Goal: Transaction & Acquisition: Download file/media

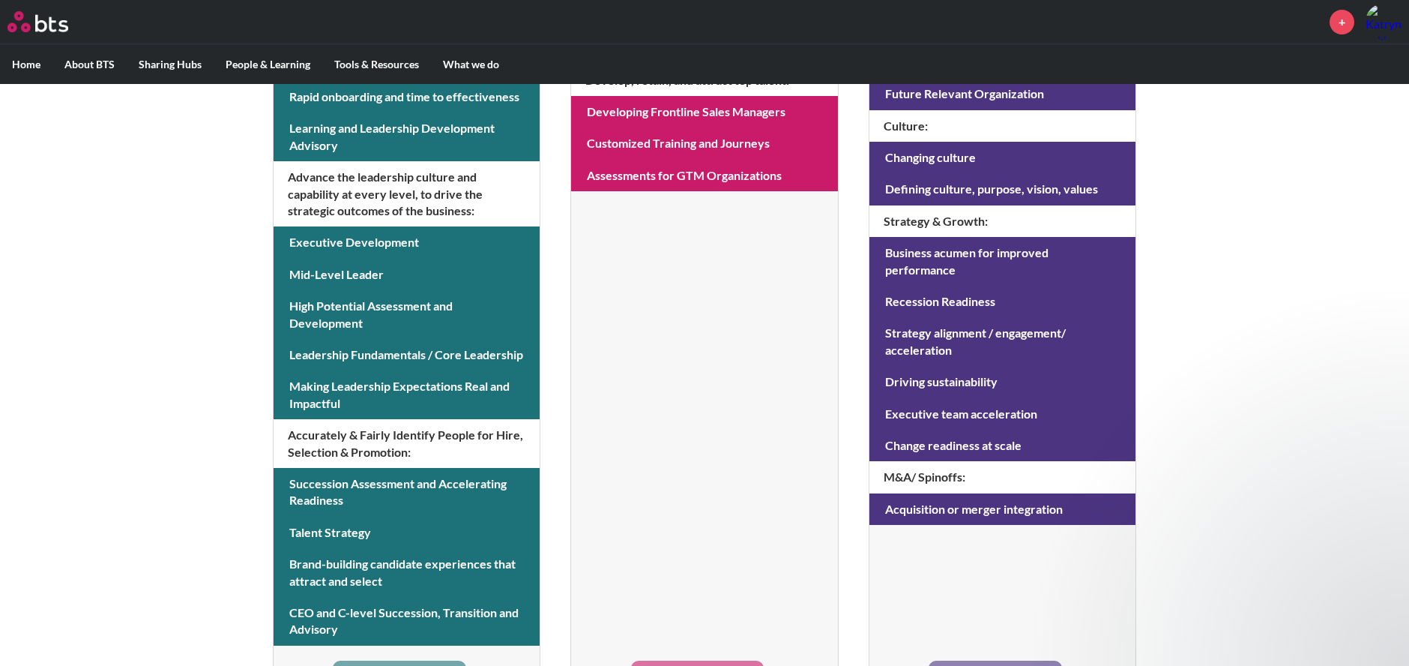
scroll to position [615, 0]
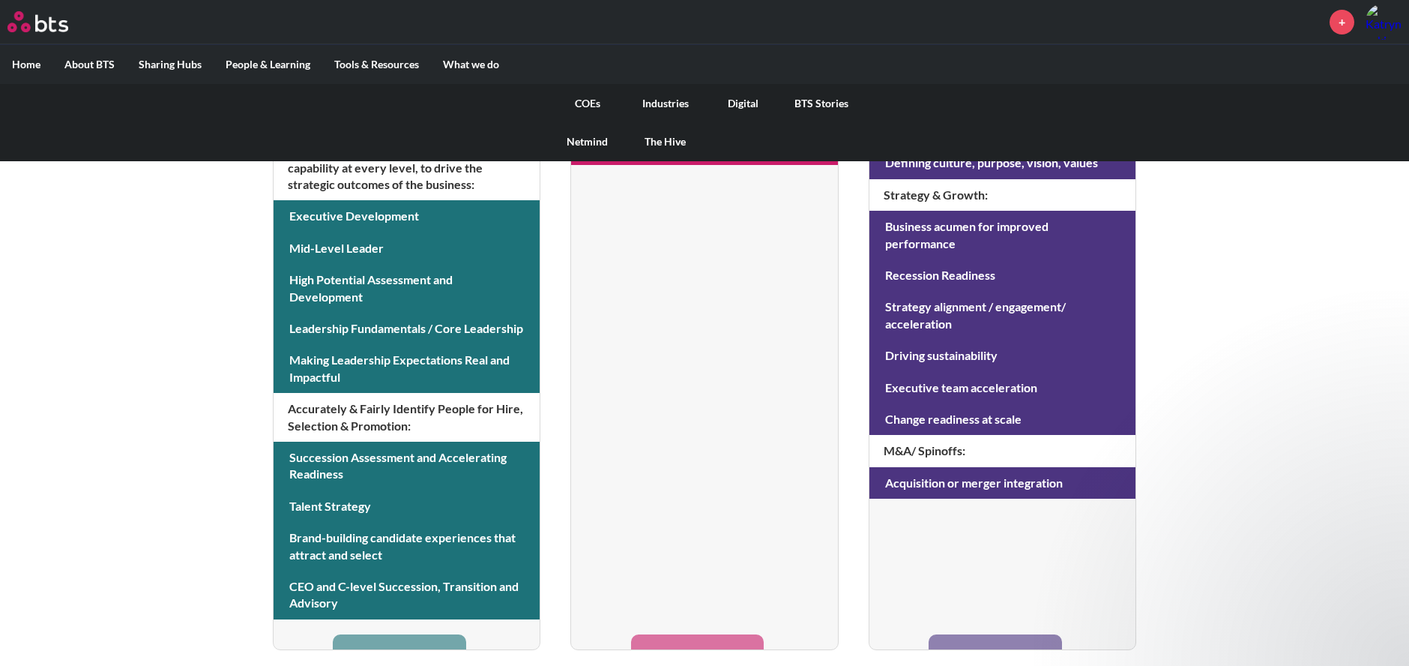
click at [596, 97] on link "COEs" at bounding box center [588, 103] width 78 height 39
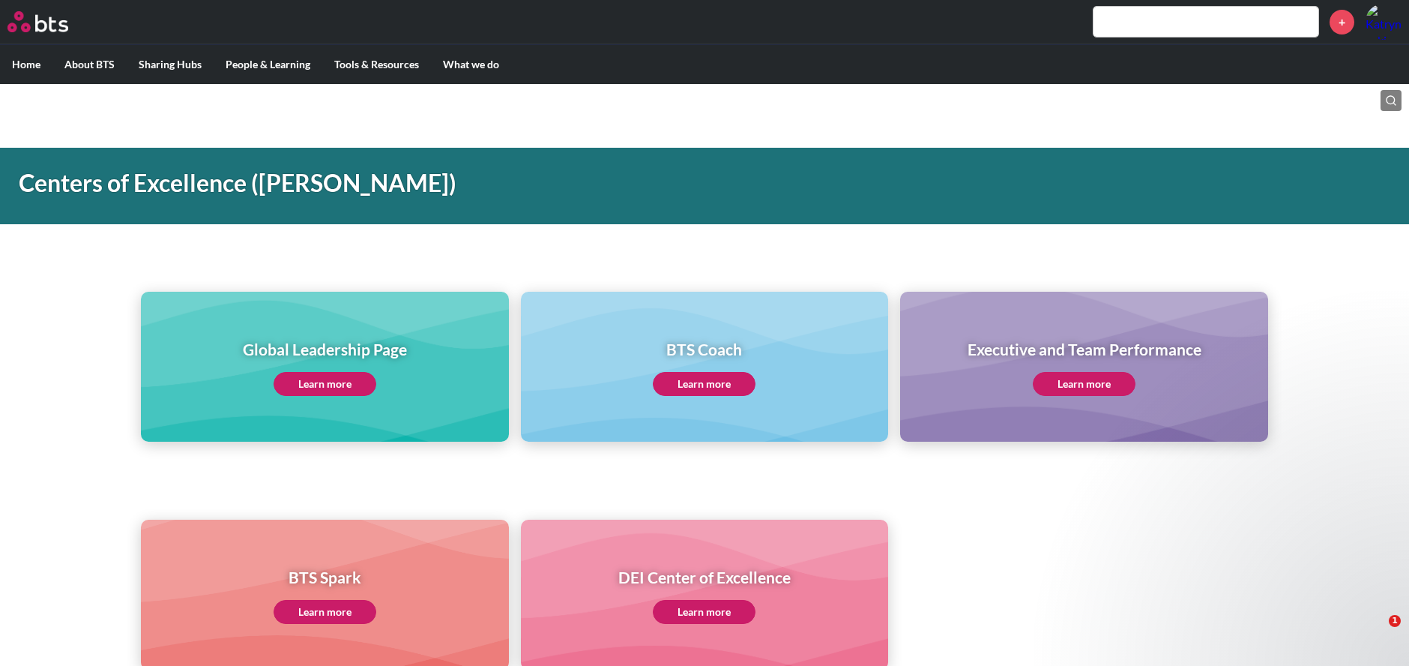
click at [310, 388] on link "Learn more" at bounding box center [325, 384] width 103 height 24
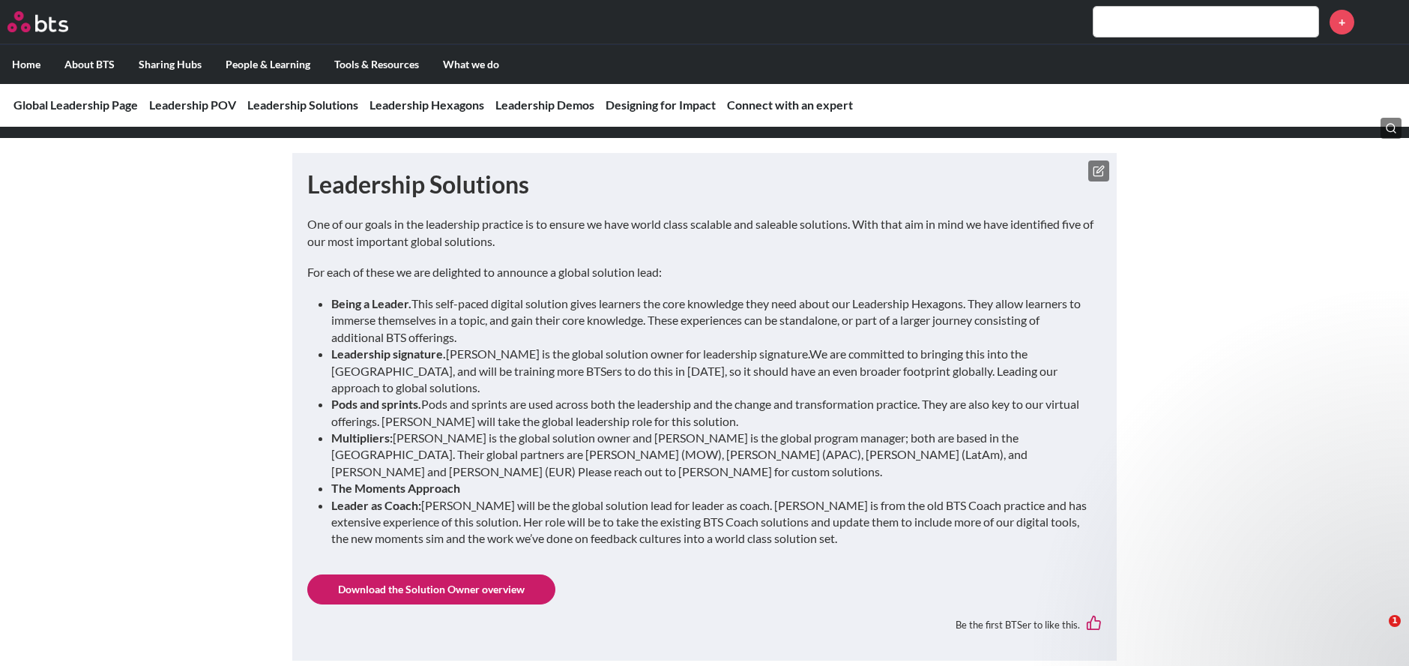
scroll to position [2037, 0]
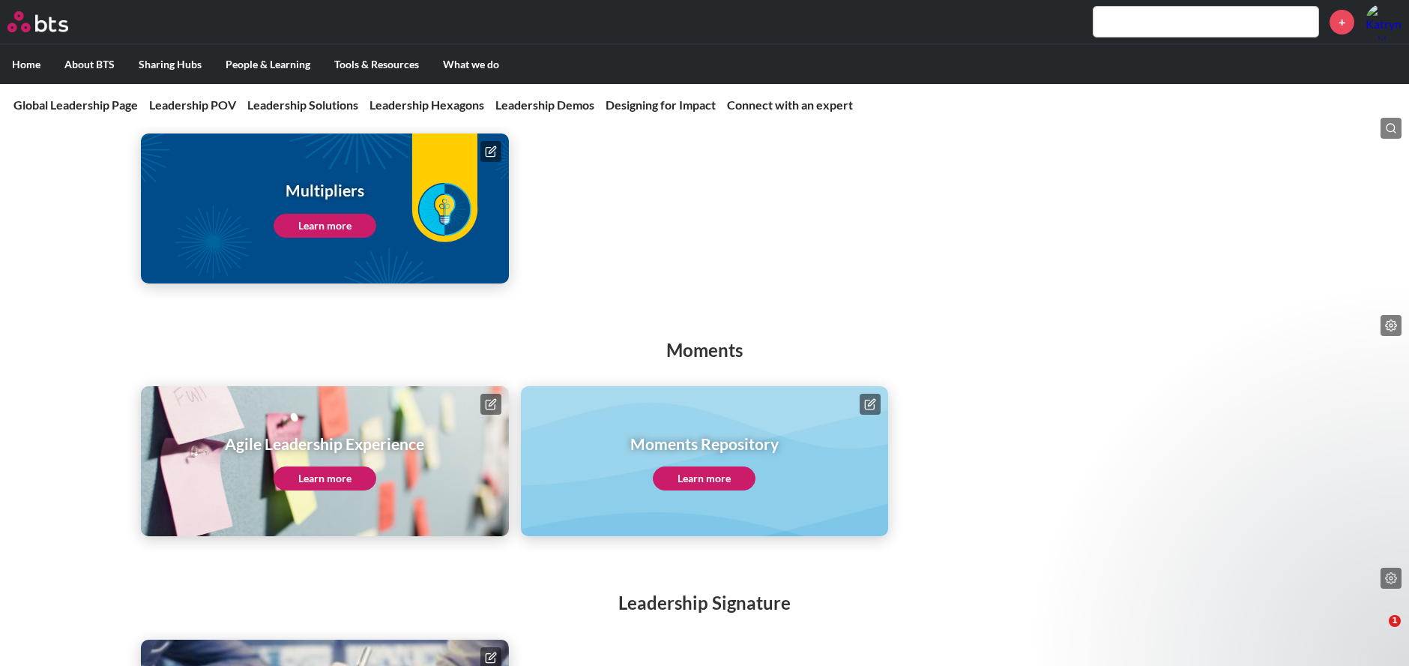
click at [695, 478] on div "Moments Repository Learn more" at bounding box center [705, 461] width 368 height 150
click at [693, 466] on link "Learn more" at bounding box center [704, 478] width 103 height 24
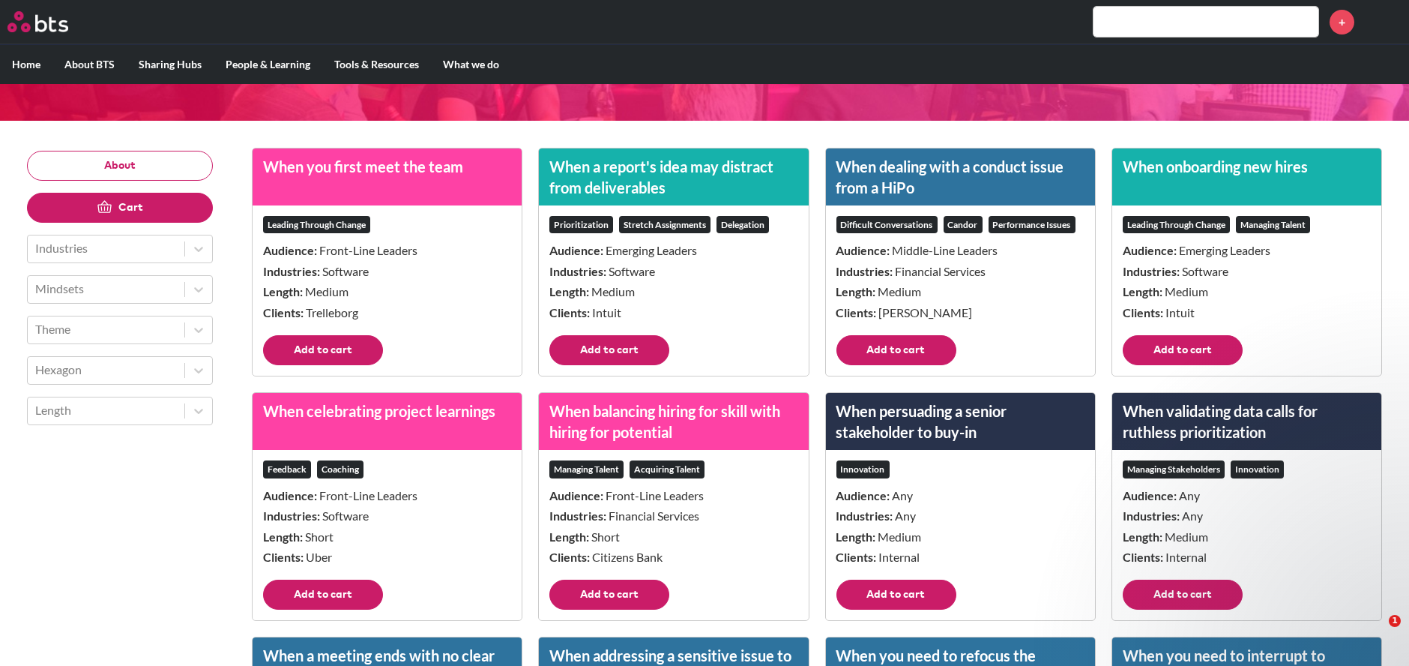
scroll to position [166, 0]
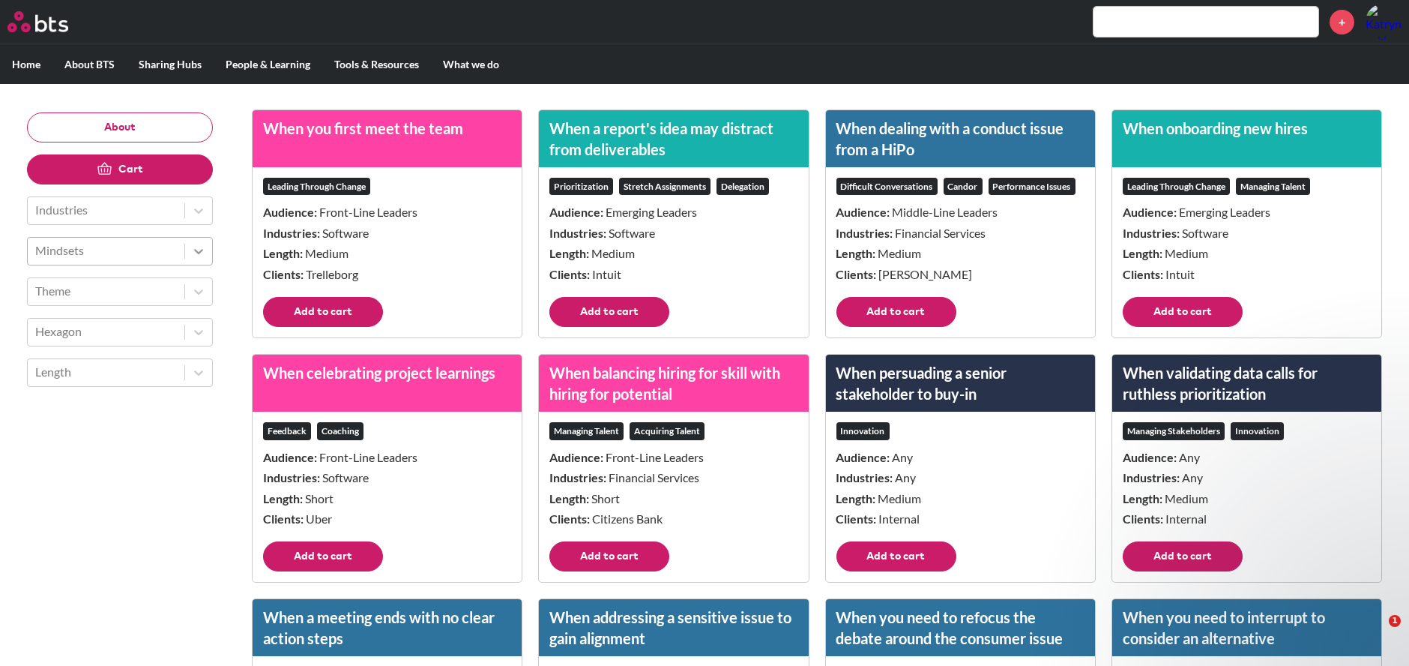
click at [199, 248] on icon at bounding box center [198, 251] width 15 height 15
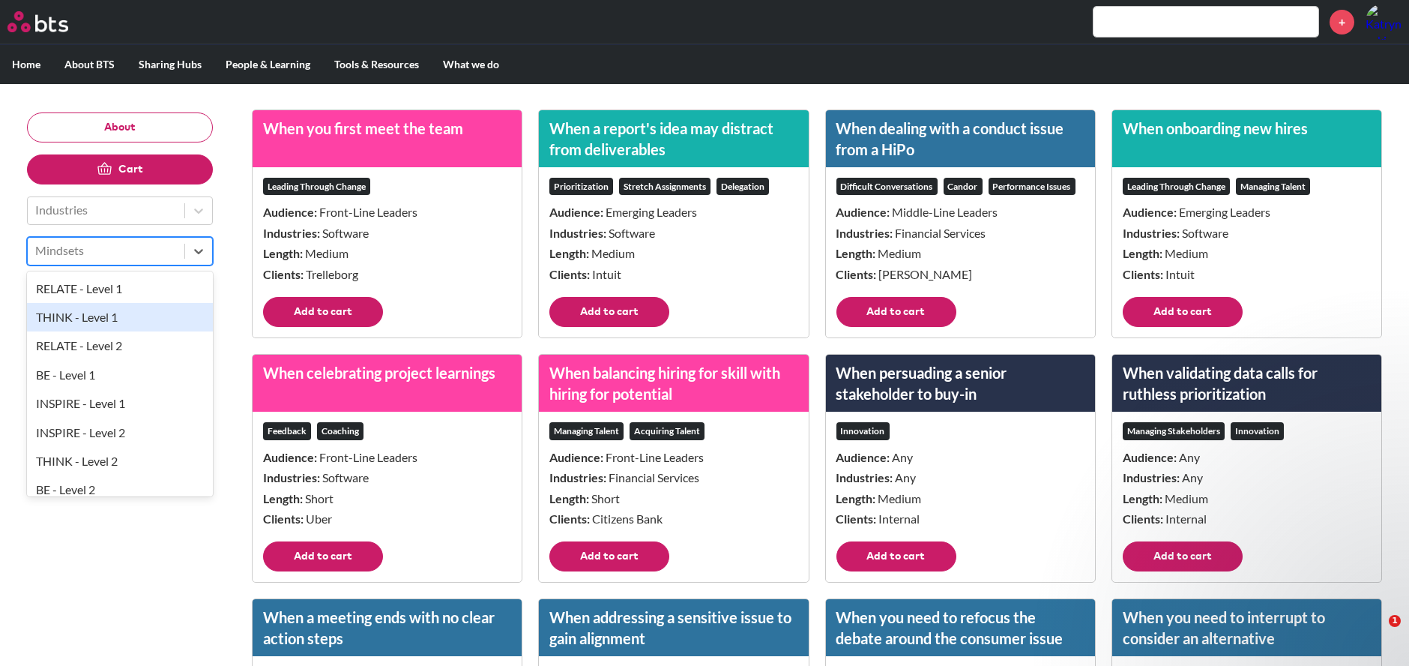
scroll to position [10, 0]
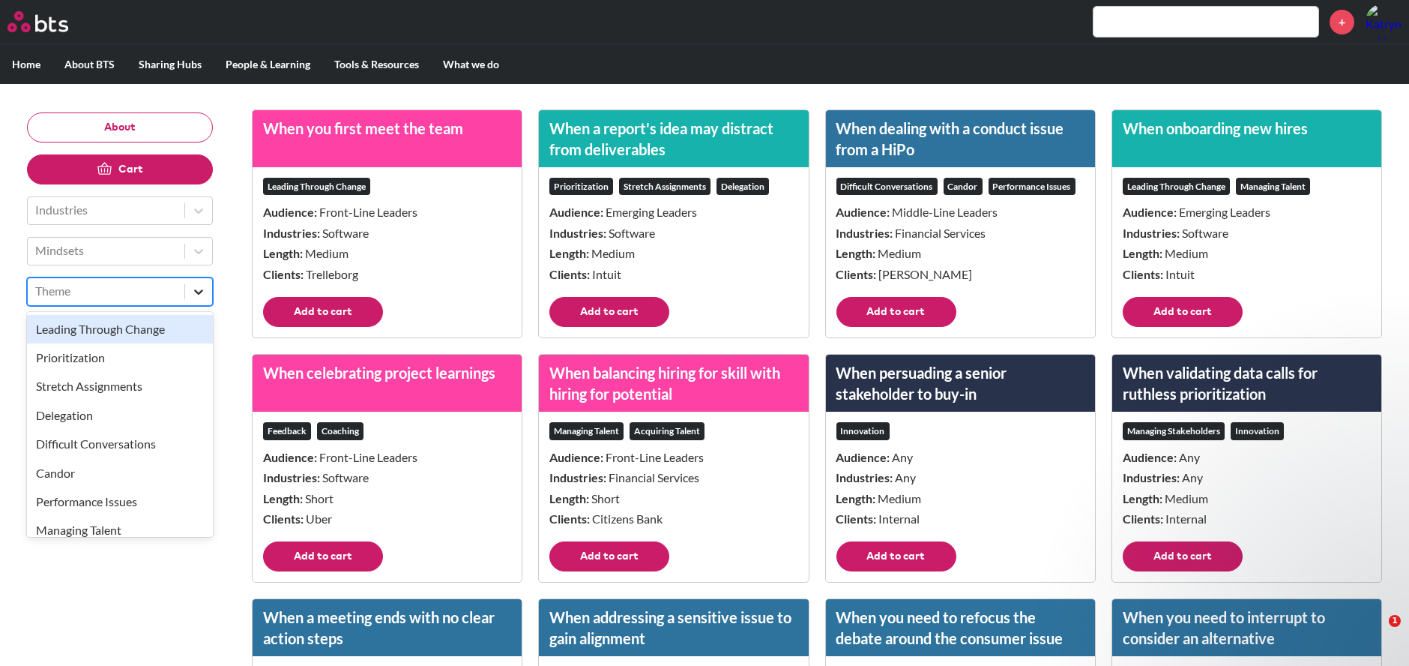
click at [205, 294] on icon at bounding box center [198, 291] width 15 height 15
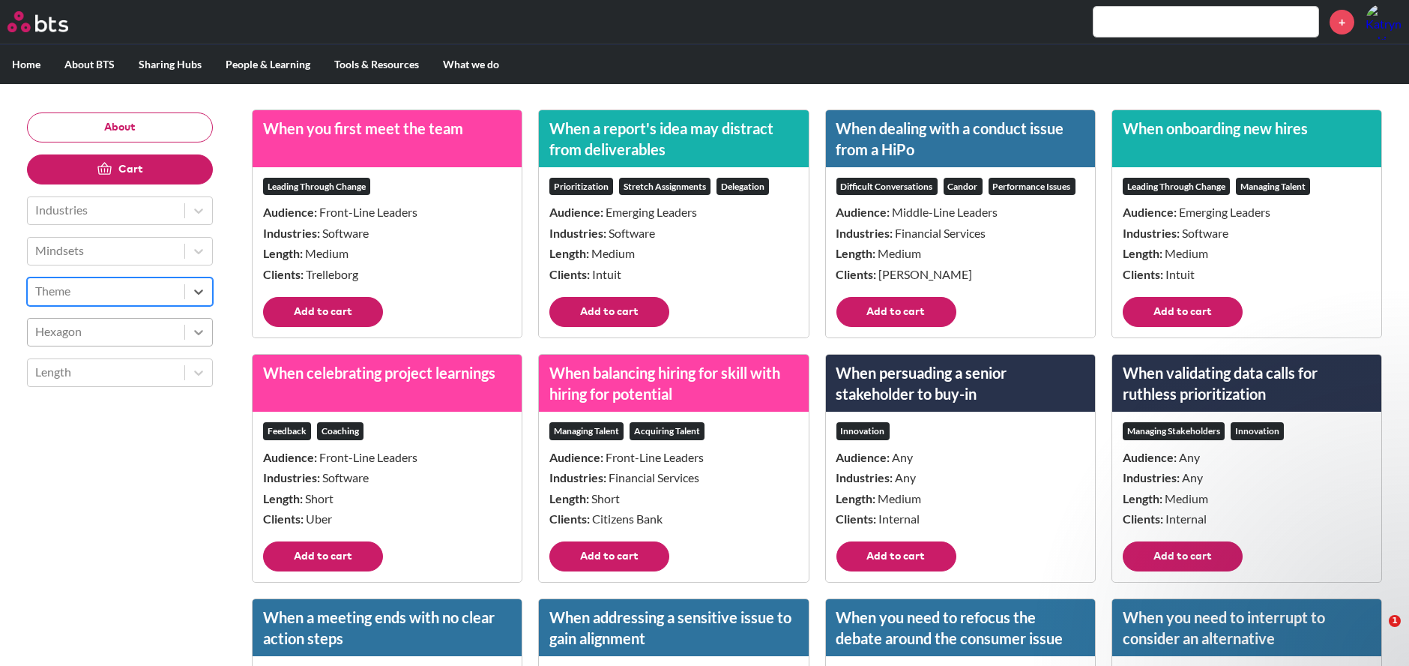
click at [195, 328] on icon at bounding box center [198, 332] width 15 height 15
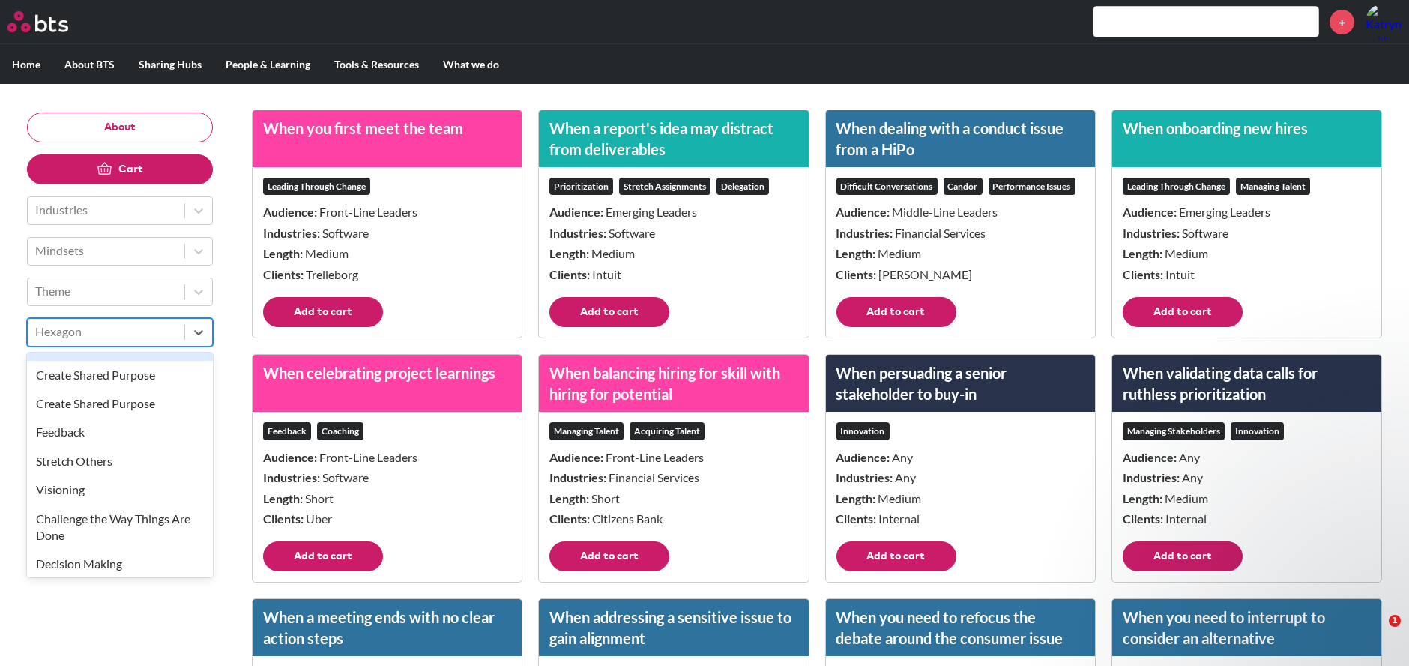
scroll to position [166, 0]
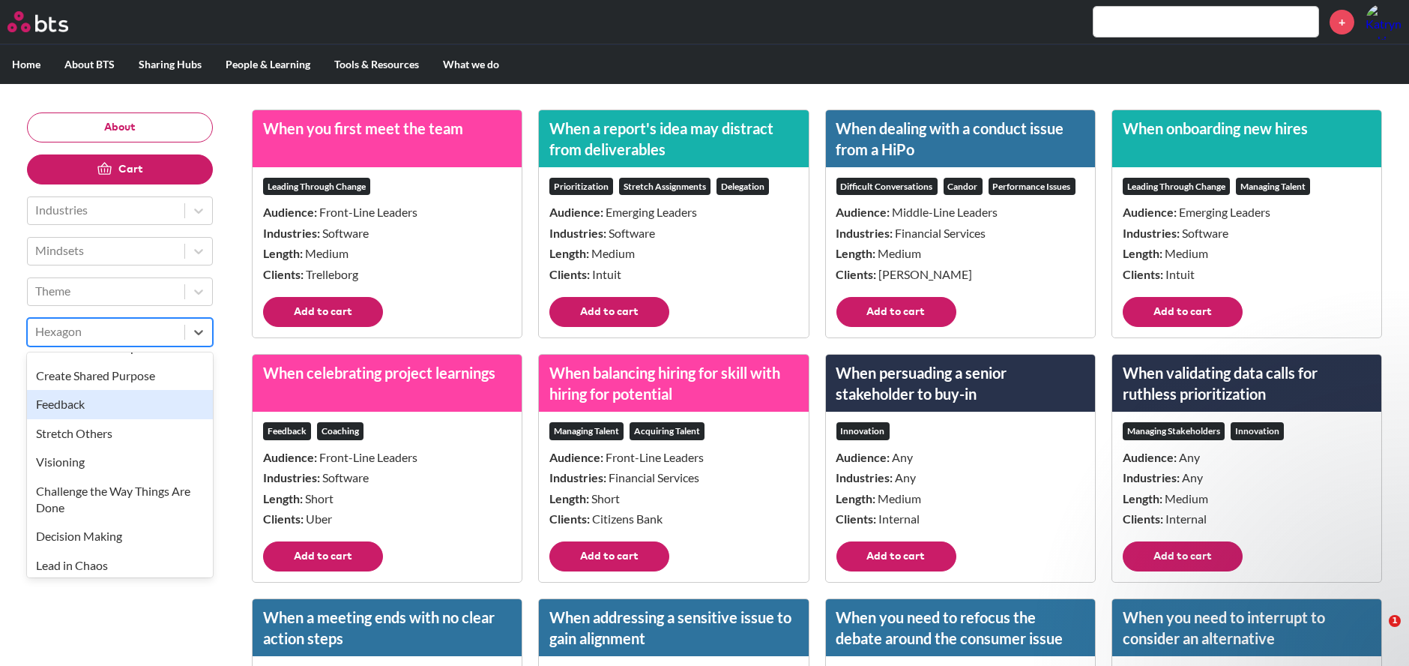
click at [106, 397] on div "Feedback" at bounding box center [120, 404] width 186 height 28
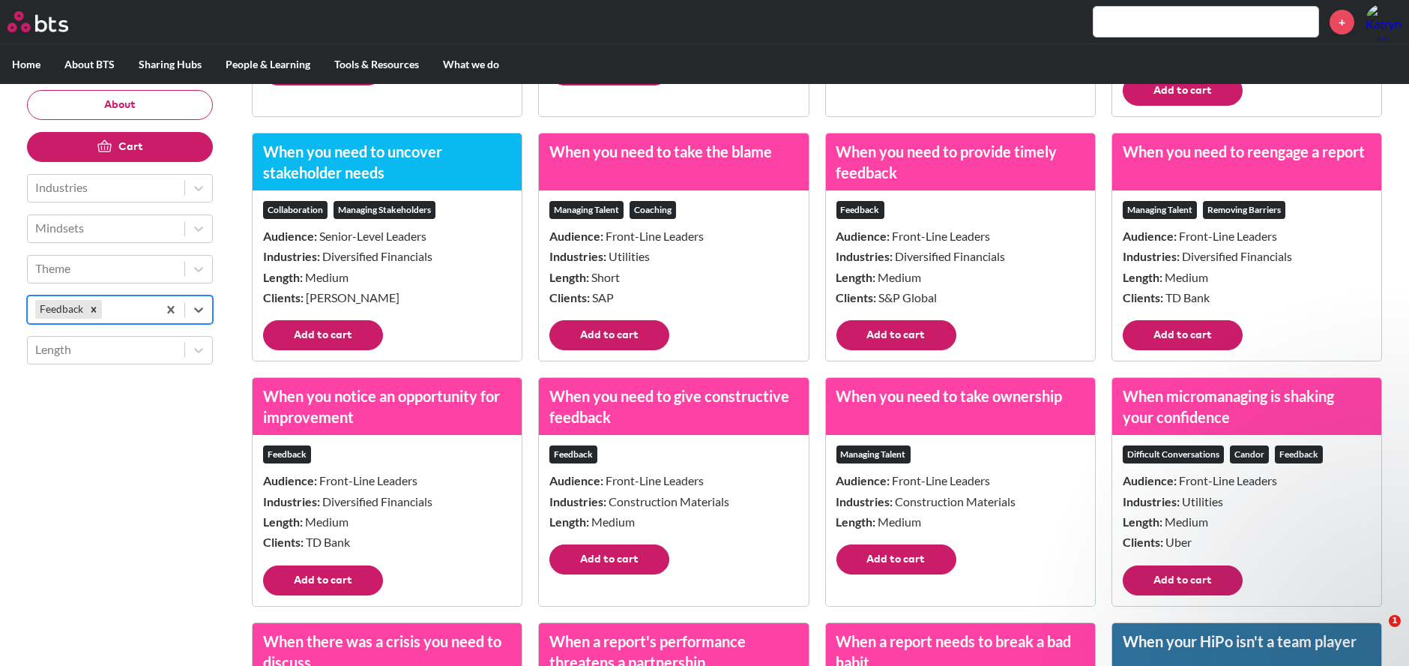
scroll to position [333, 0]
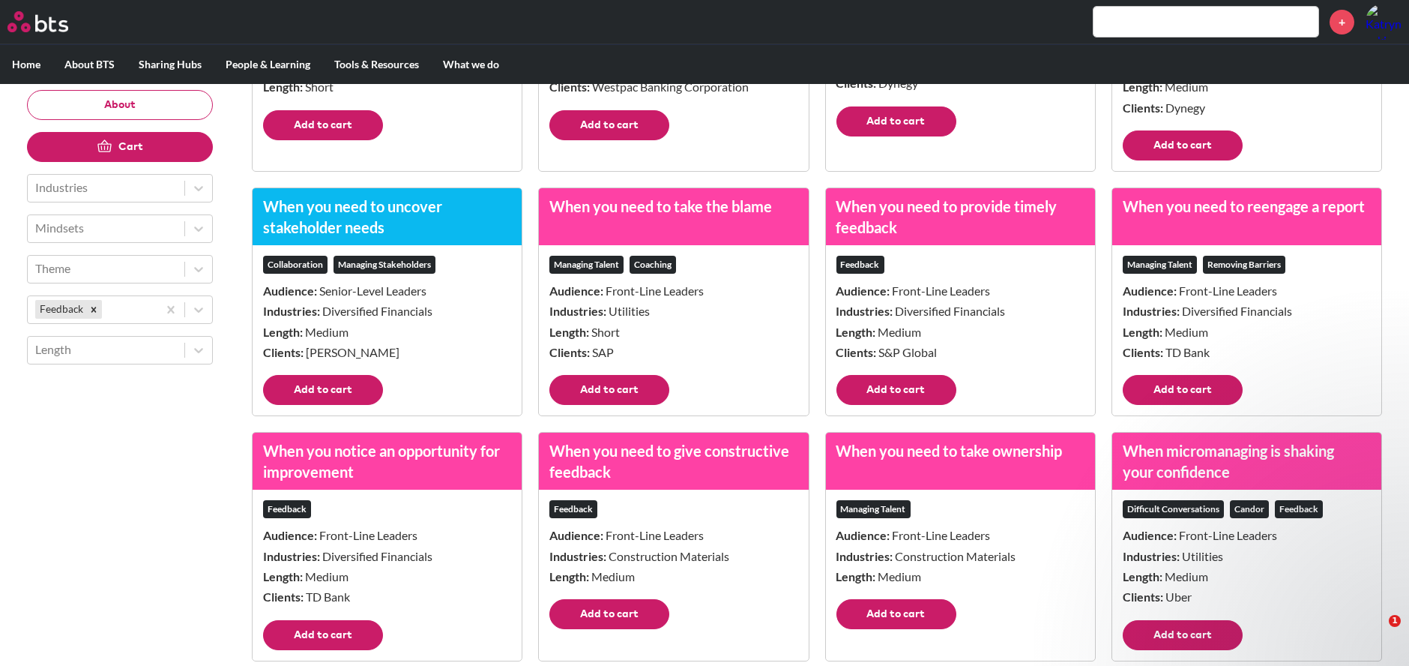
click at [910, 373] on div "Feedback Audience: Front-Line Leaders Industries: Diversified Financials Length…" at bounding box center [960, 310] width 269 height 130
click at [912, 386] on button "Add to cart" at bounding box center [897, 390] width 120 height 30
click at [631, 615] on button "Add to cart" at bounding box center [609, 614] width 120 height 30
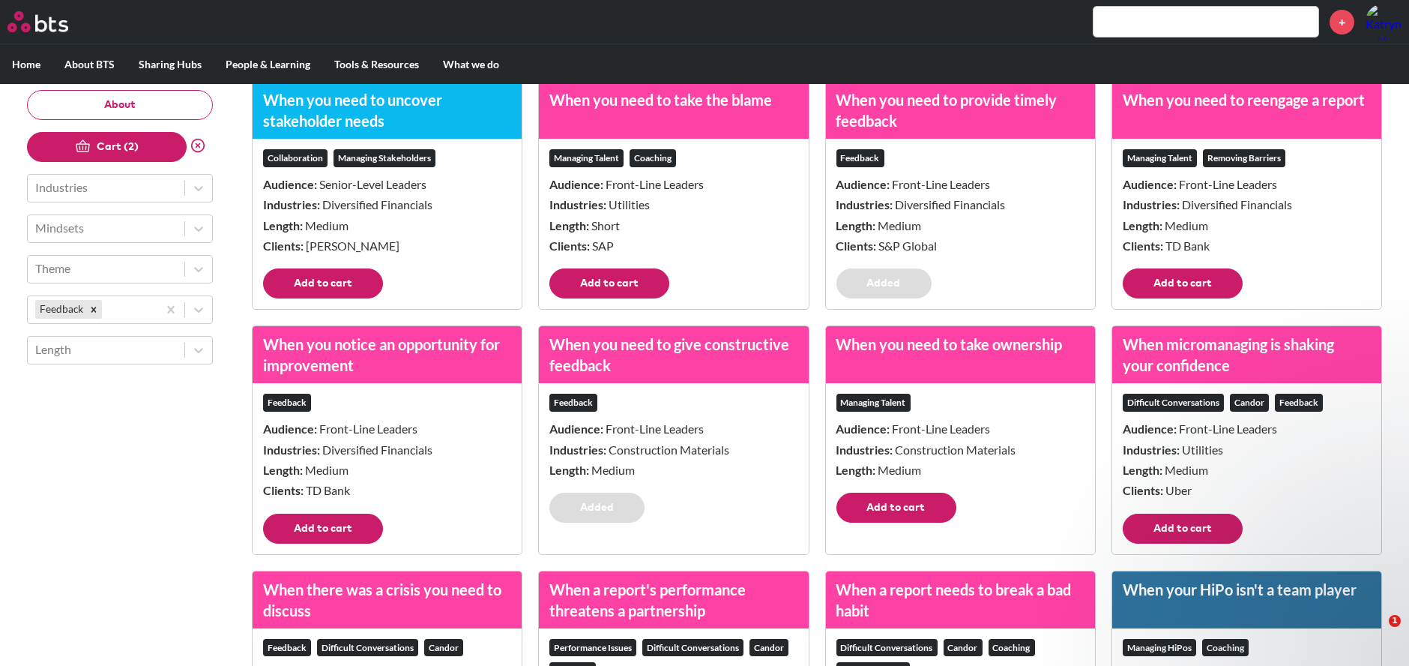
scroll to position [582, 0]
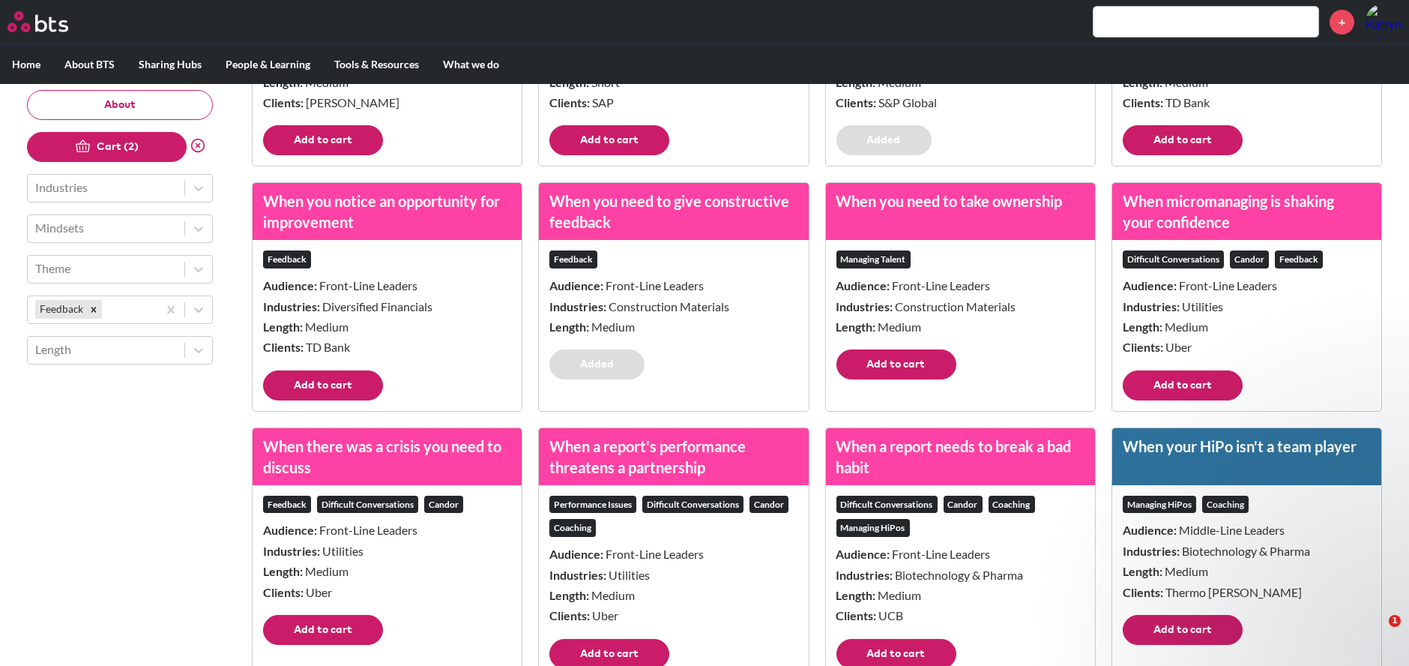
click at [368, 630] on button "Add to cart" at bounding box center [323, 630] width 120 height 30
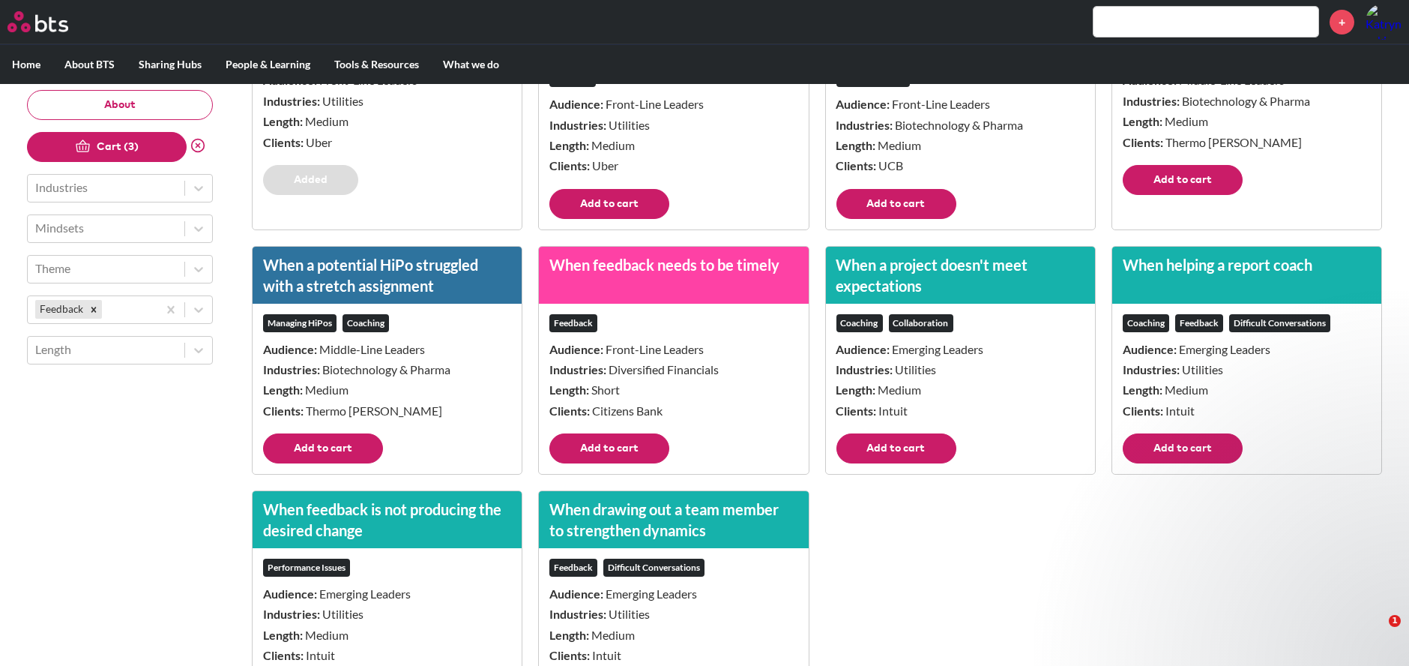
scroll to position [1082, 0]
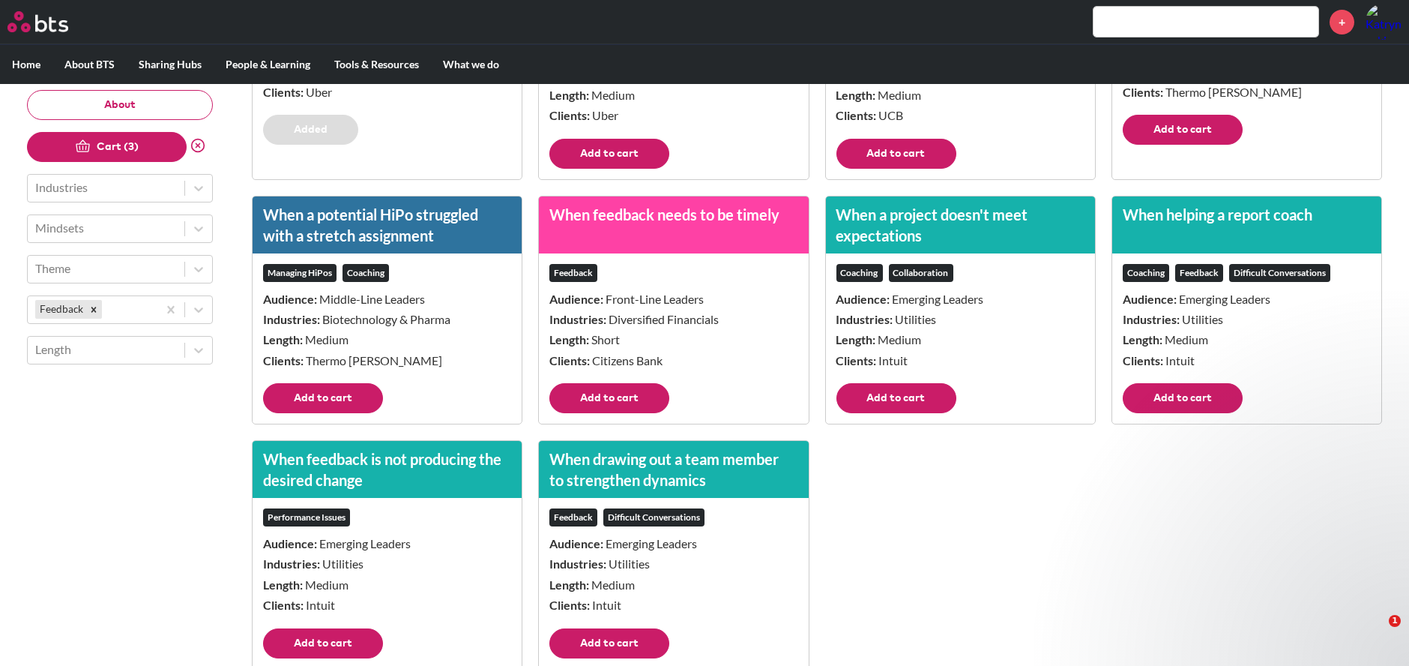
click at [618, 388] on button "Add to cart" at bounding box center [609, 398] width 120 height 30
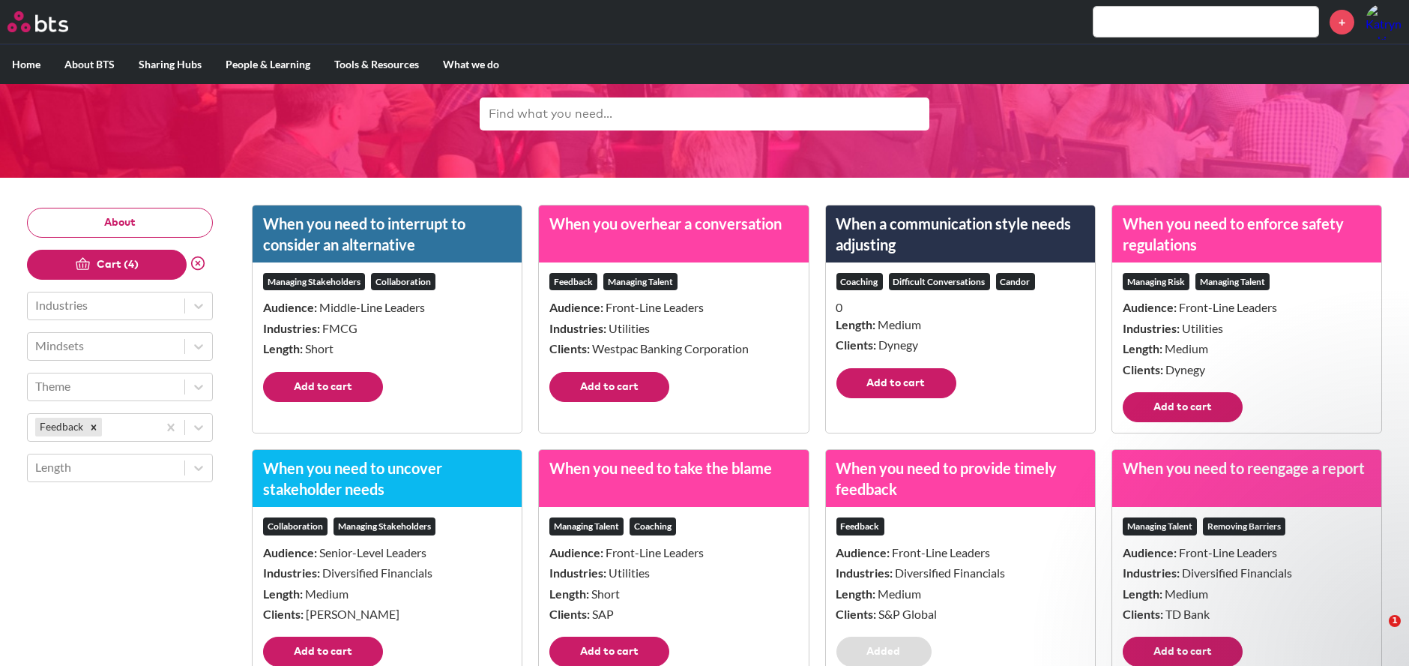
scroll to position [0, 0]
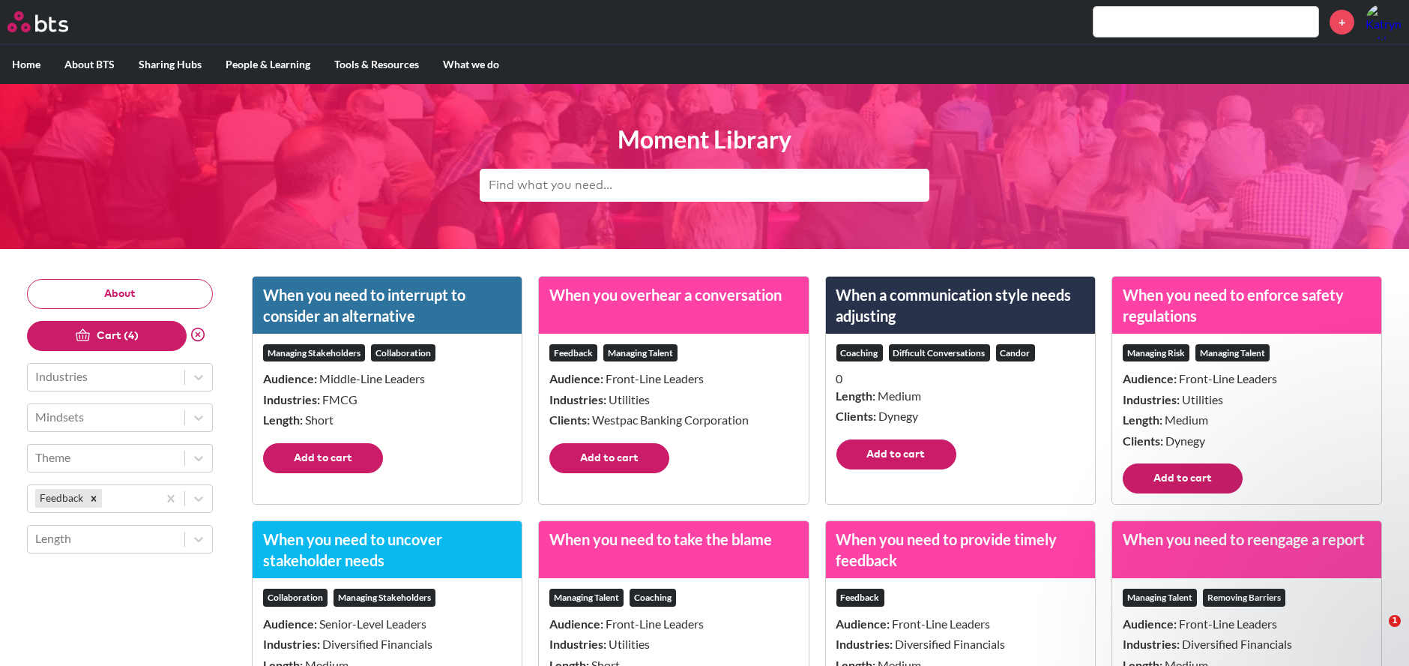
click at [119, 333] on button "Cart (4)" at bounding box center [107, 336] width 160 height 30
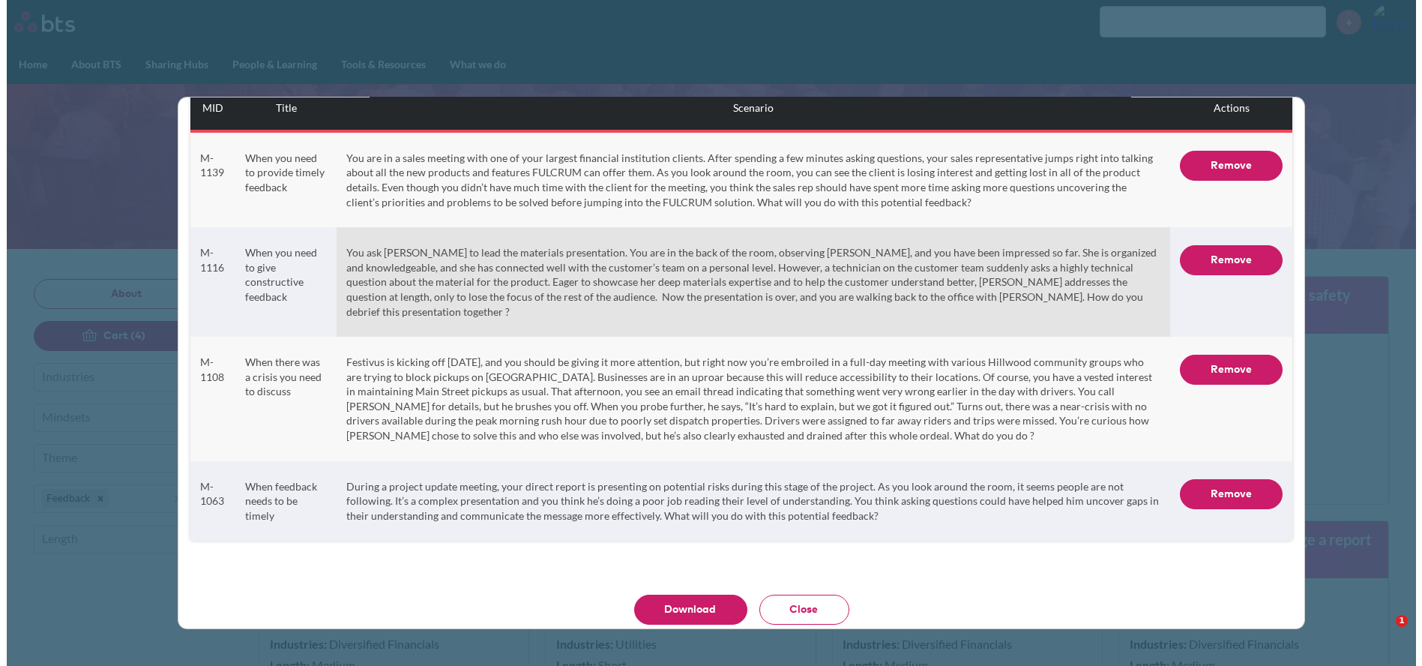
scroll to position [70, 0]
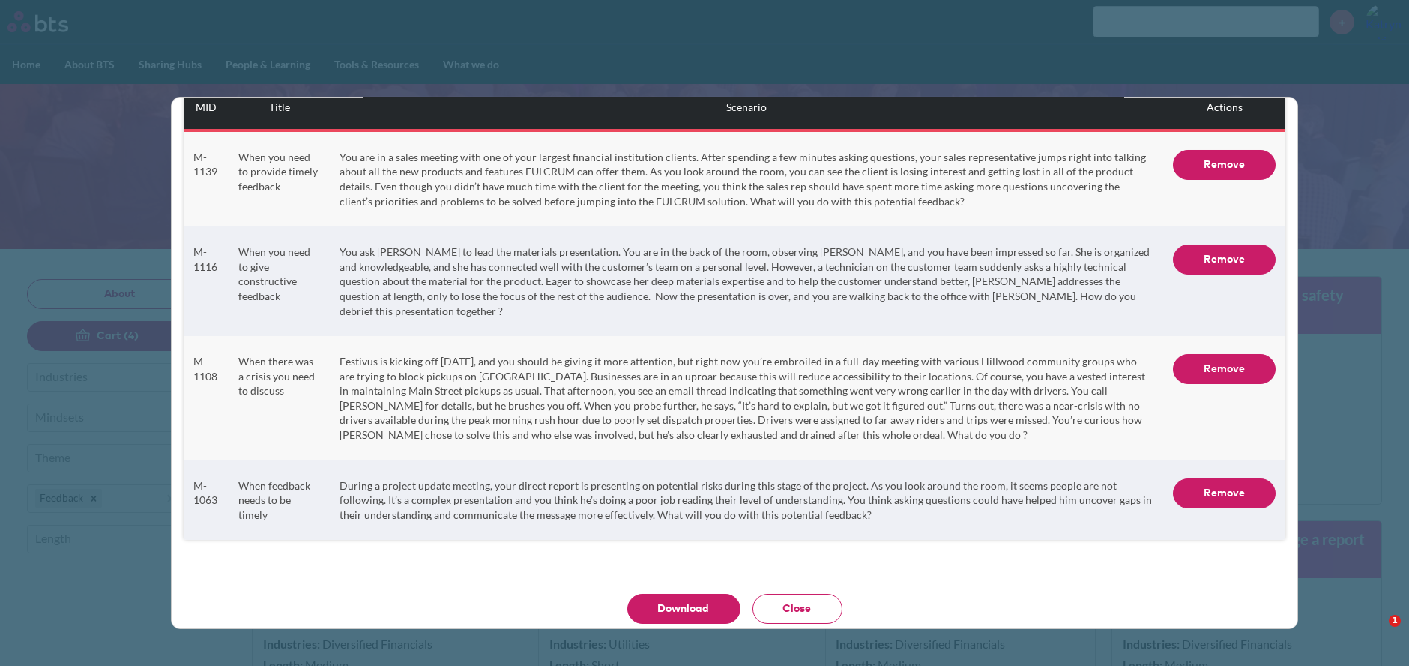
click at [706, 598] on button "Download" at bounding box center [683, 609] width 113 height 30
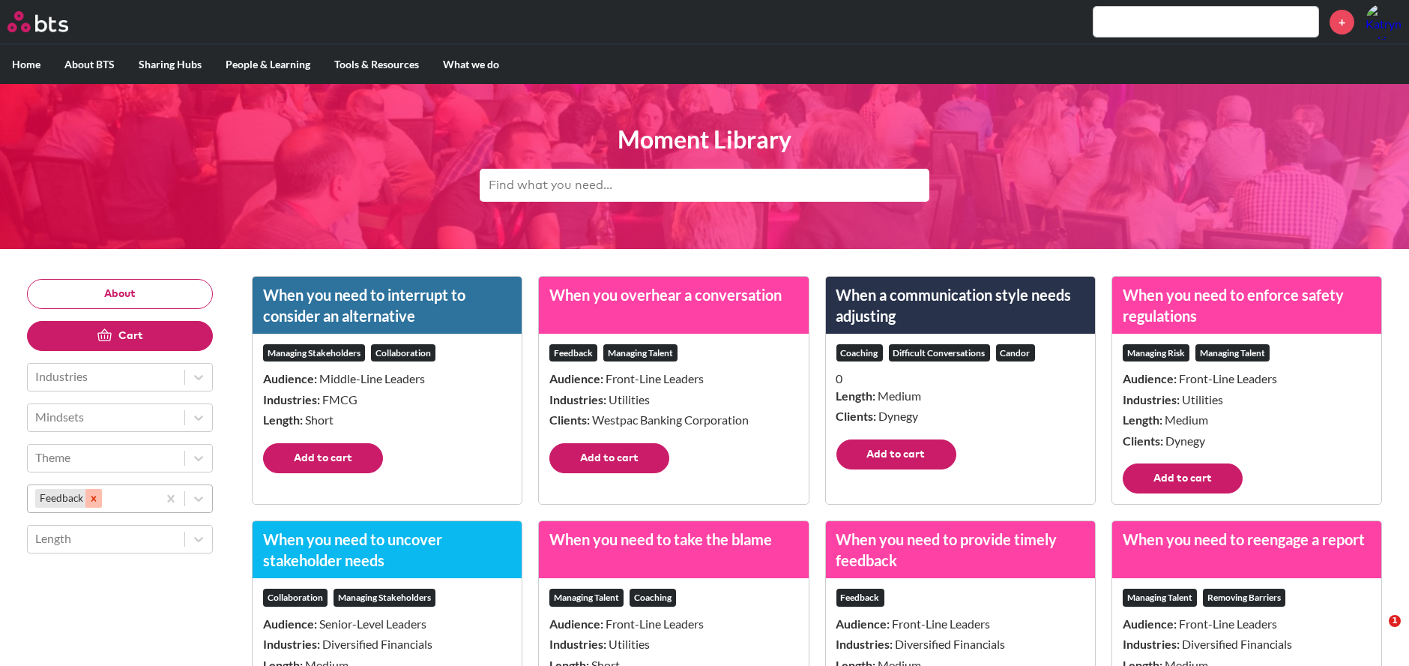
click at [94, 500] on icon "Remove Feedback" at bounding box center [93, 497] width 5 height 5
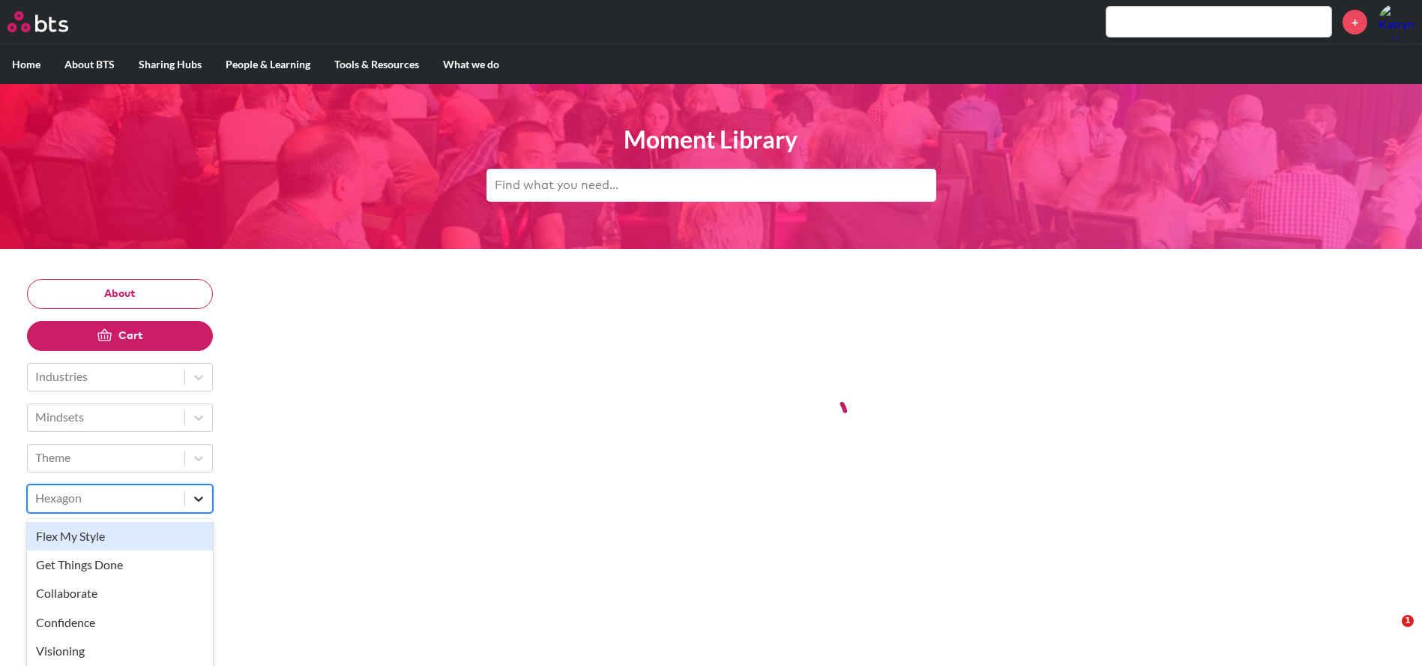
click at [208, 500] on div "option Flex My Style focused, 1 of 58. 58 results available. Use Up and Down to…" at bounding box center [120, 498] width 186 height 28
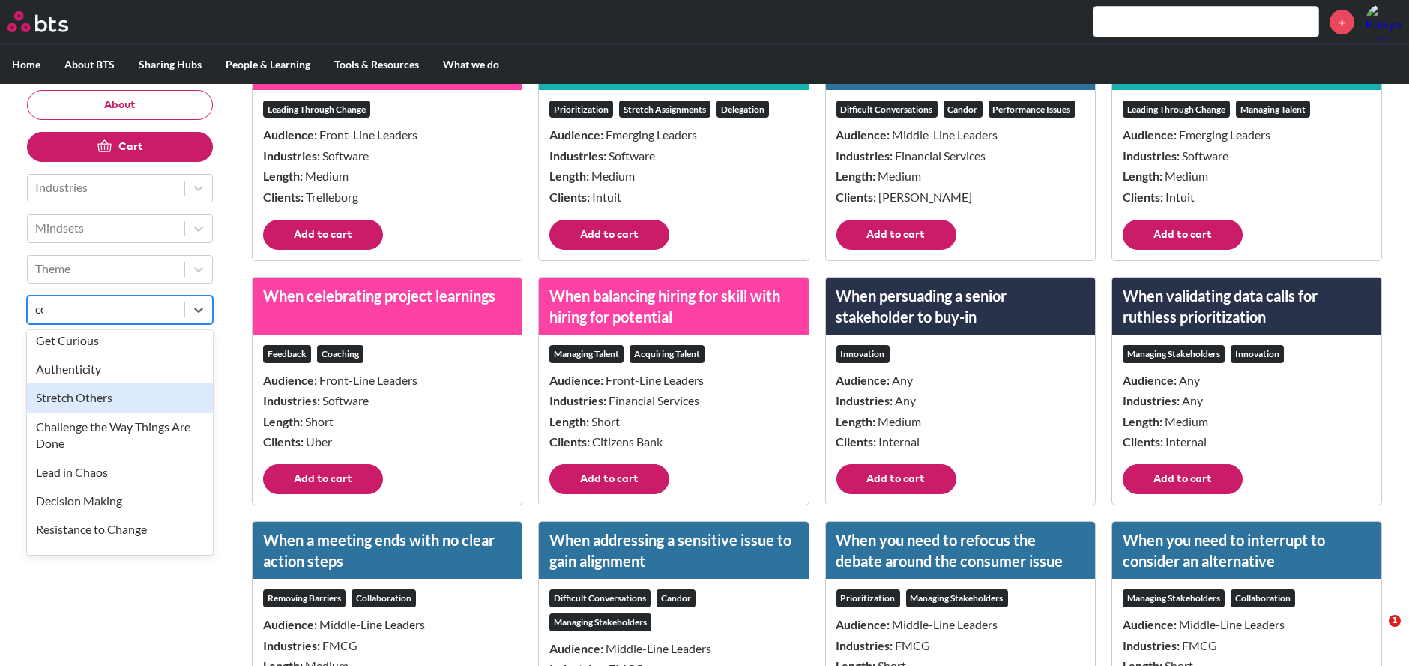
scroll to position [0, 0]
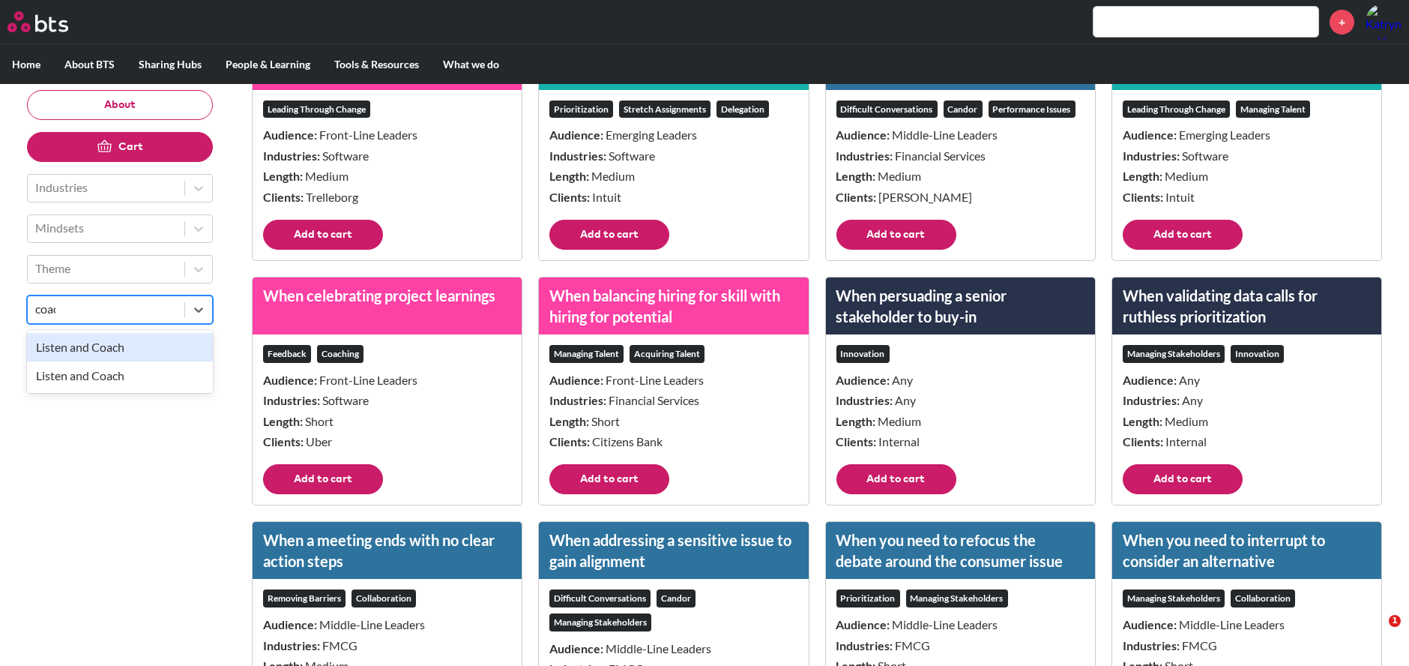
type input "coach"
click at [160, 343] on div "Listen and Coach" at bounding box center [120, 347] width 186 height 28
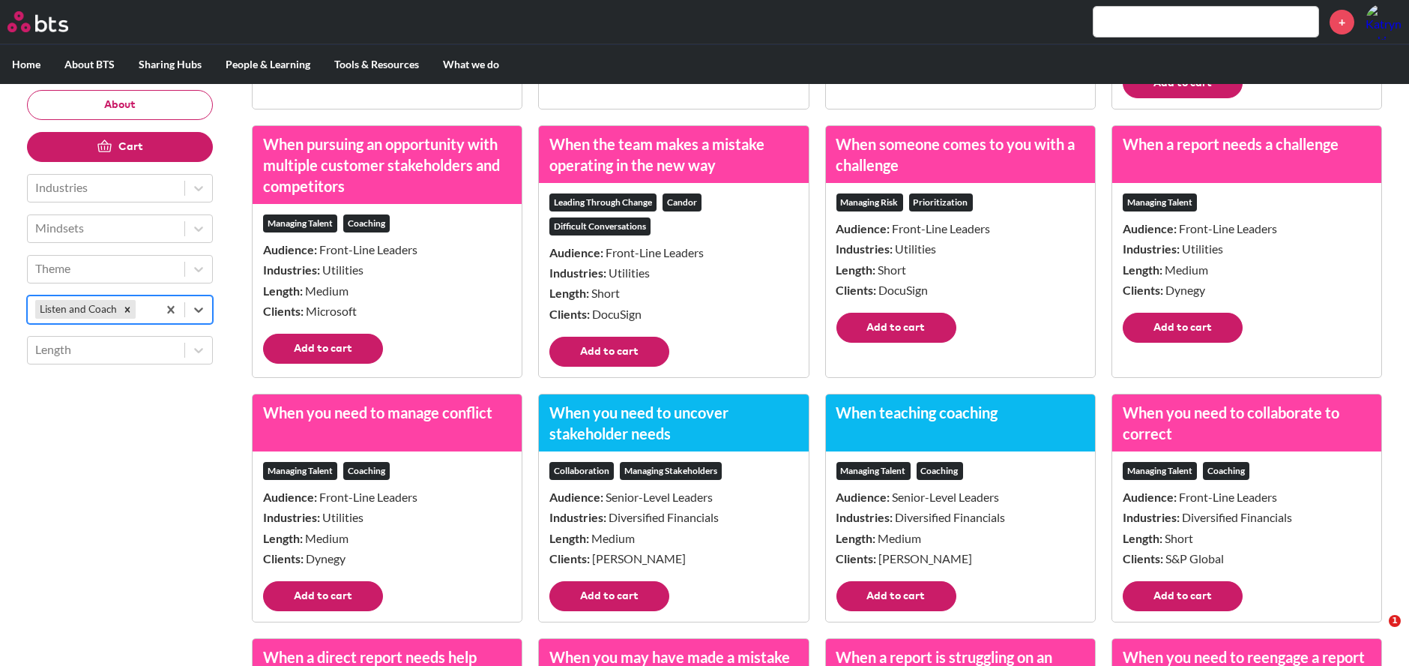
scroll to position [499, 0]
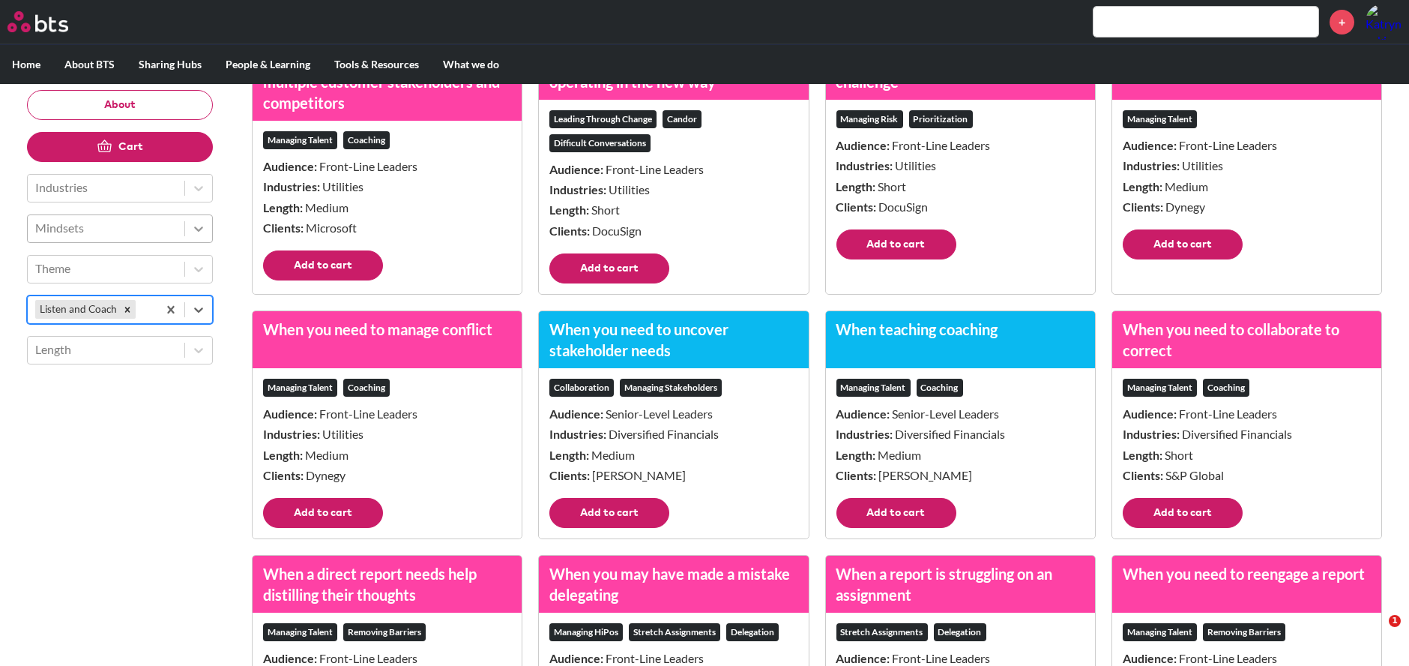
click at [196, 232] on icon at bounding box center [198, 228] width 15 height 15
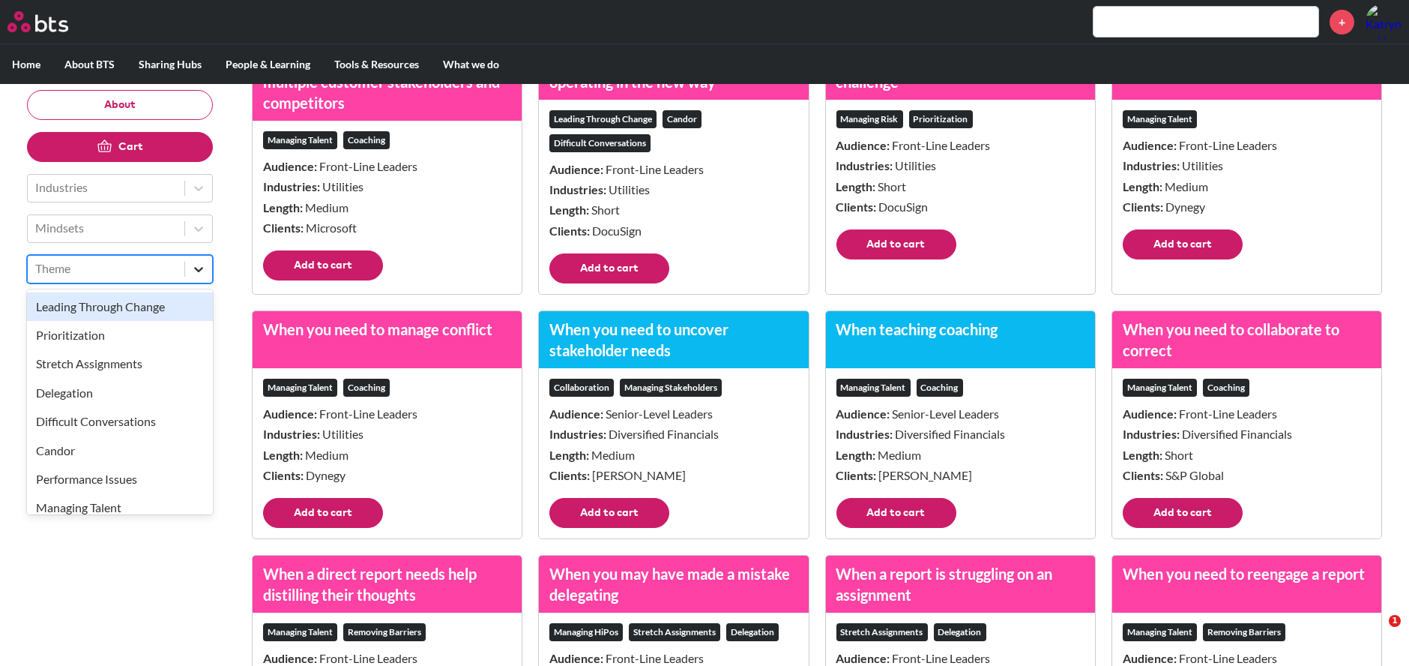
click at [185, 268] on div at bounding box center [198, 269] width 27 height 27
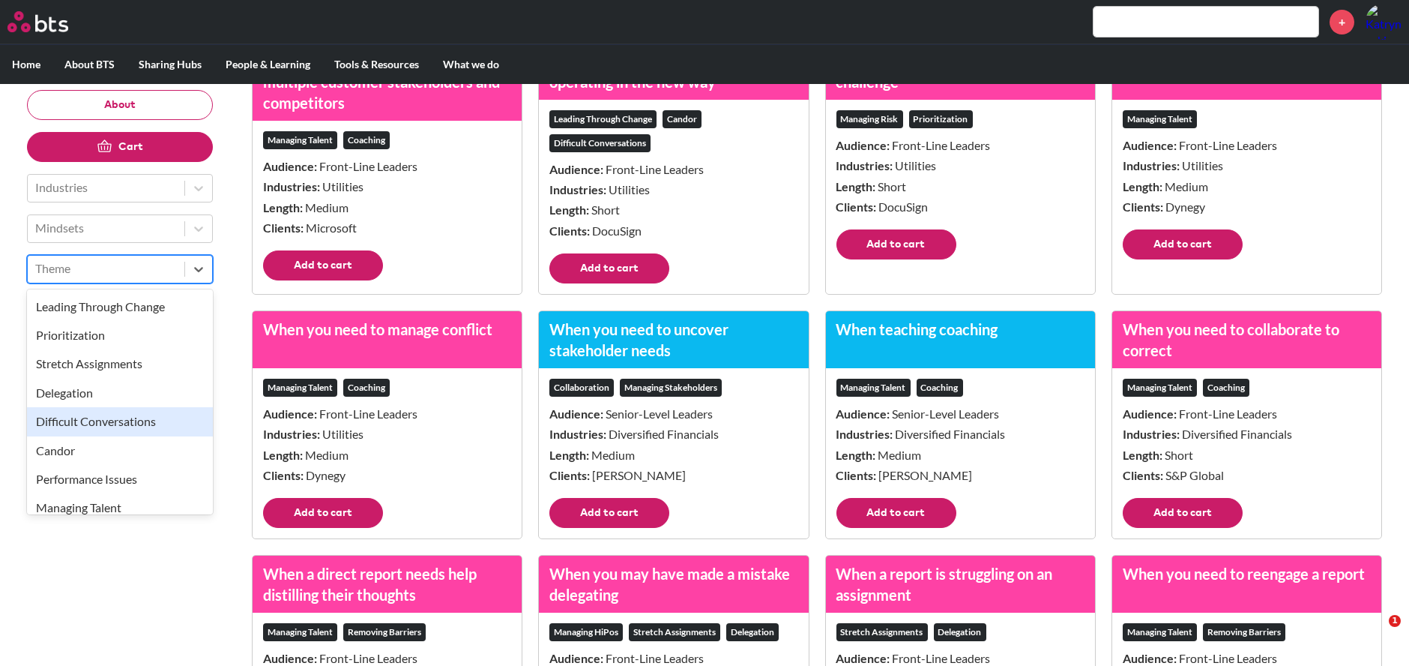
scroll to position [250, 0]
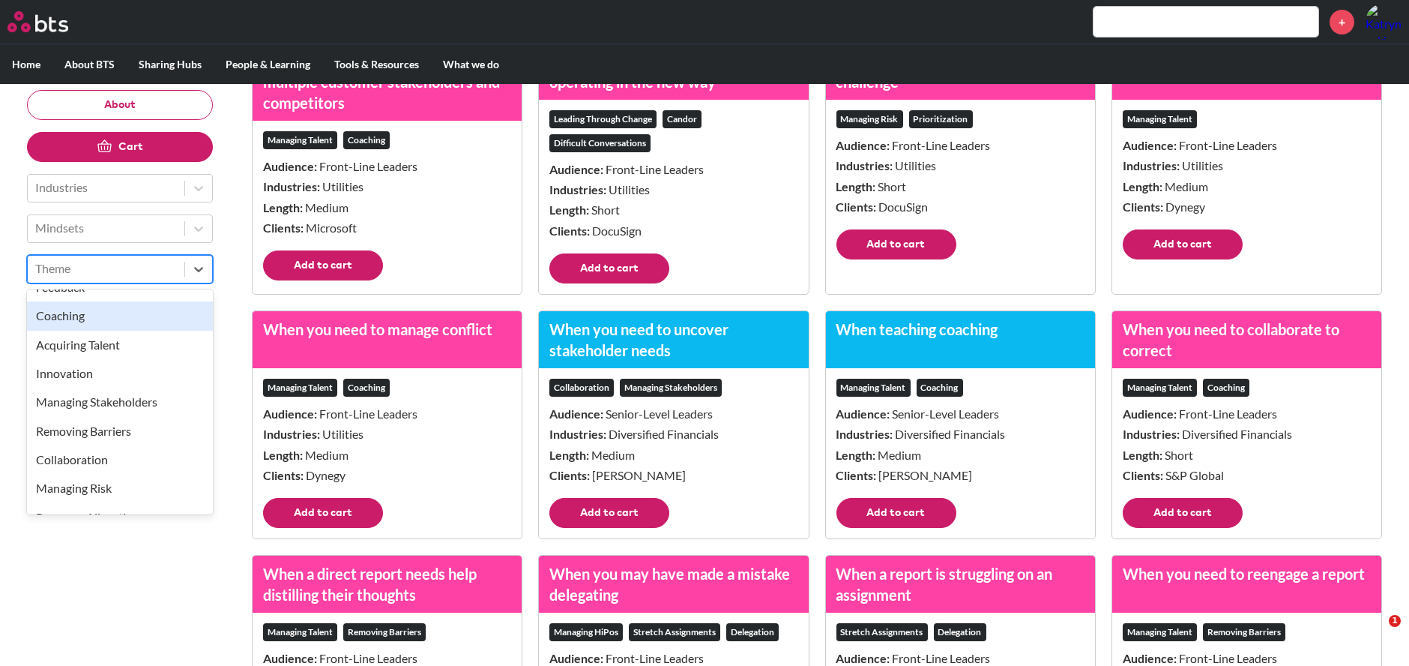
click at [116, 311] on div "Coaching" at bounding box center [120, 316] width 186 height 28
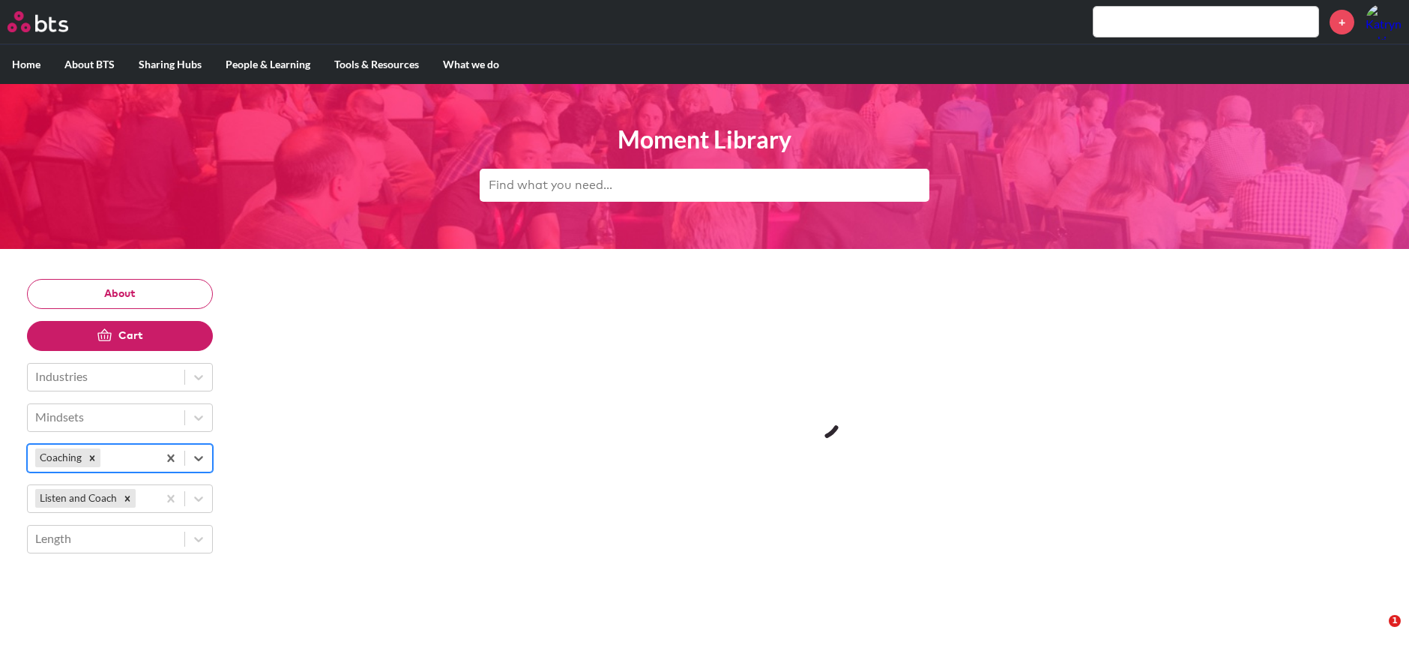
scroll to position [0, 0]
click at [127, 496] on icon "Remove Listen and Coach" at bounding box center [127, 497] width 5 height 5
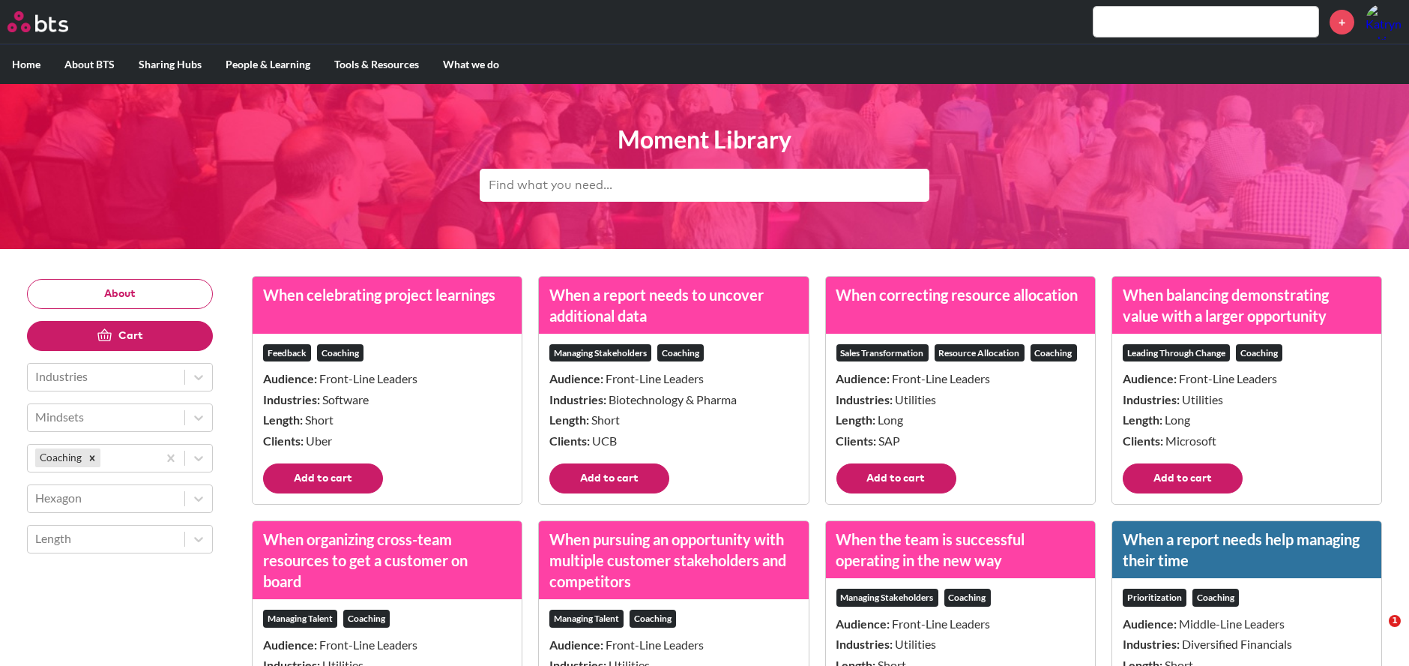
click at [984, 39] on div "+" at bounding box center [749, 22] width 1306 height 36
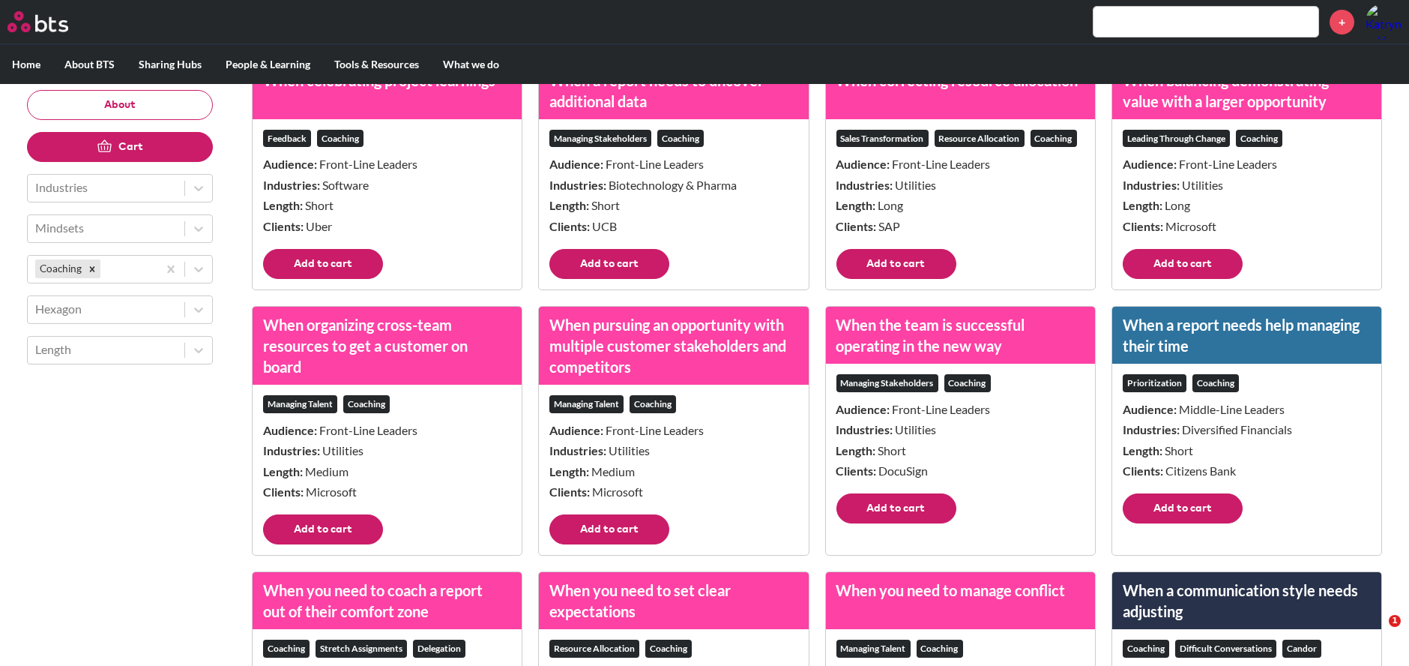
scroll to position [333, 0]
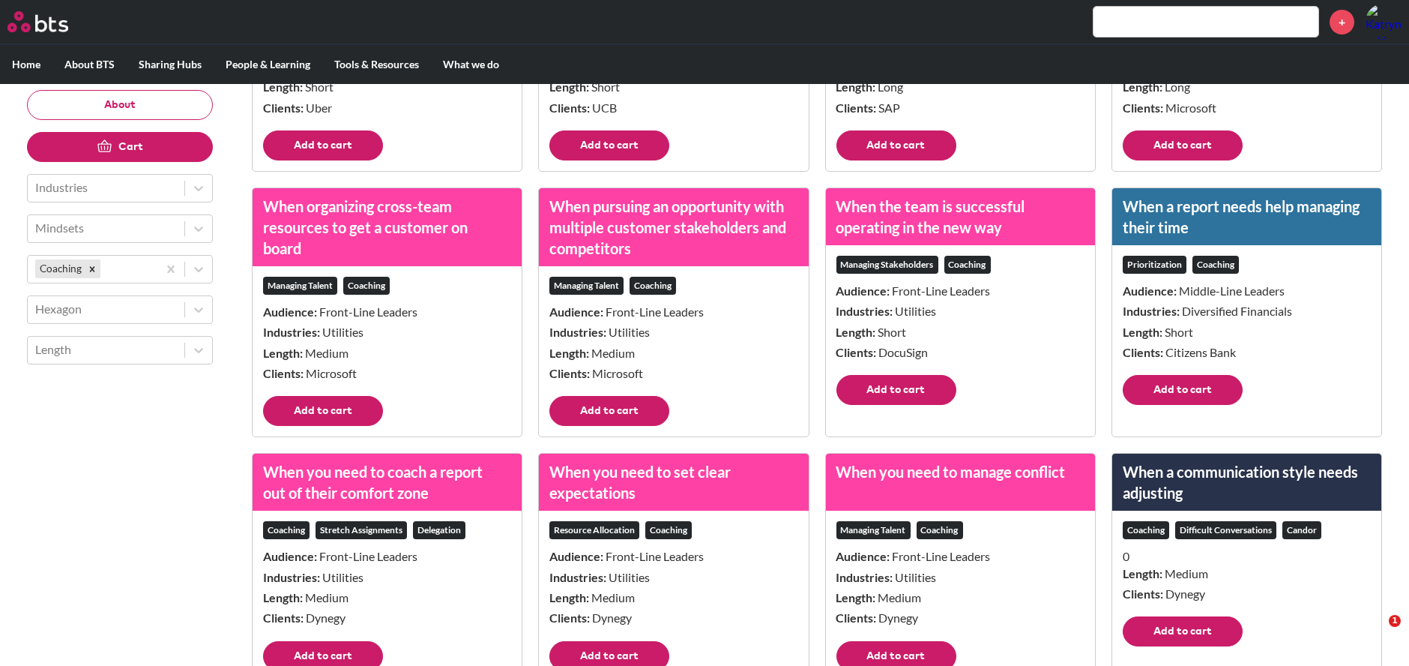
click at [356, 398] on button "Add to cart" at bounding box center [323, 411] width 120 height 30
click at [1185, 380] on button "Add to cart" at bounding box center [1183, 390] width 120 height 30
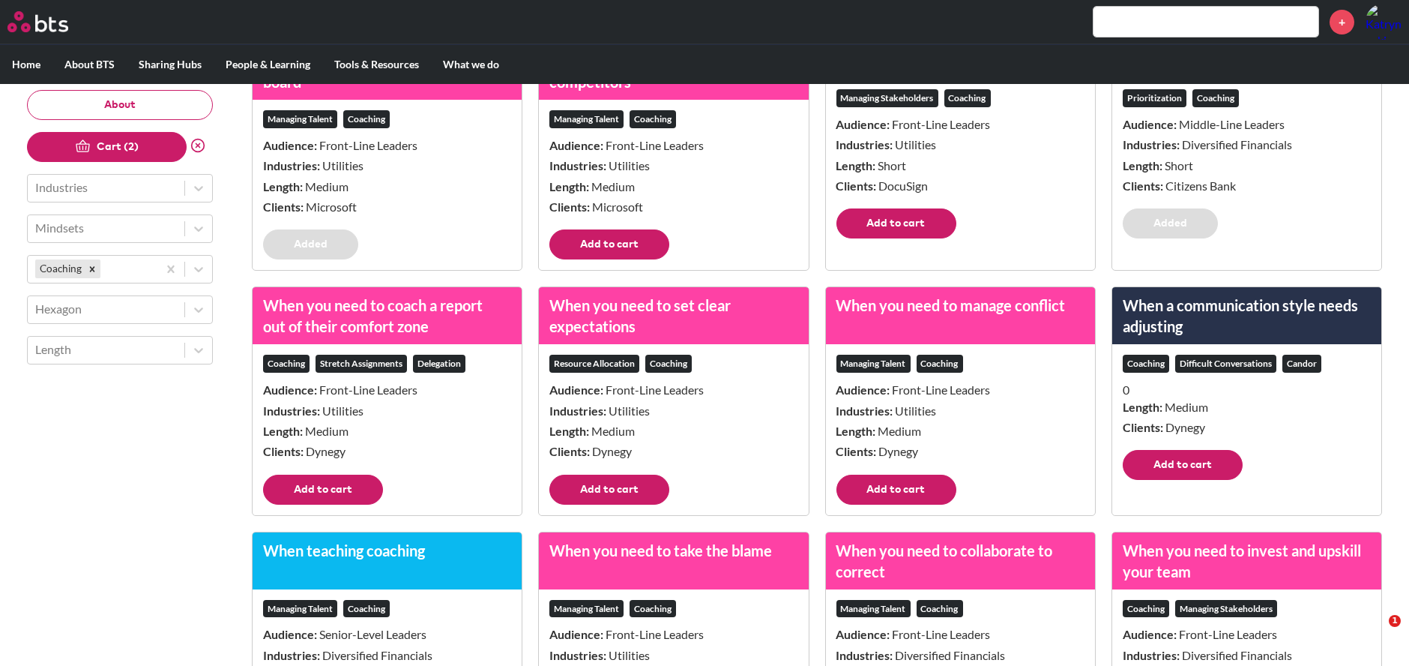
scroll to position [582, 0]
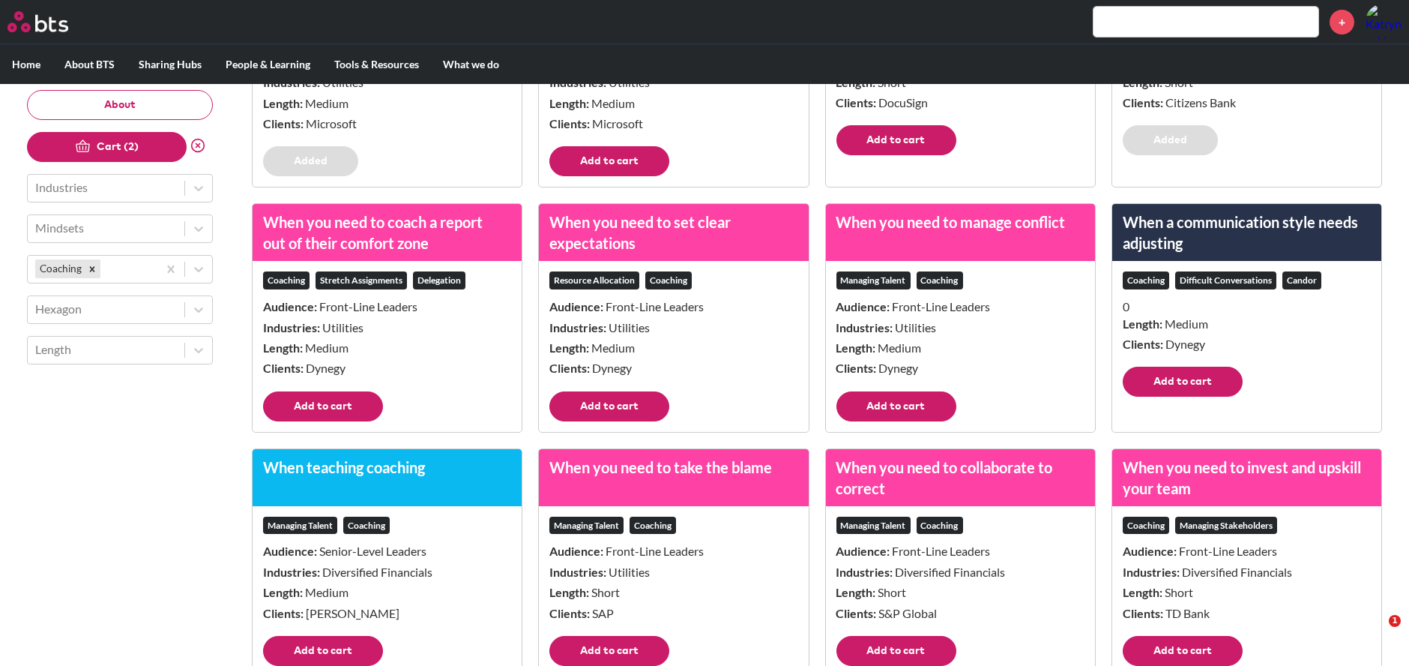
click at [1185, 379] on button "Add to cart" at bounding box center [1183, 382] width 120 height 30
click at [870, 396] on button "Add to cart" at bounding box center [897, 406] width 120 height 30
click at [617, 414] on button "Add to cart" at bounding box center [609, 406] width 120 height 30
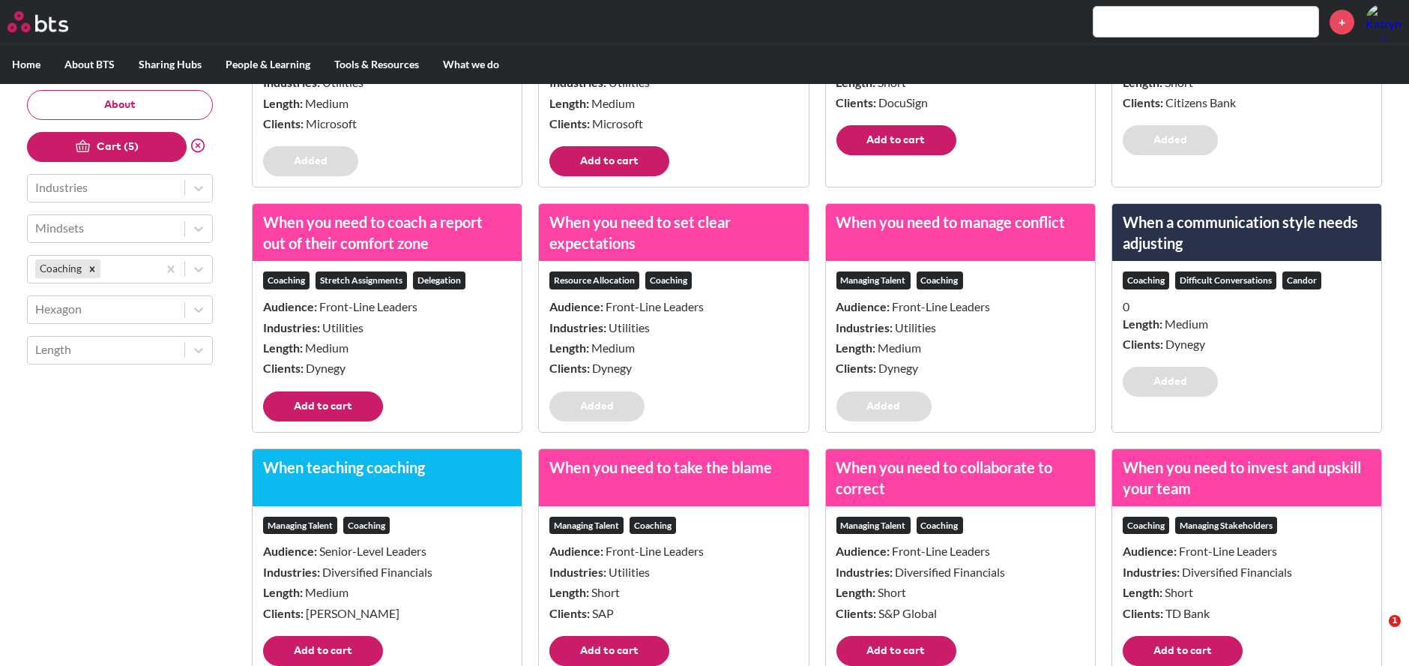
click at [355, 403] on button "Add to cart" at bounding box center [323, 406] width 120 height 30
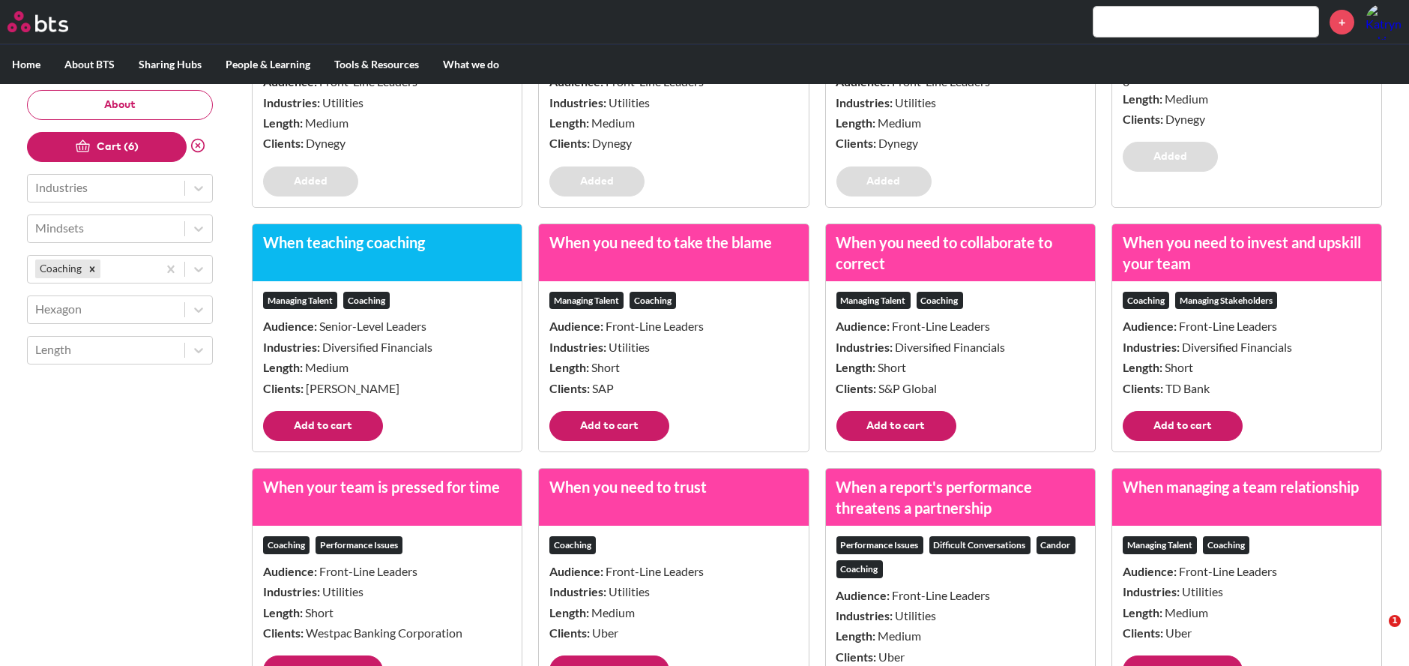
scroll to position [833, 0]
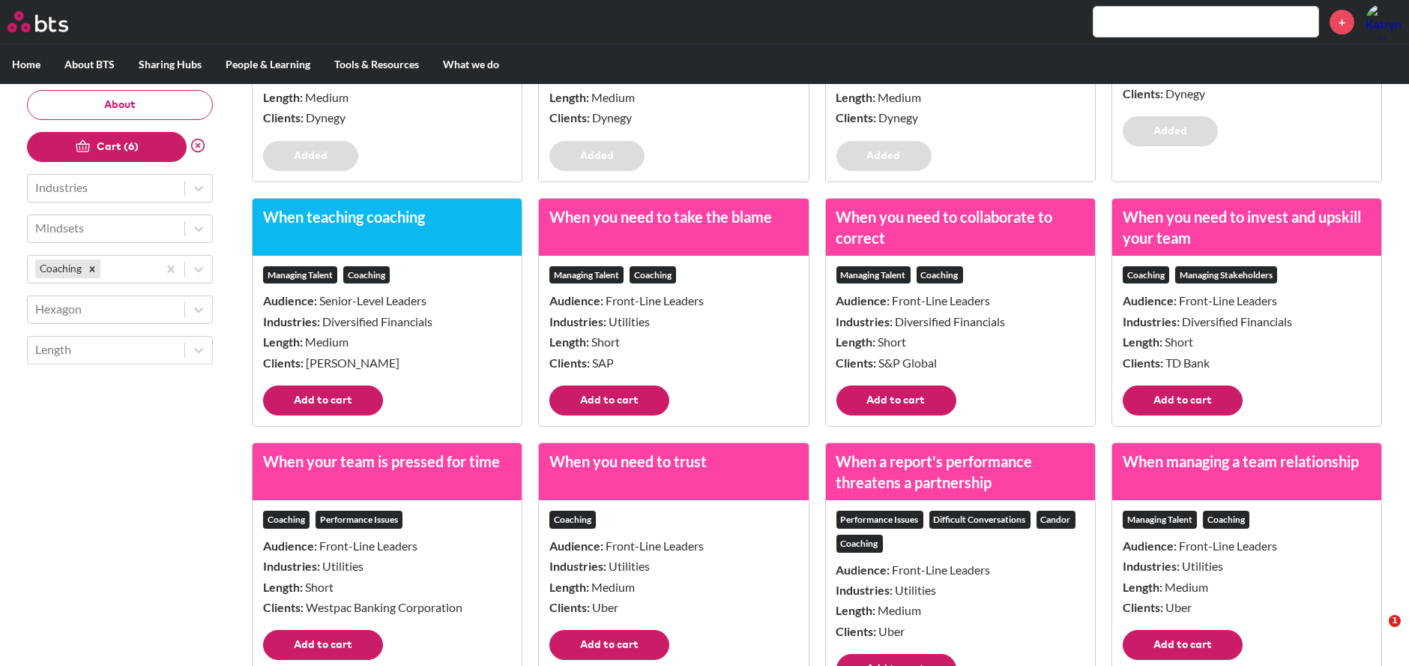
click at [890, 388] on button "Add to cart" at bounding box center [897, 400] width 120 height 30
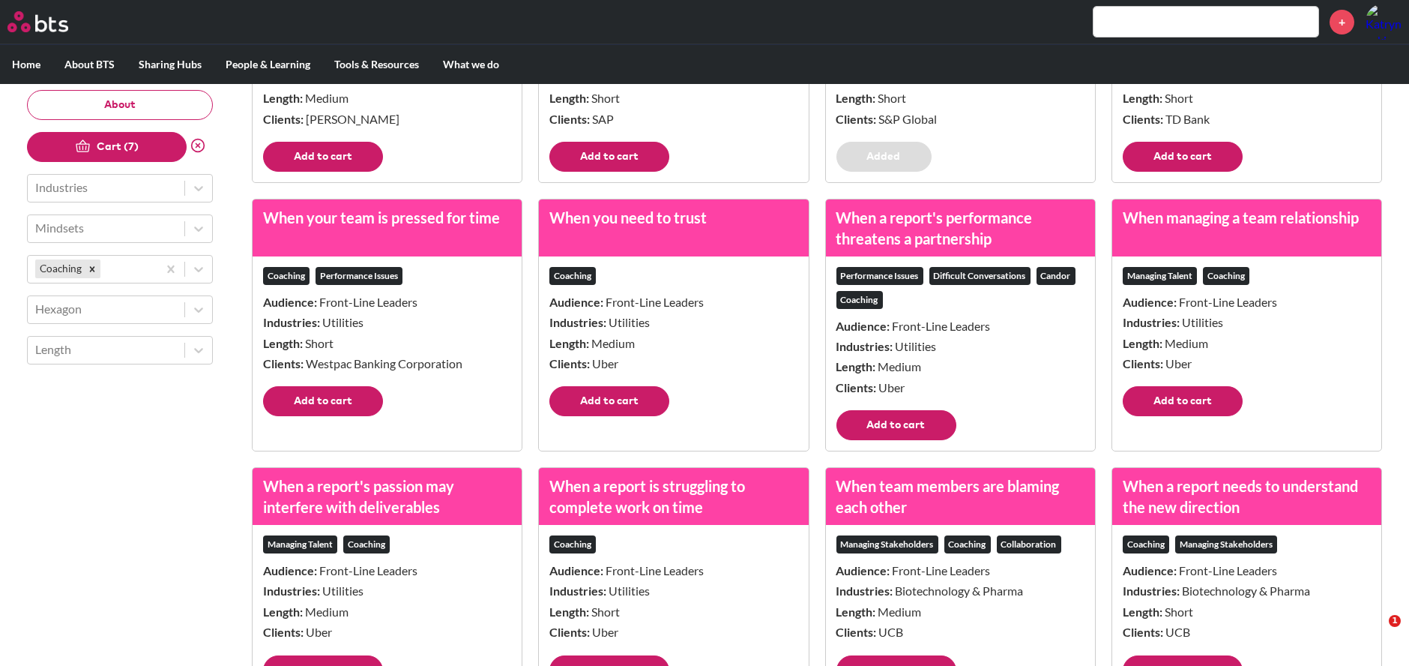
scroll to position [1082, 0]
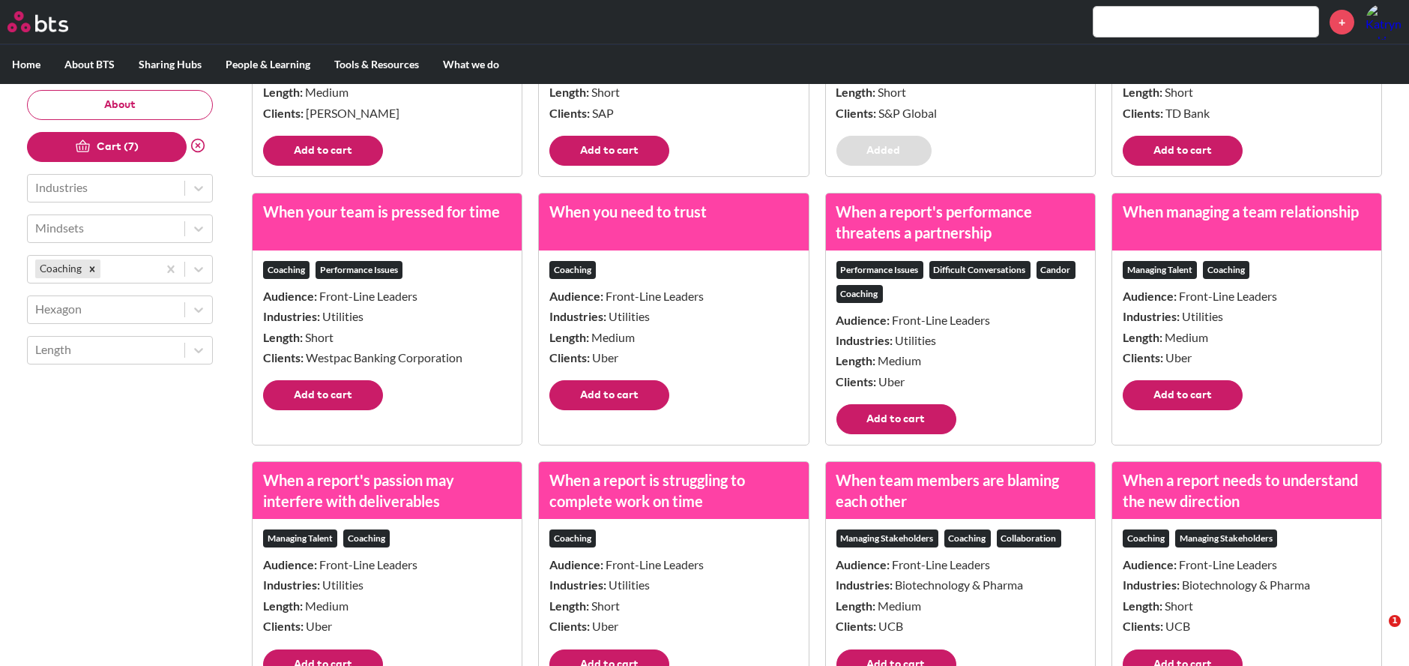
click at [1205, 382] on button "Add to cart" at bounding box center [1183, 395] width 120 height 30
click at [597, 395] on button "Add to cart" at bounding box center [609, 395] width 120 height 30
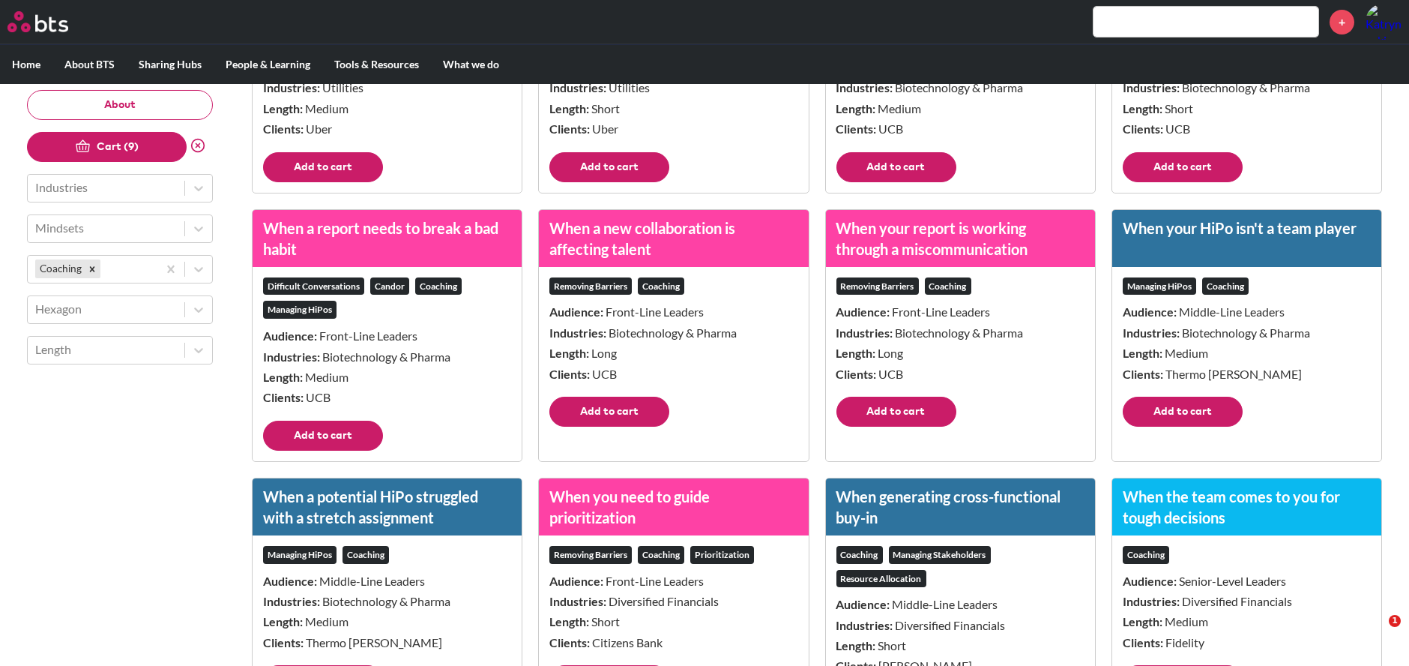
scroll to position [1582, 0]
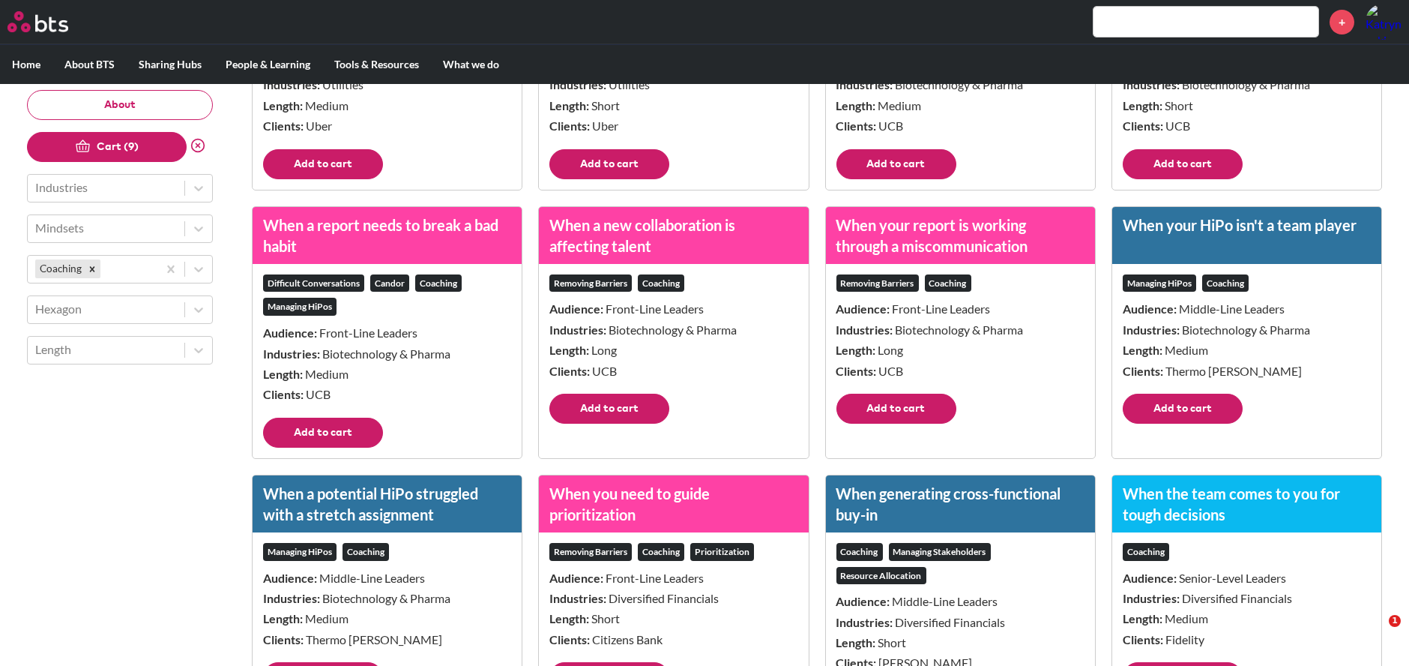
click at [915, 162] on button "Add to cart" at bounding box center [897, 164] width 120 height 30
click at [893, 403] on button "Add to cart" at bounding box center [897, 409] width 120 height 30
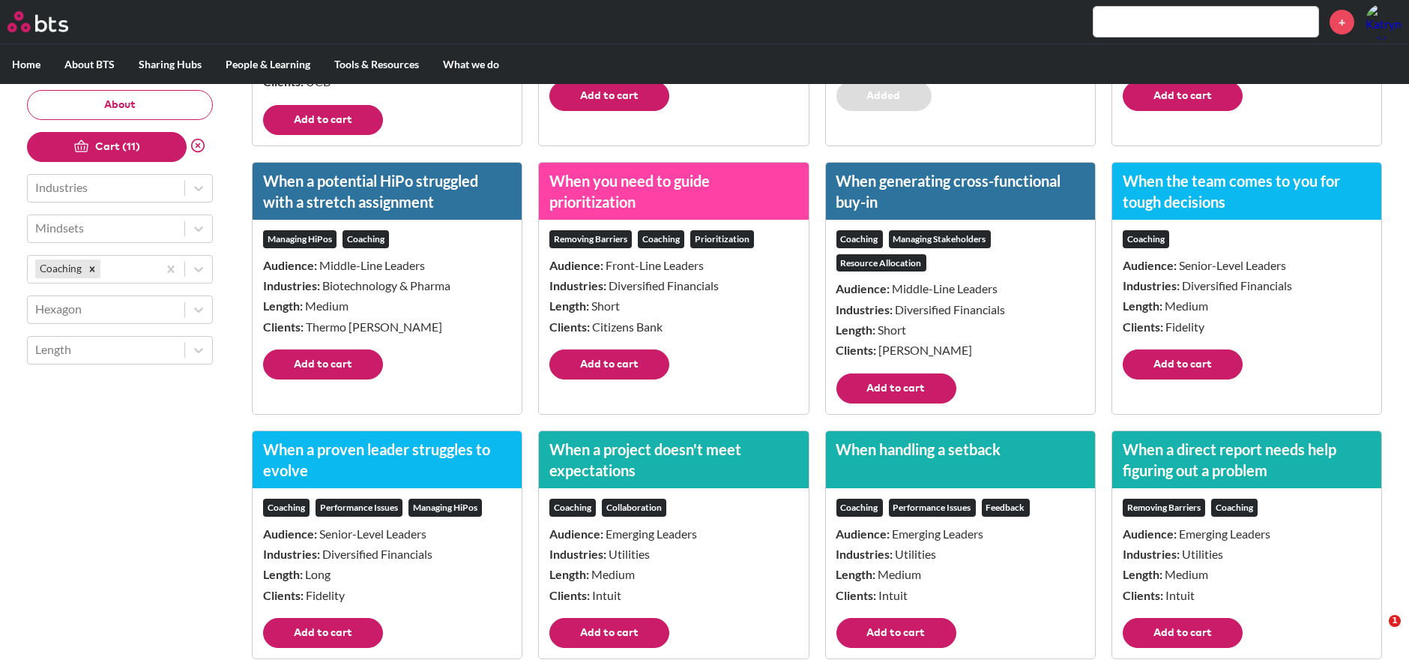
scroll to position [1998, 0]
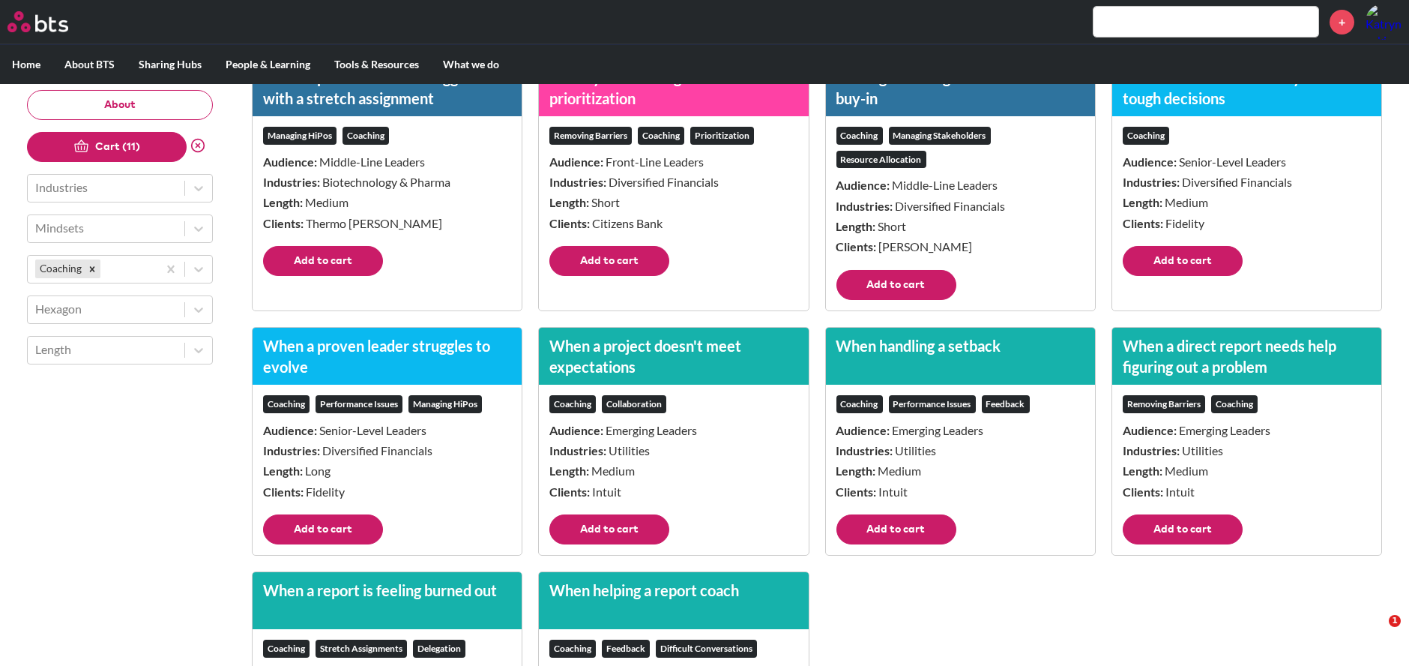
click at [633, 524] on button "Add to cart" at bounding box center [609, 529] width 120 height 30
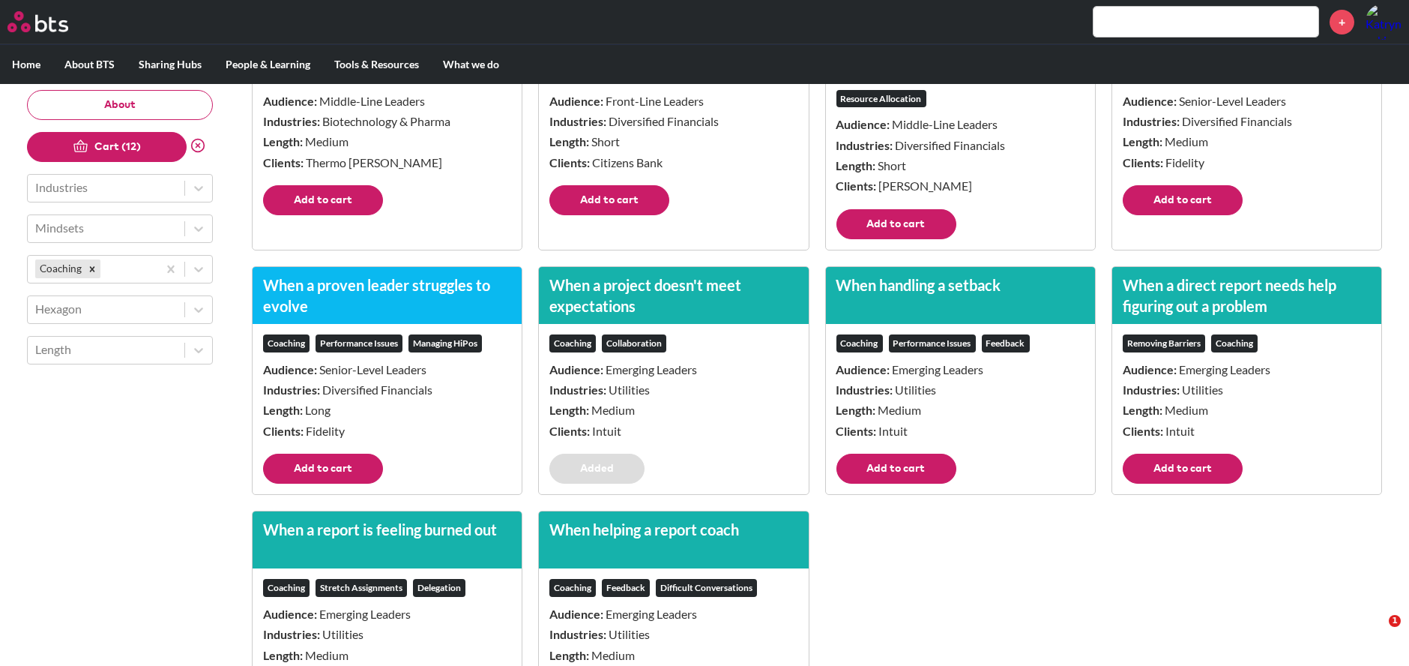
scroll to position [2154, 0]
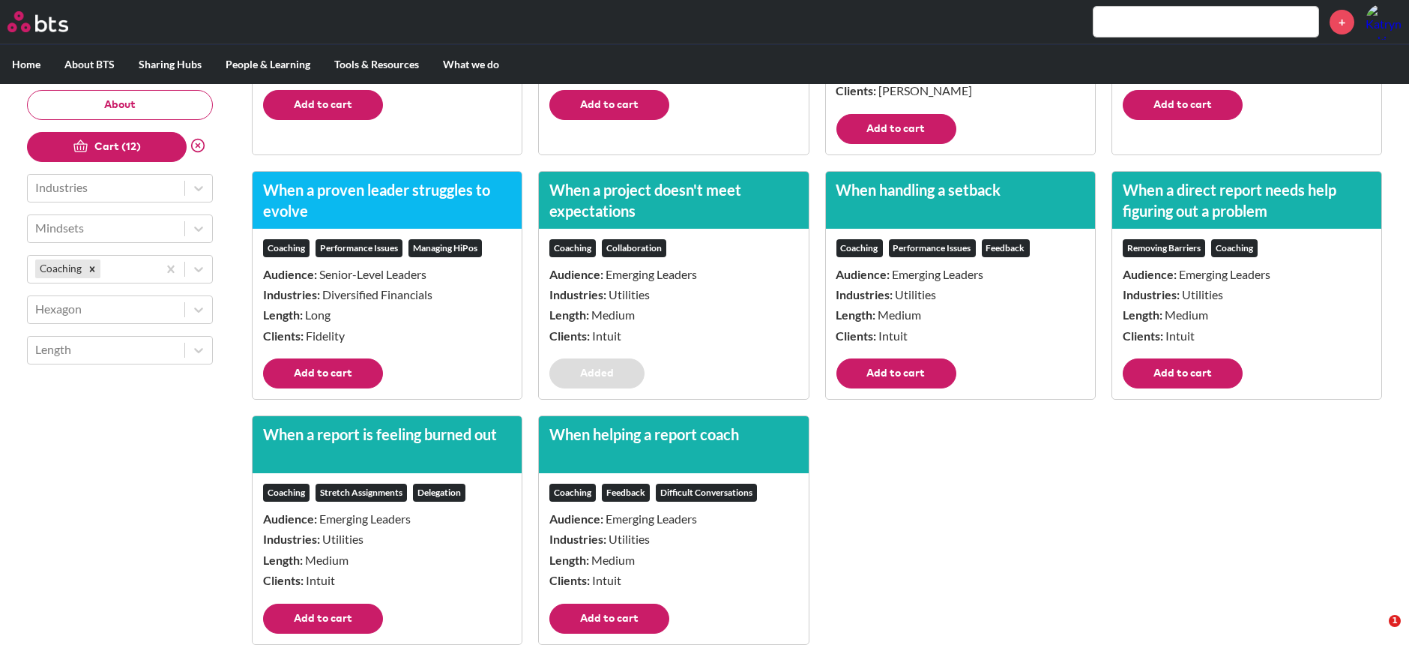
click at [116, 151] on button "Cart (12)" at bounding box center [107, 147] width 160 height 30
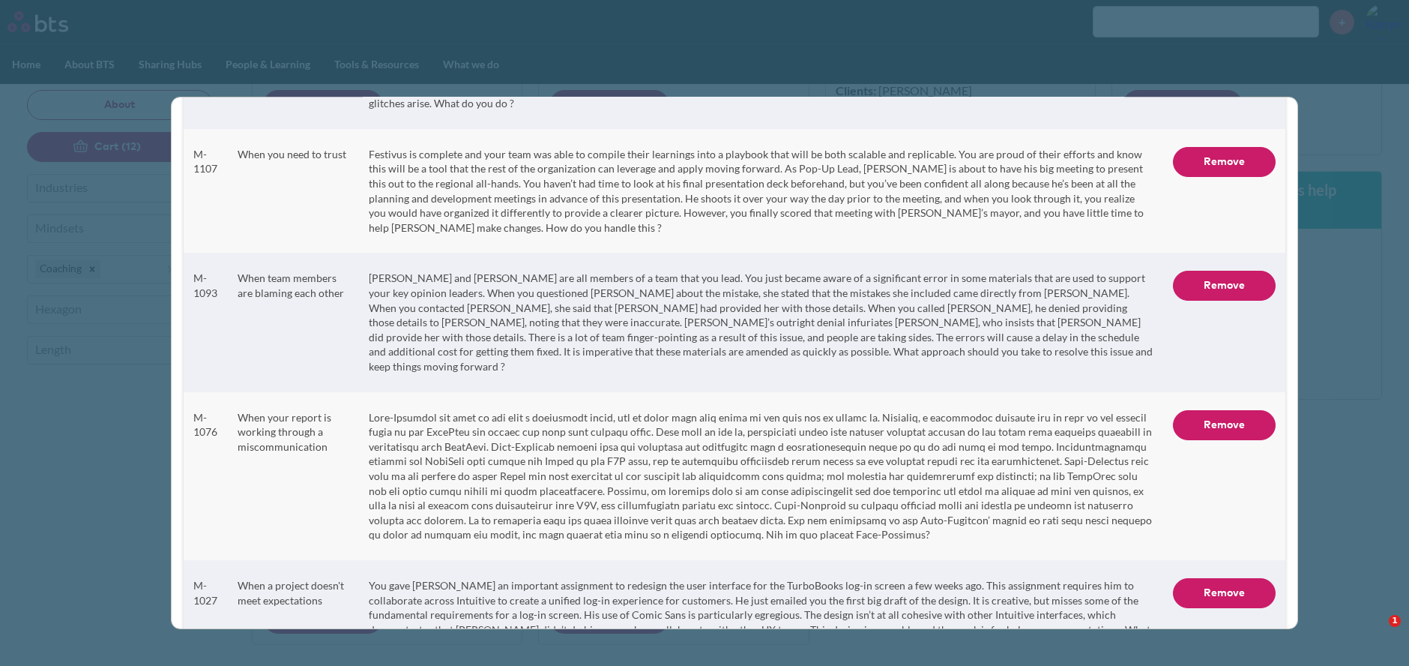
scroll to position [1064, 0]
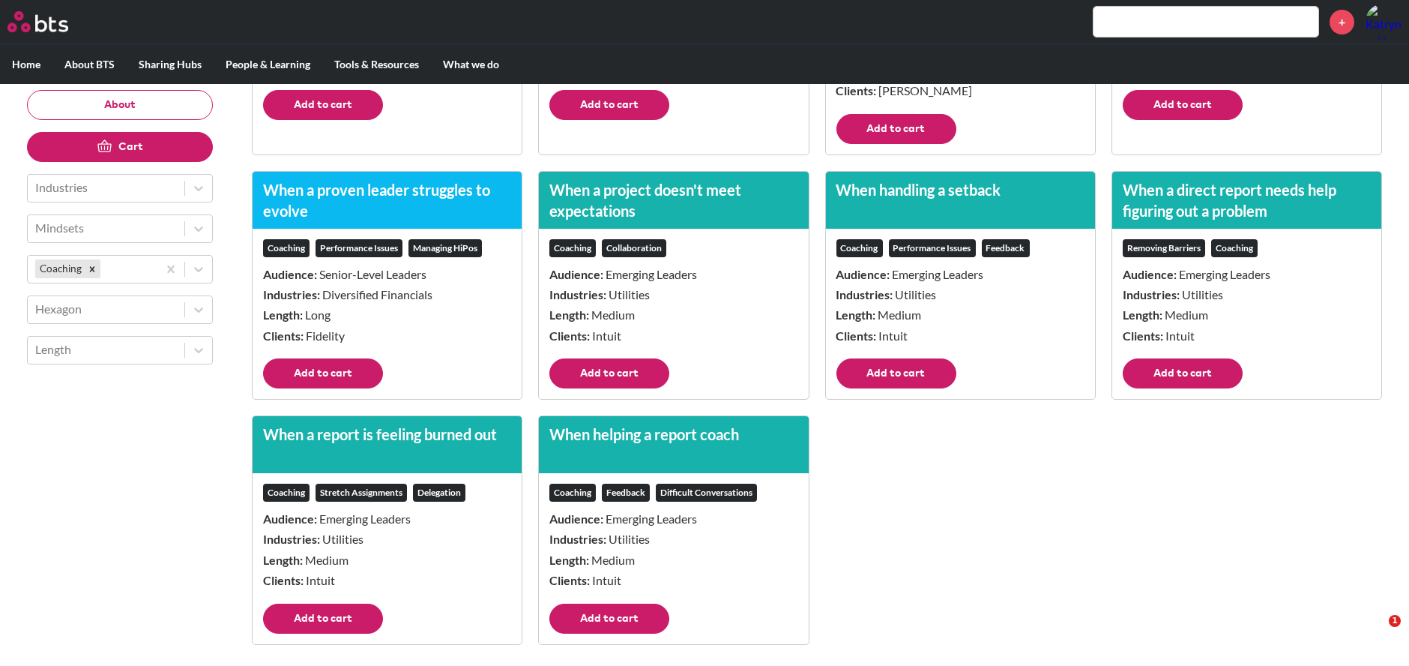
click at [94, 269] on icon "Remove Coaching" at bounding box center [92, 269] width 10 height 10
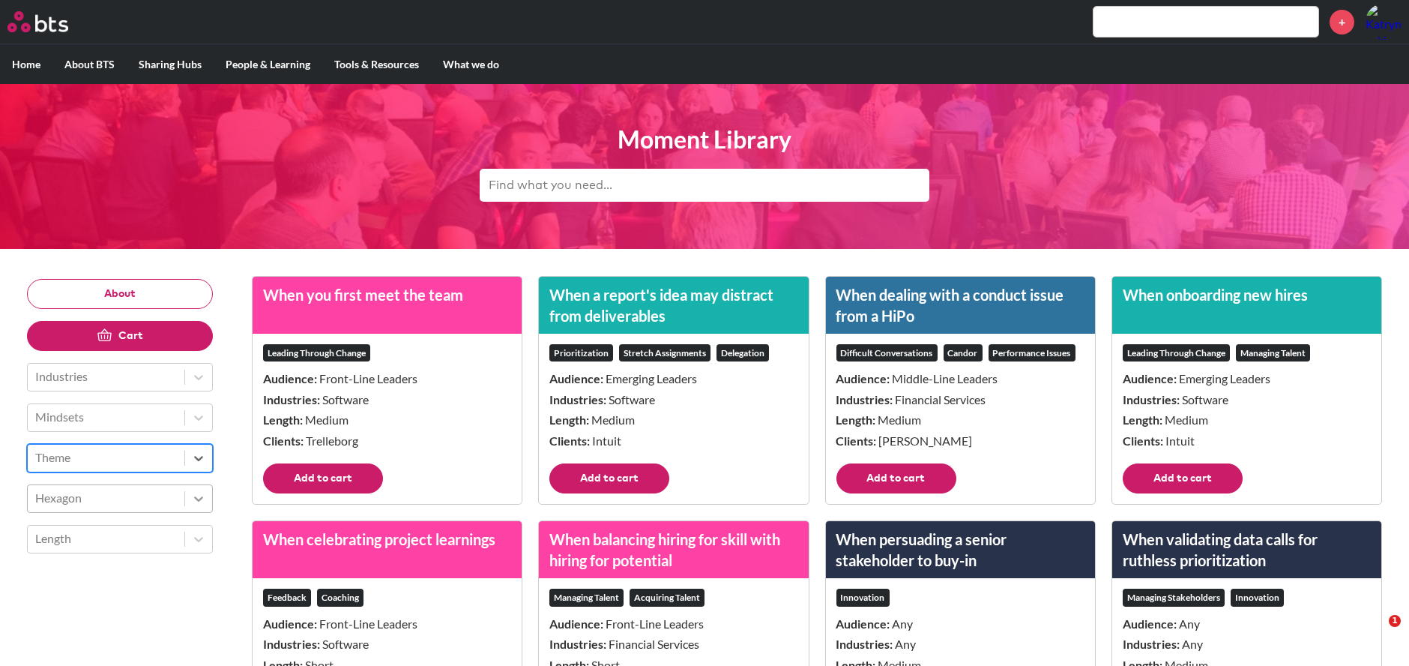
click at [202, 493] on icon at bounding box center [198, 498] width 15 height 15
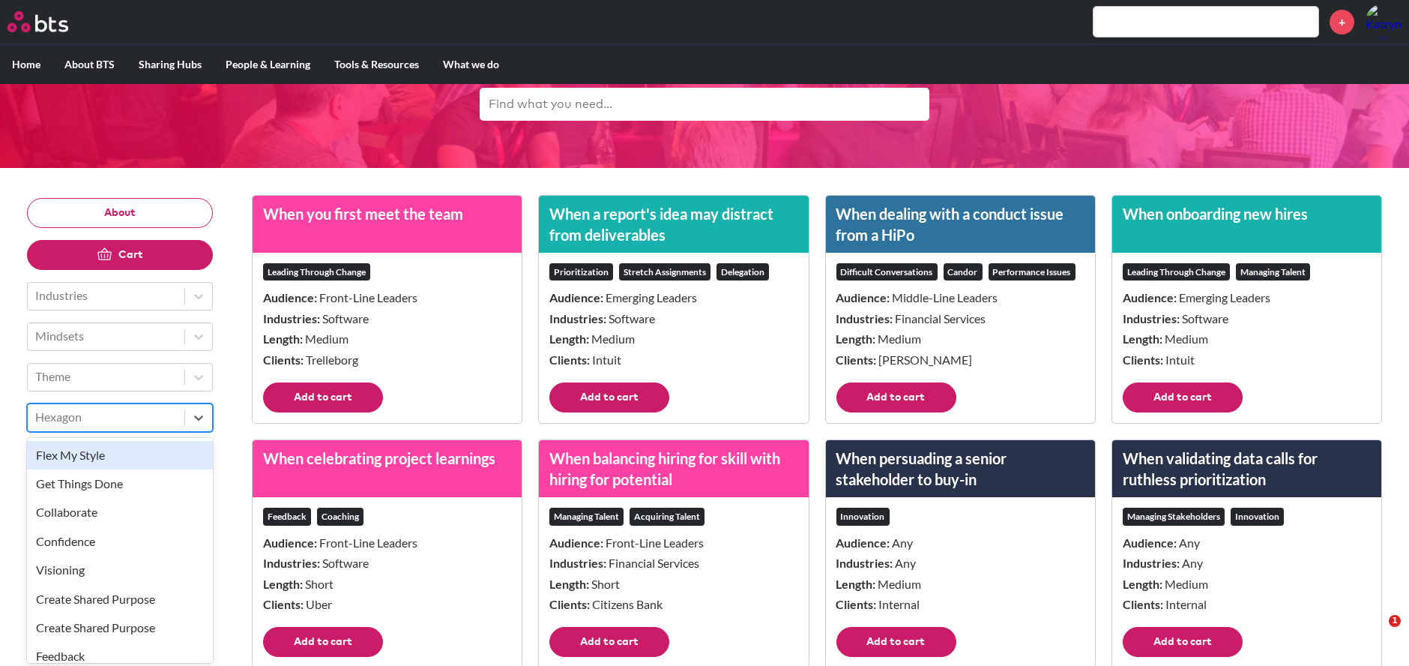
scroll to position [83, 0]
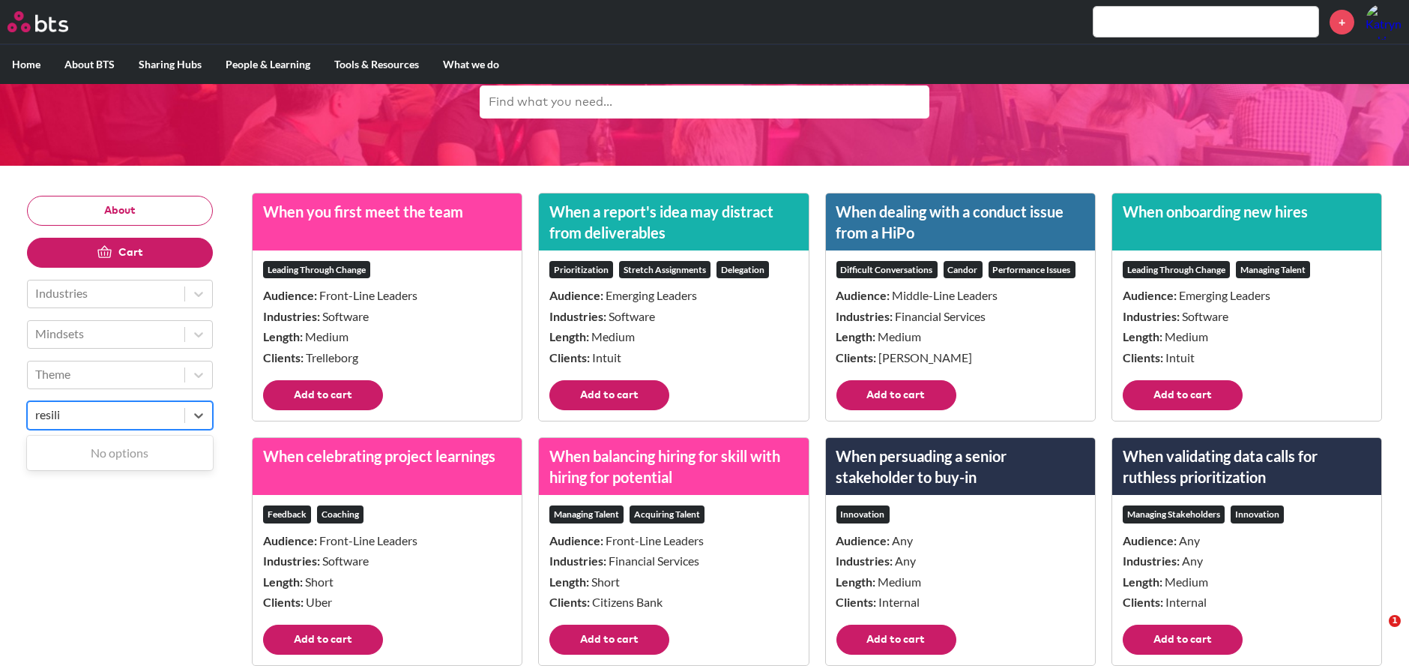
type input "resili"
click at [181, 370] on div "Theme" at bounding box center [106, 373] width 157 height 25
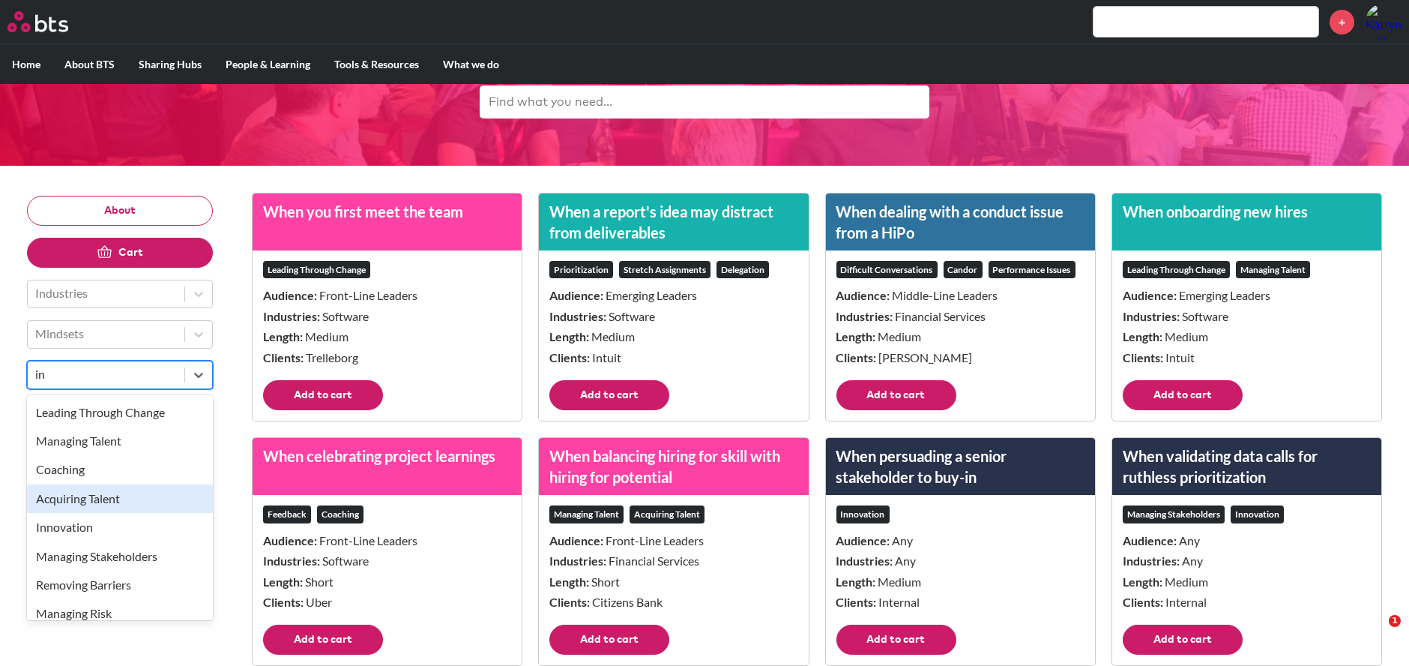
scroll to position [97, 0]
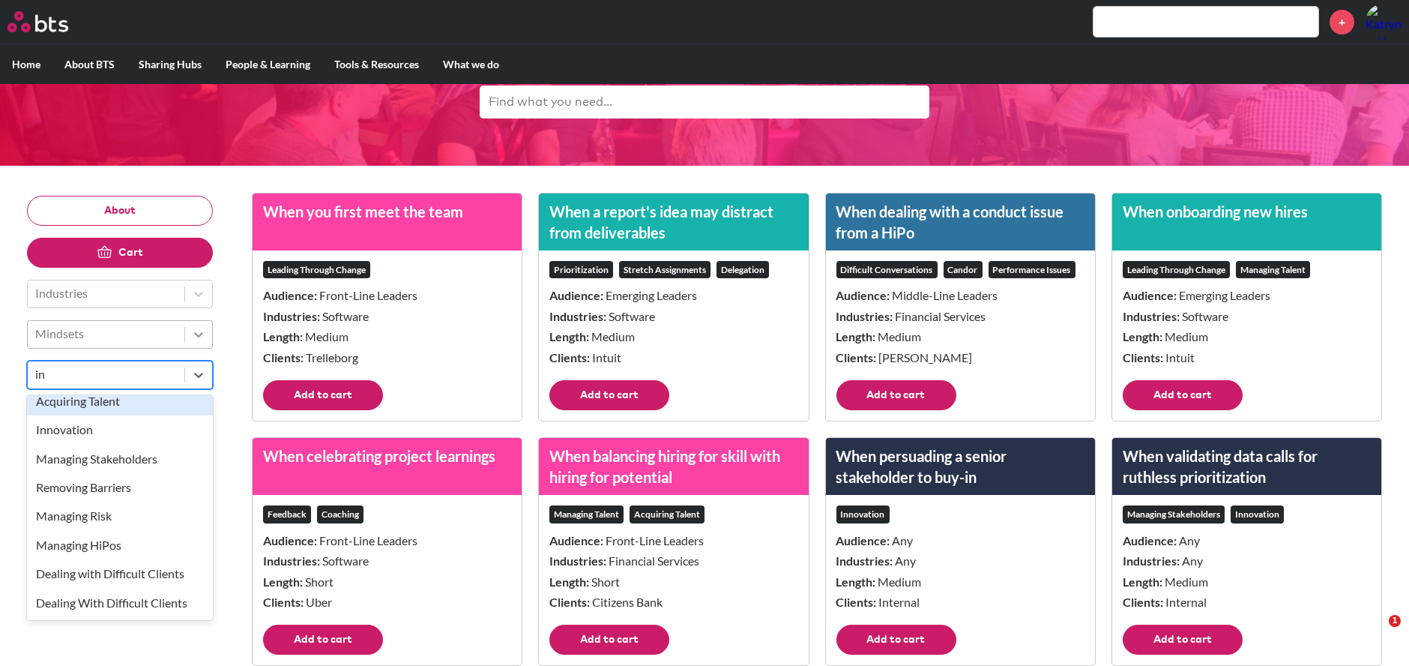
type input "in"
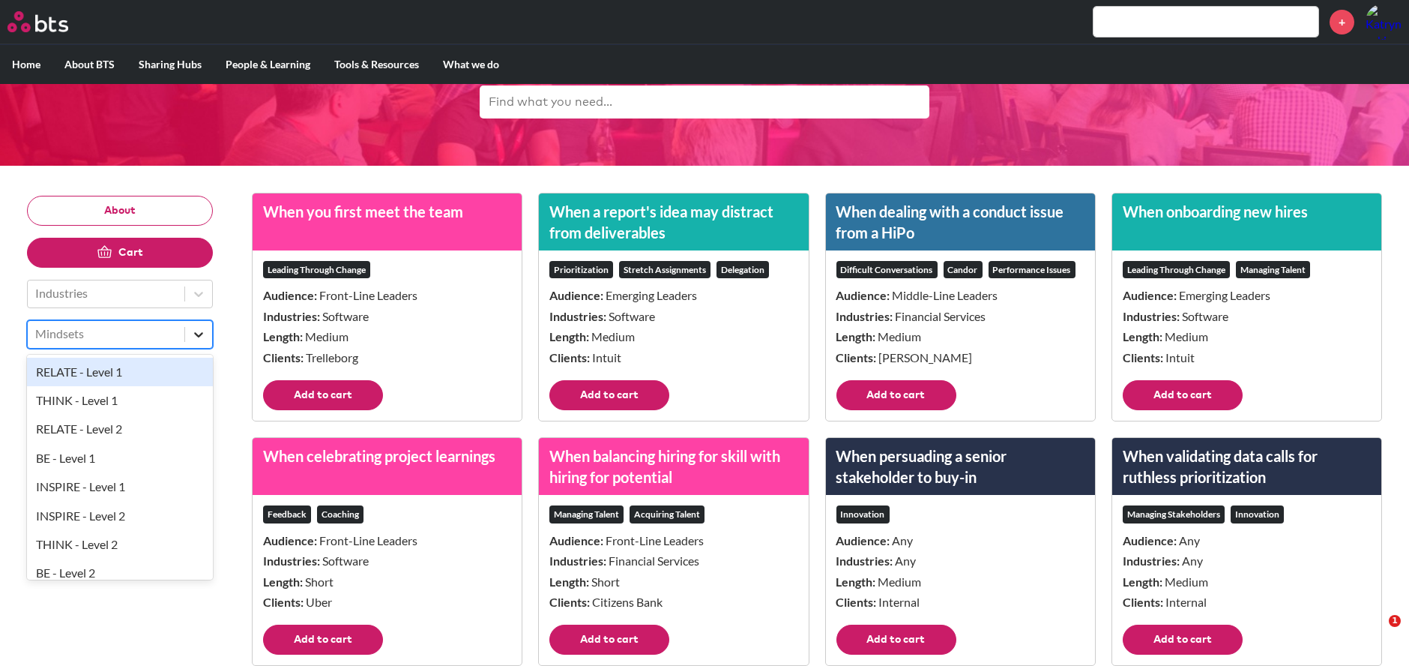
click at [205, 340] on icon at bounding box center [198, 334] width 15 height 15
click at [196, 294] on icon at bounding box center [198, 294] width 9 height 5
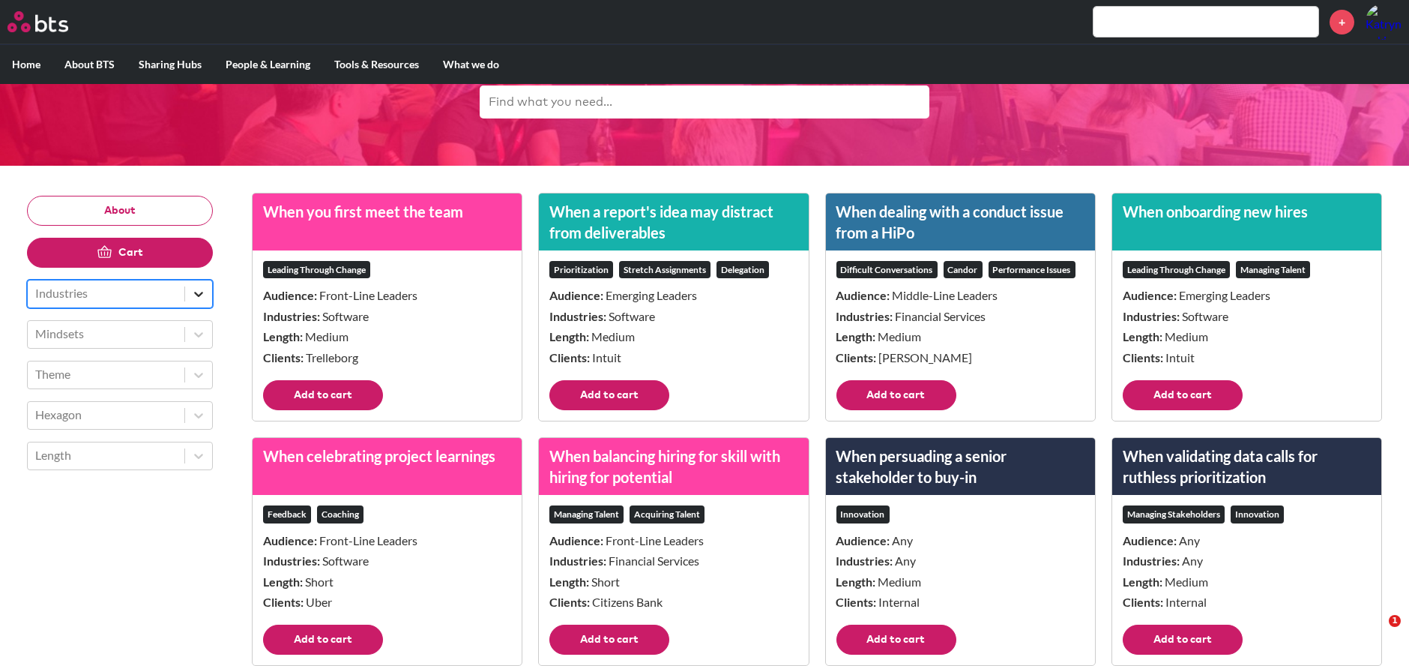
click at [196, 294] on icon at bounding box center [198, 294] width 9 height 5
click at [196, 455] on icon at bounding box center [198, 456] width 9 height 5
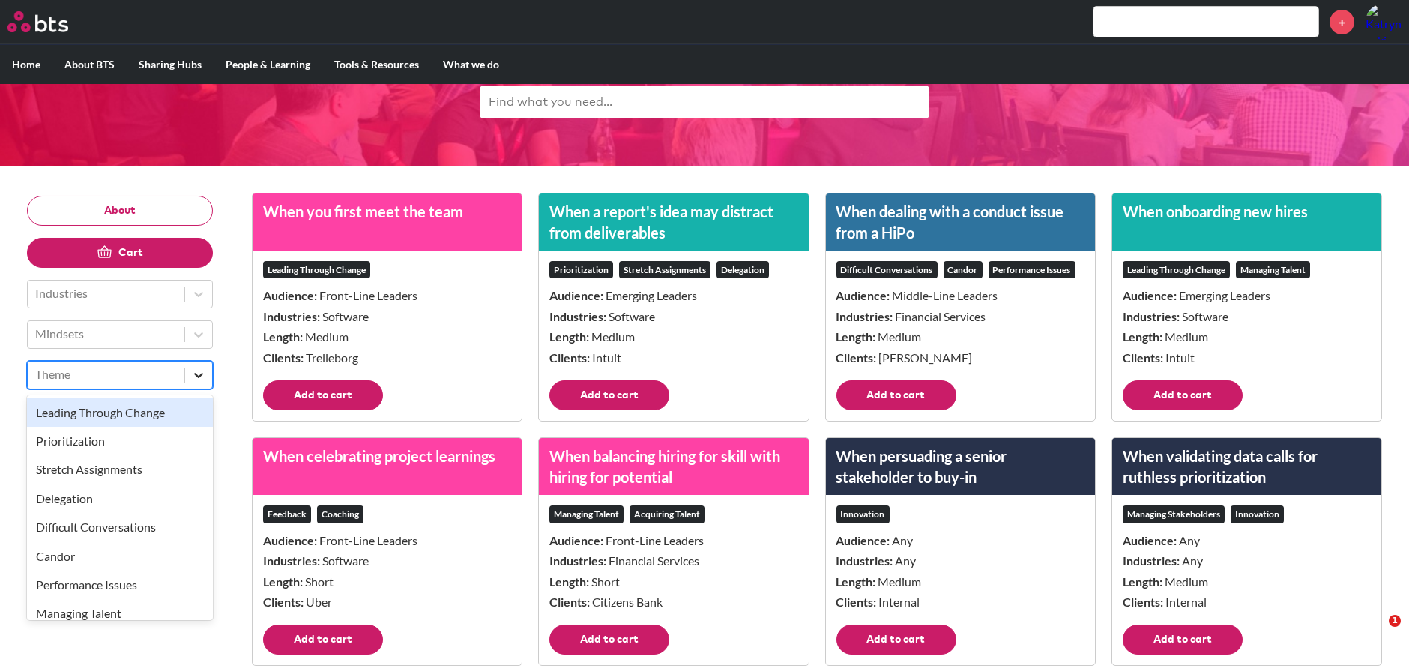
click at [196, 361] on div at bounding box center [198, 374] width 27 height 27
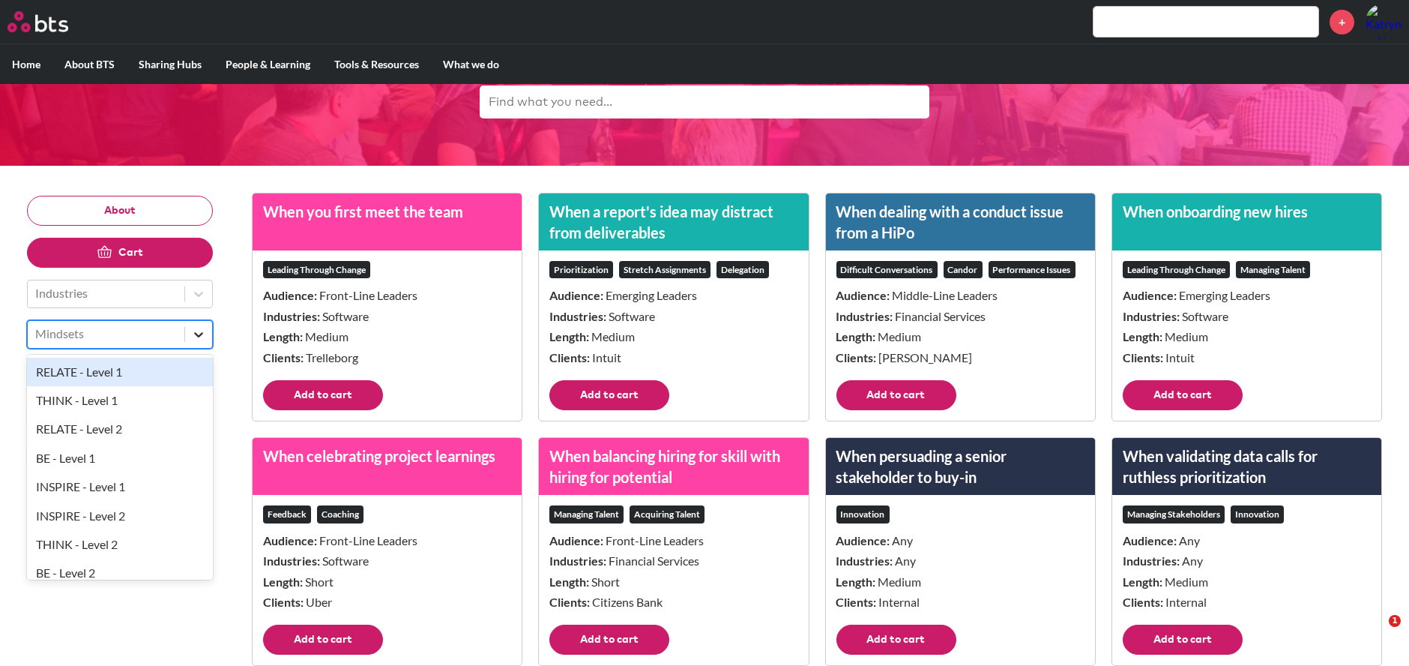
click at [199, 328] on icon at bounding box center [198, 334] width 15 height 15
click at [144, 465] on div "BE - Level 1" at bounding box center [120, 458] width 186 height 28
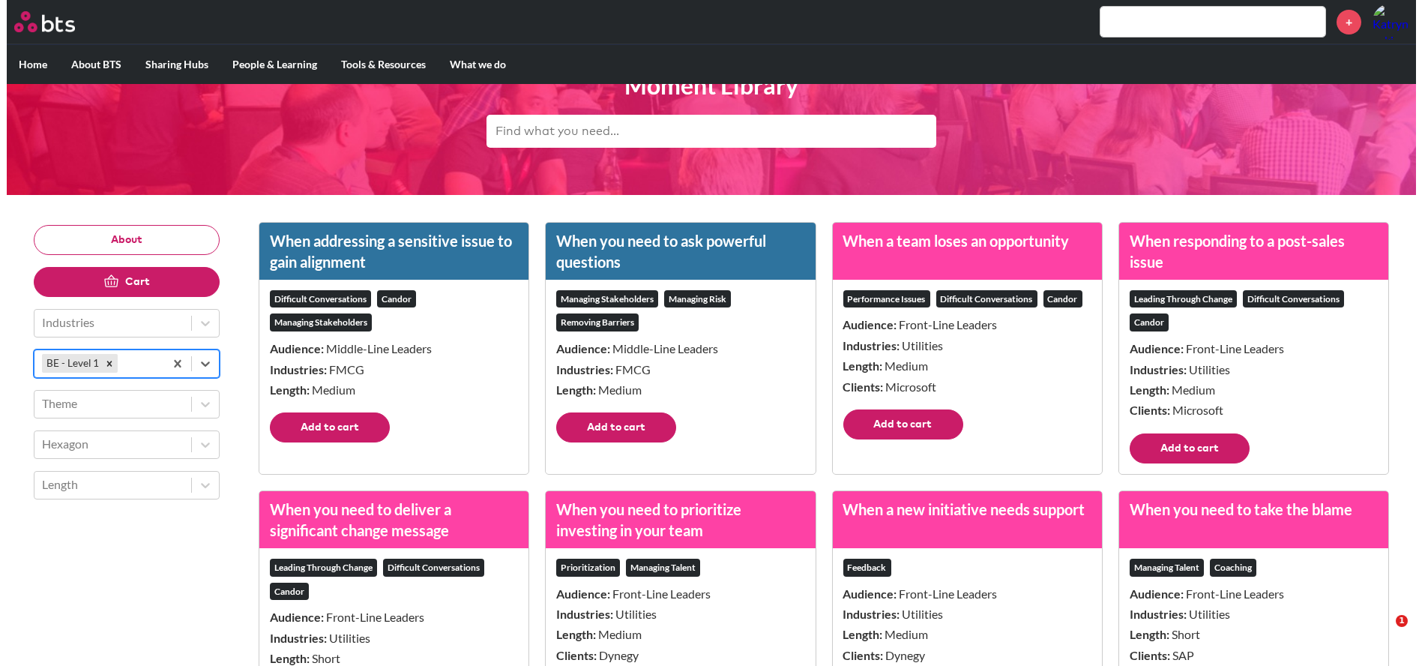
scroll to position [0, 0]
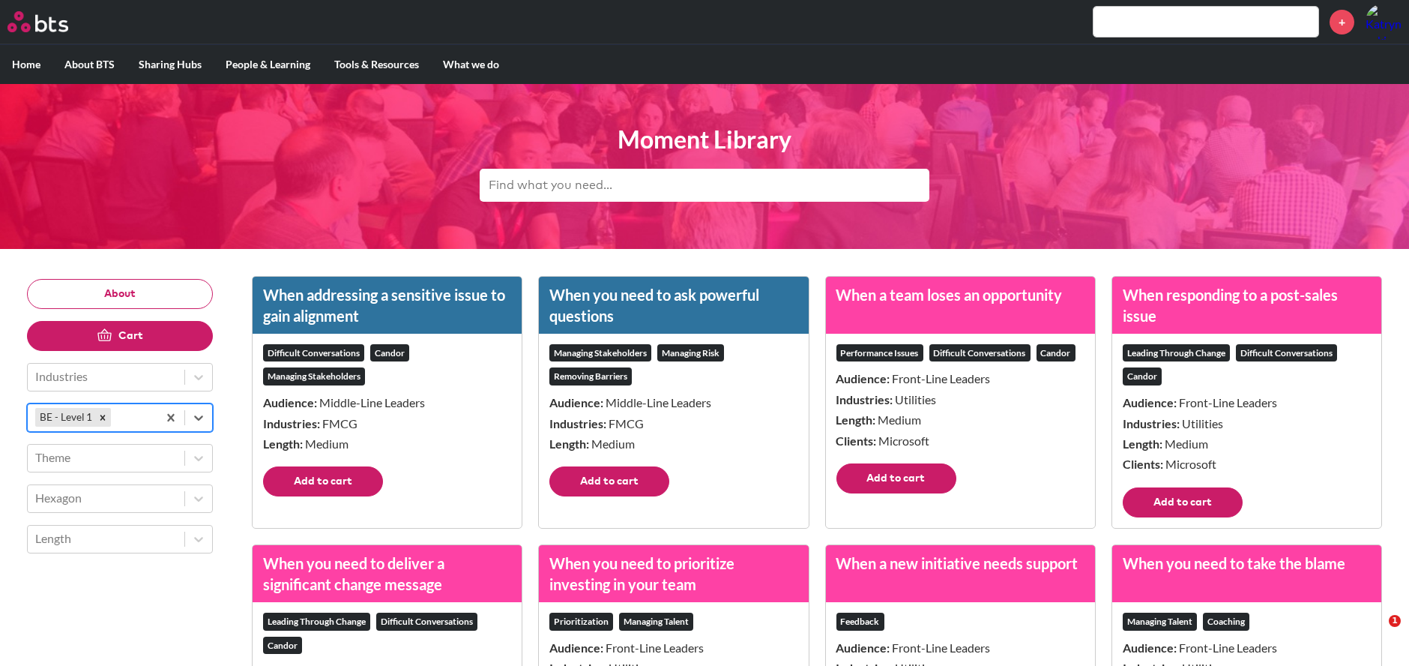
click at [561, 183] on input "text" at bounding box center [705, 185] width 450 height 33
type input "box"
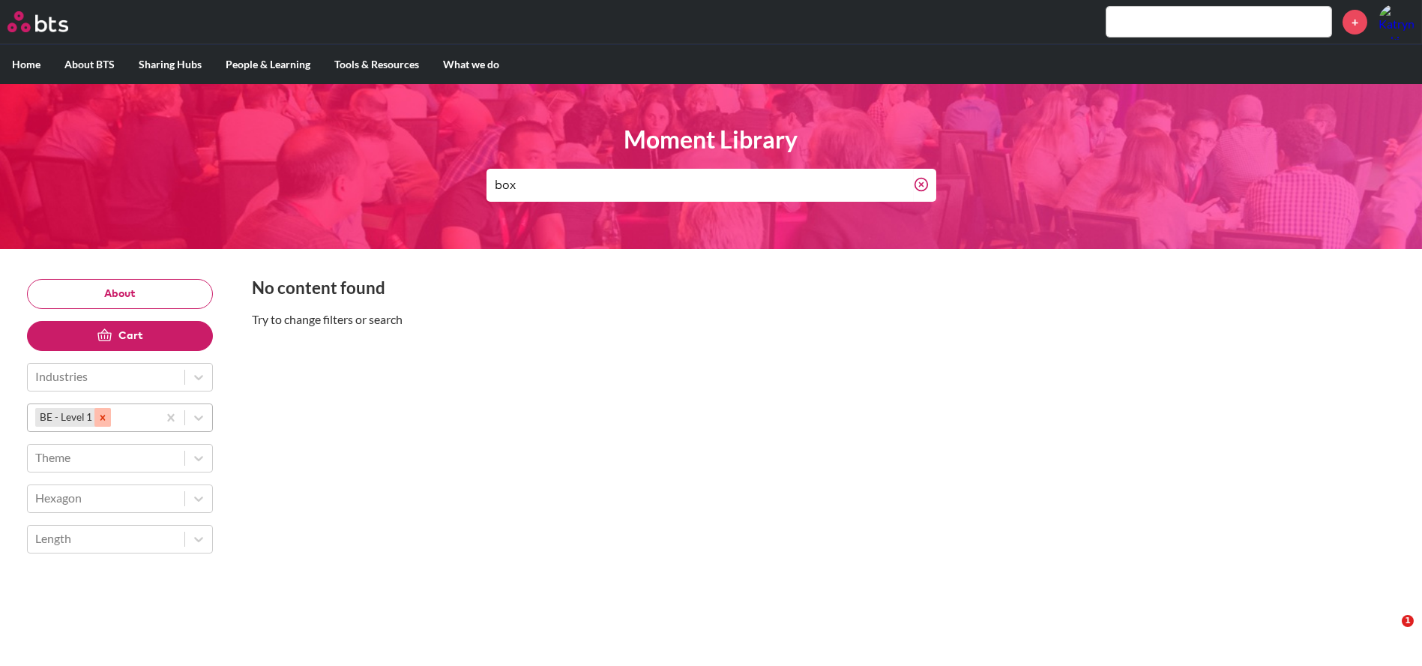
click at [97, 420] on icon "Remove BE - Level 1" at bounding box center [102, 417] width 10 height 10
click at [687, 187] on input "box" at bounding box center [699, 185] width 427 height 33
click at [920, 180] on icon at bounding box center [921, 184] width 15 height 15
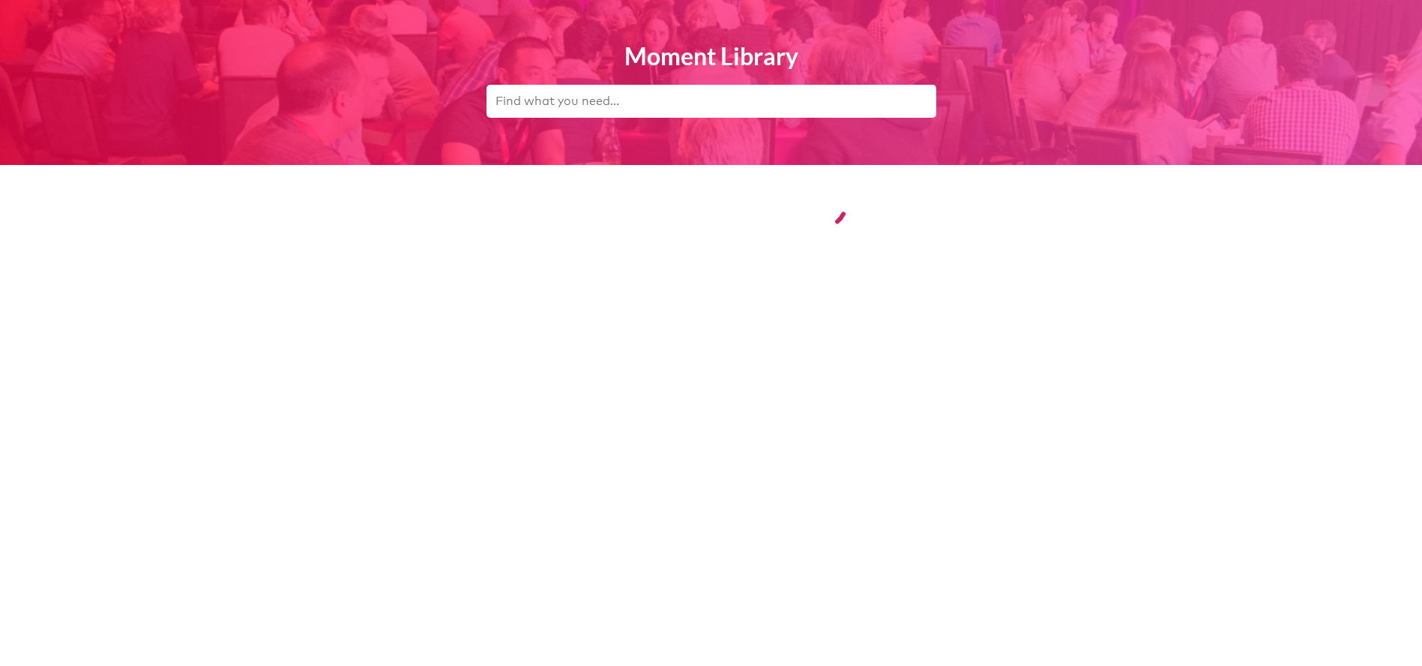
click at [196, 244] on html "Moment Library" at bounding box center [711, 122] width 1422 height 244
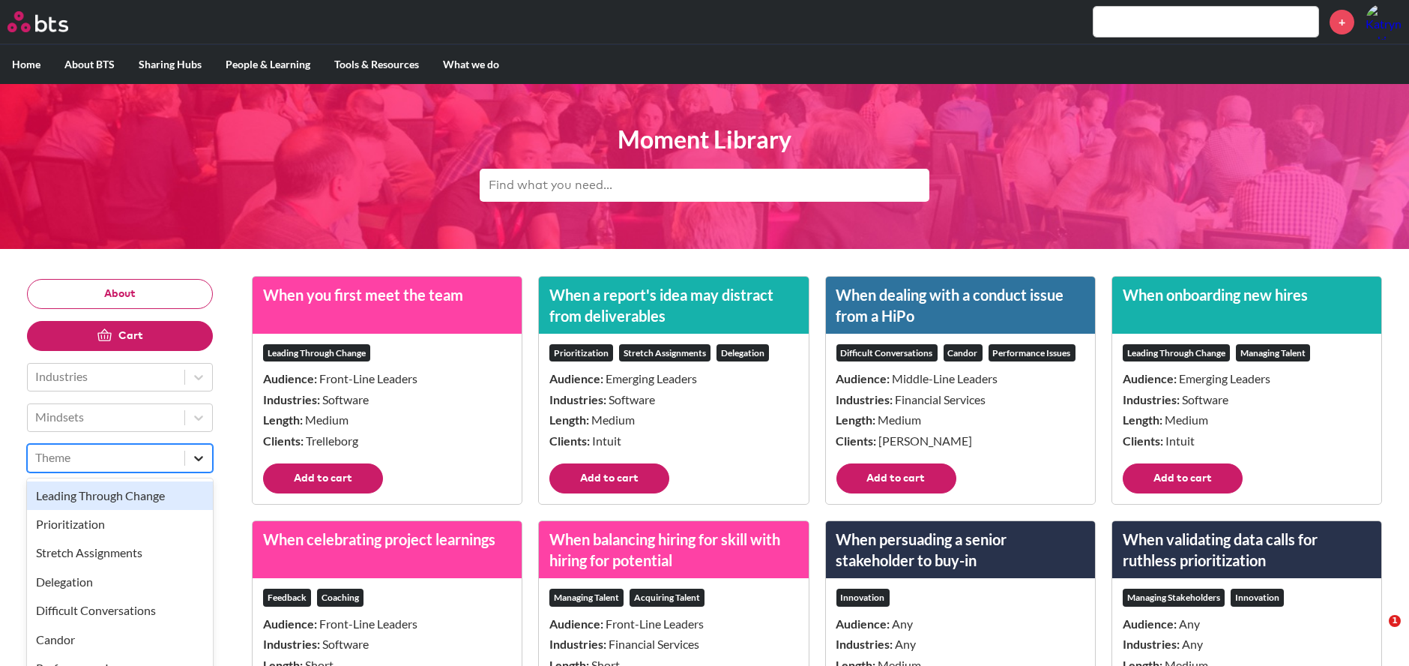
click at [195, 458] on div at bounding box center [198, 458] width 27 height 27
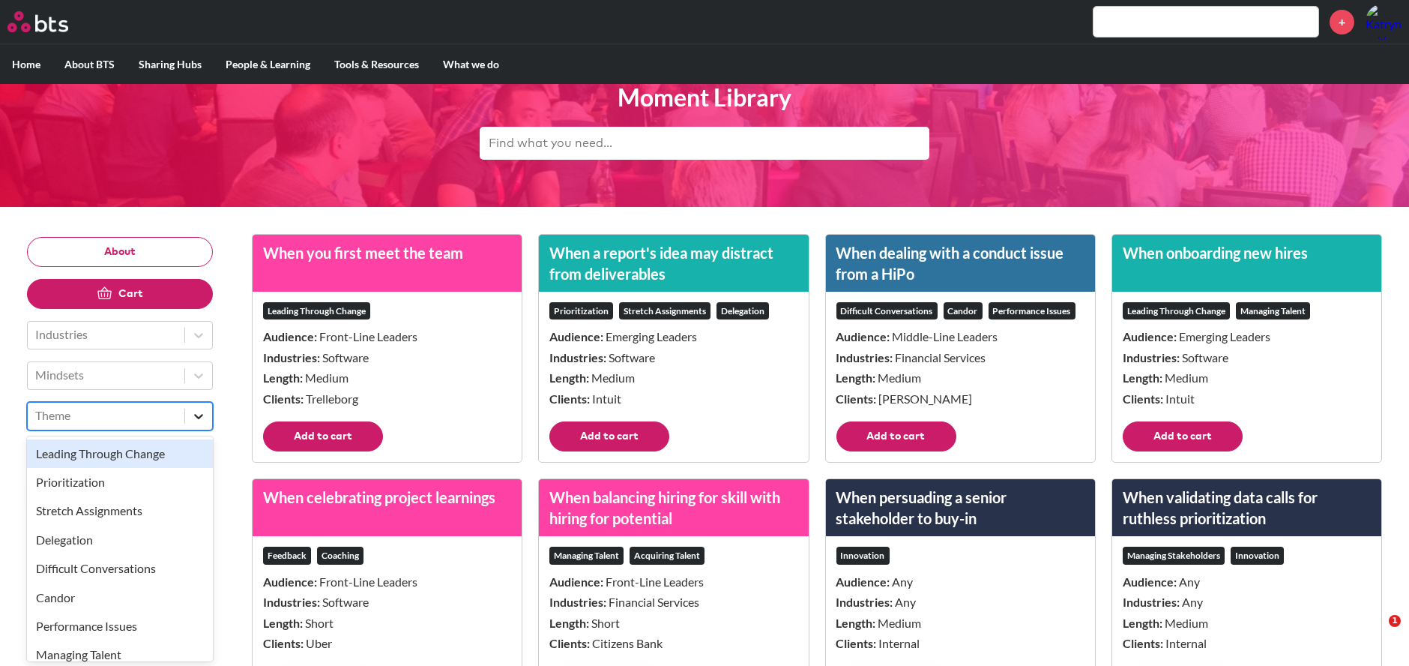
scroll to position [43, 0]
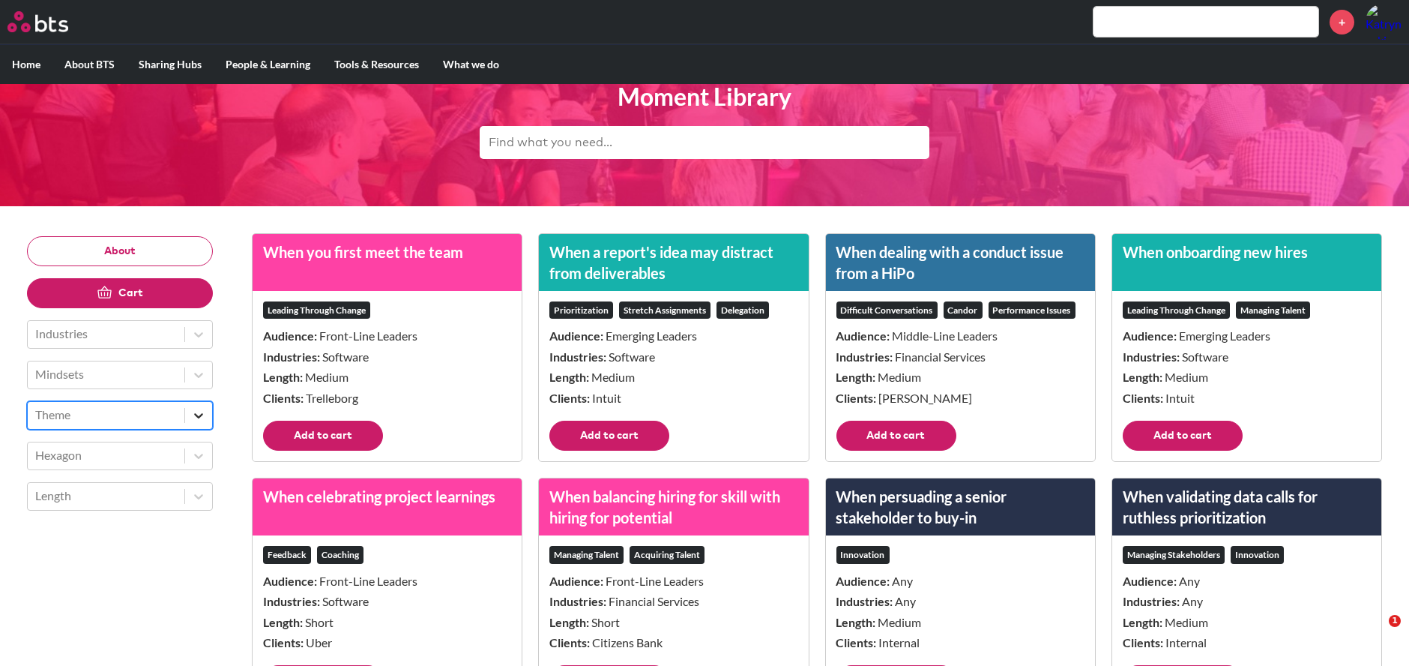
click at [192, 421] on icon at bounding box center [198, 415] width 15 height 15
click at [193, 421] on icon at bounding box center [198, 415] width 15 height 15
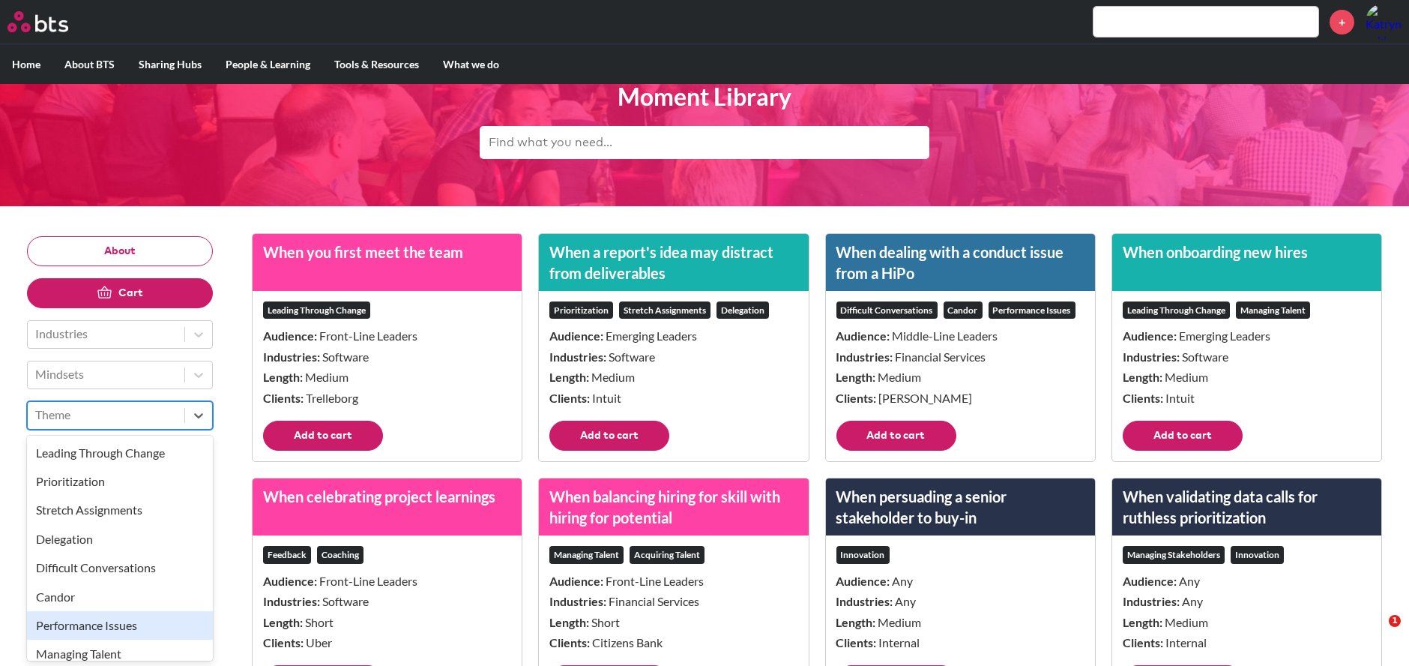
click at [121, 633] on div "Performance Issues" at bounding box center [120, 625] width 186 height 28
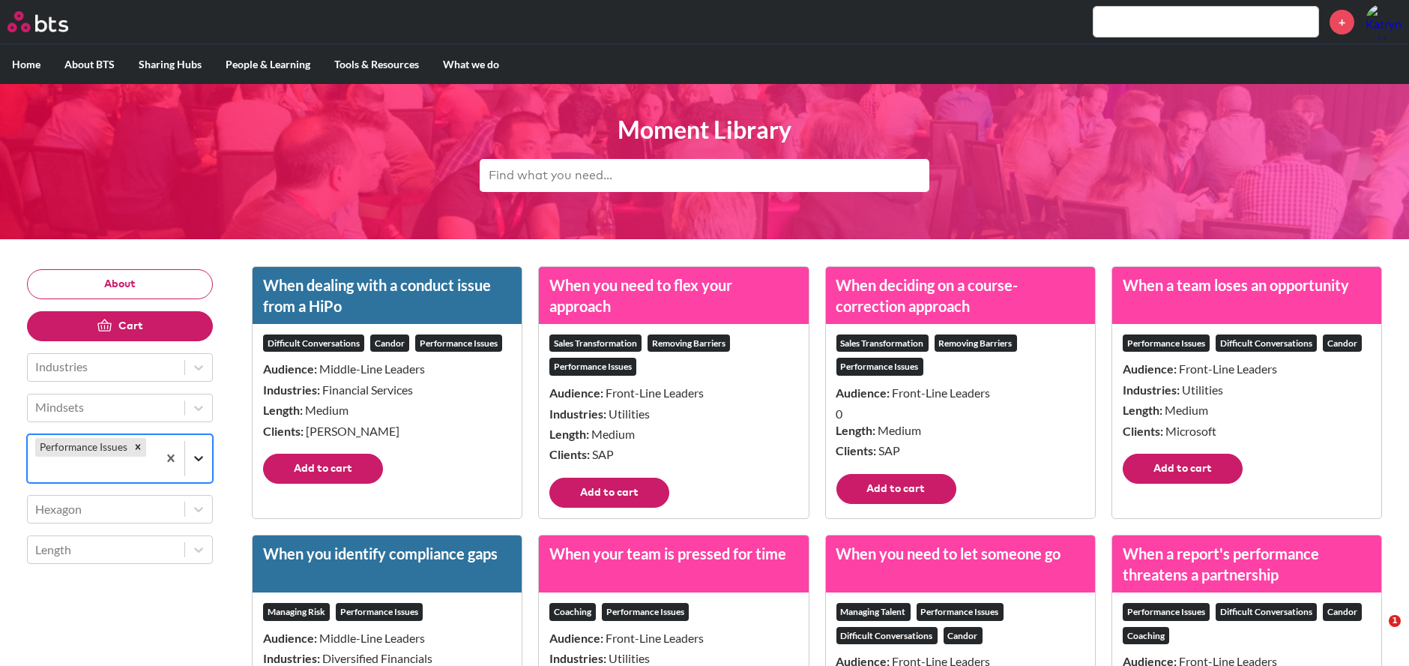
click at [199, 465] on div at bounding box center [198, 458] width 27 height 27
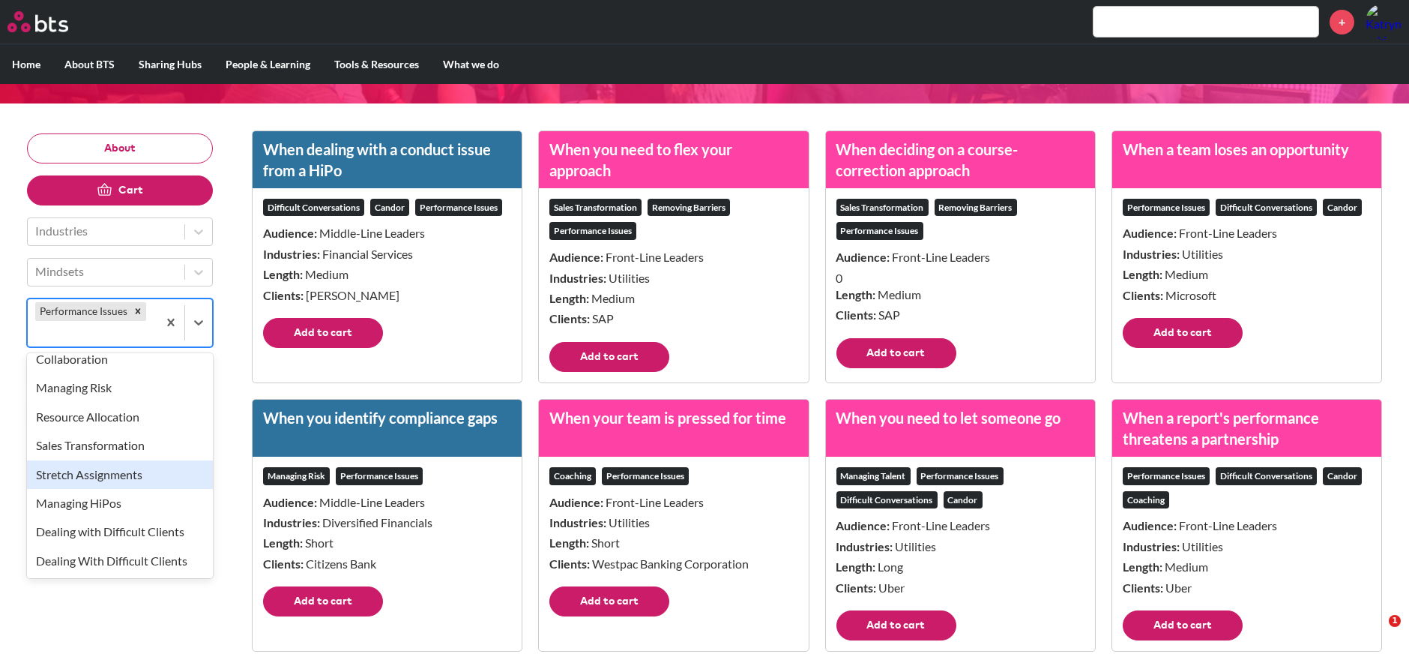
scroll to position [301, 0]
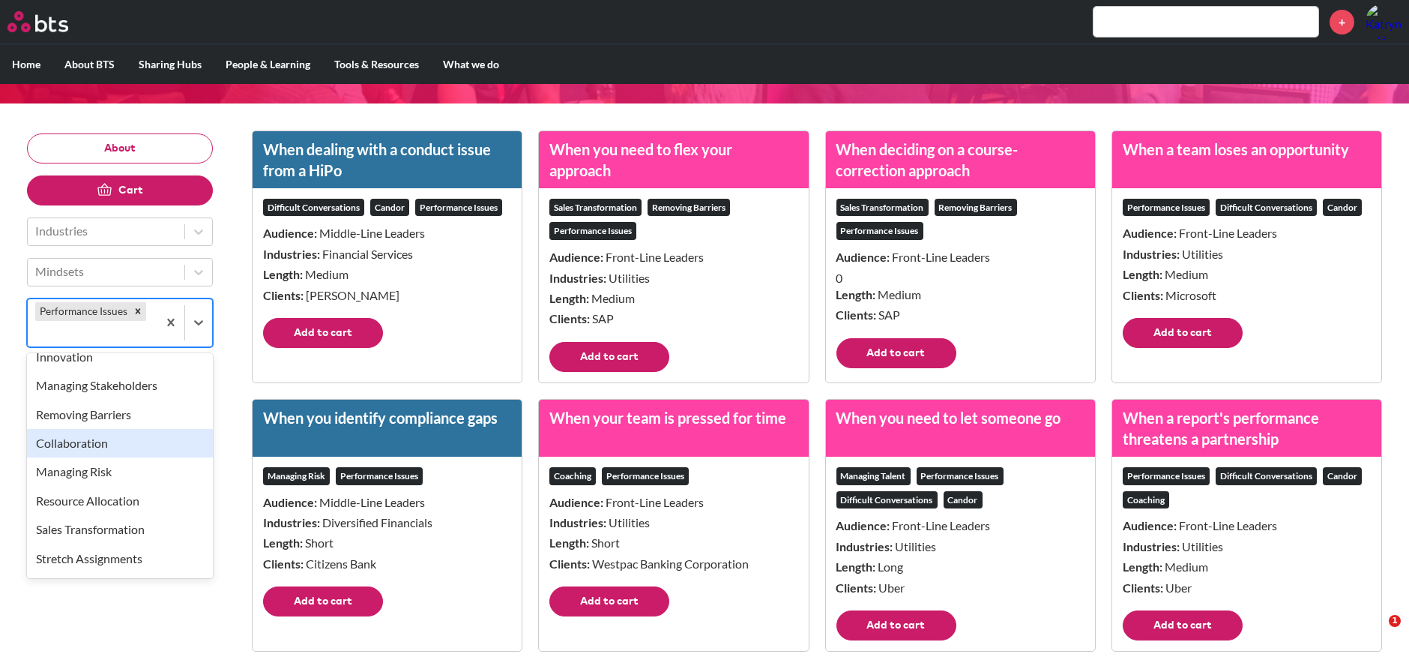
click at [120, 440] on div "Collaboration" at bounding box center [120, 443] width 186 height 28
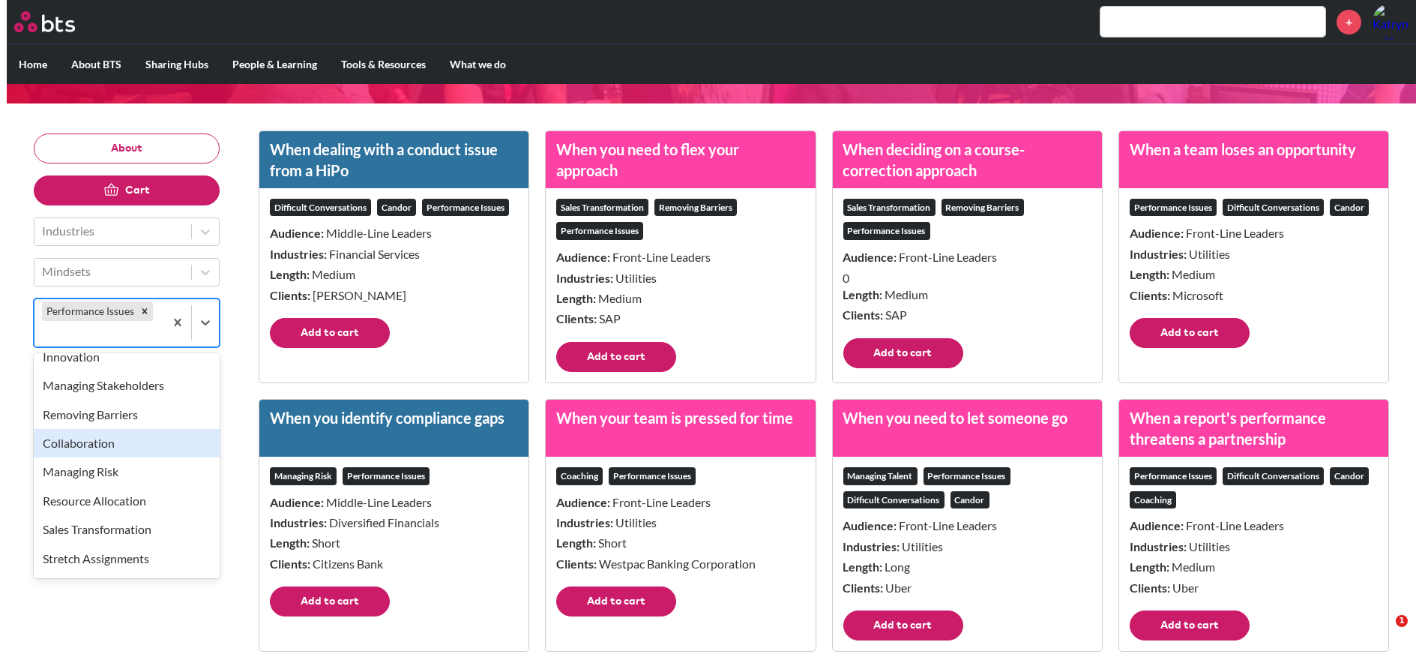
scroll to position [0, 0]
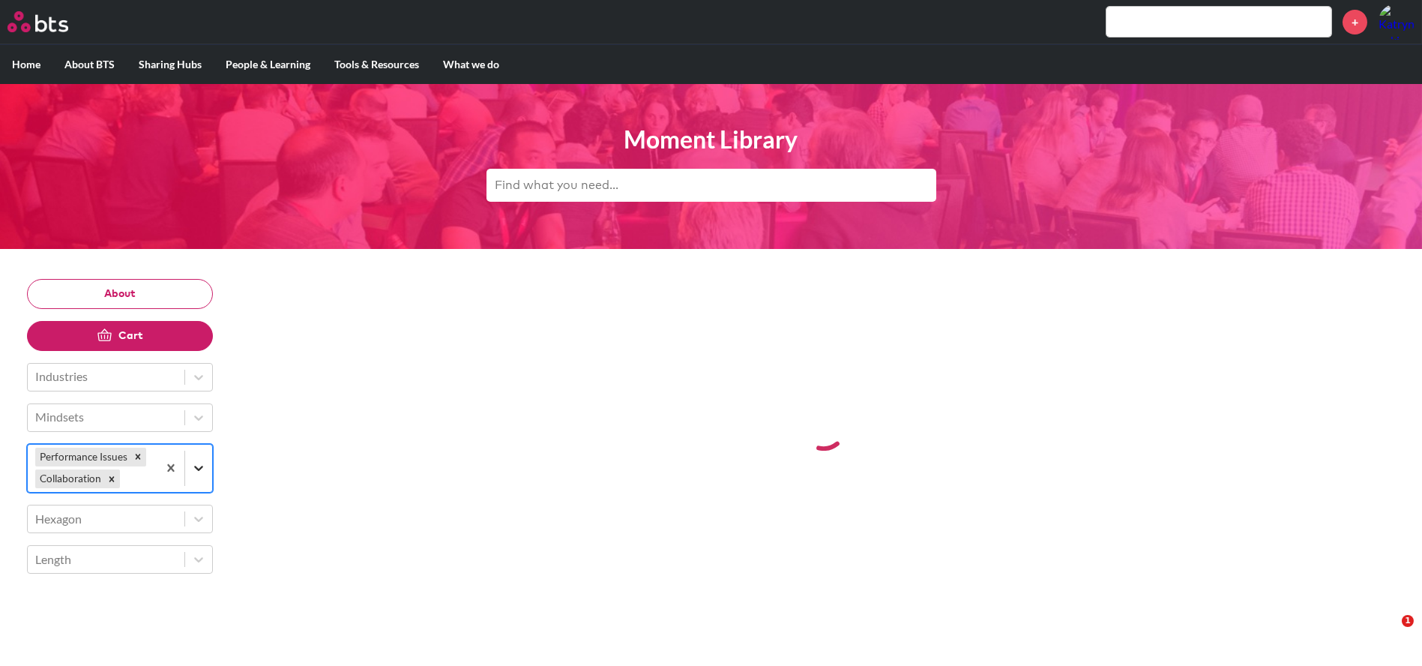
click at [205, 462] on aside "About Cart Industries Mindsets option Collaboration, selected. Select is focuse…" at bounding box center [120, 426] width 186 height 295
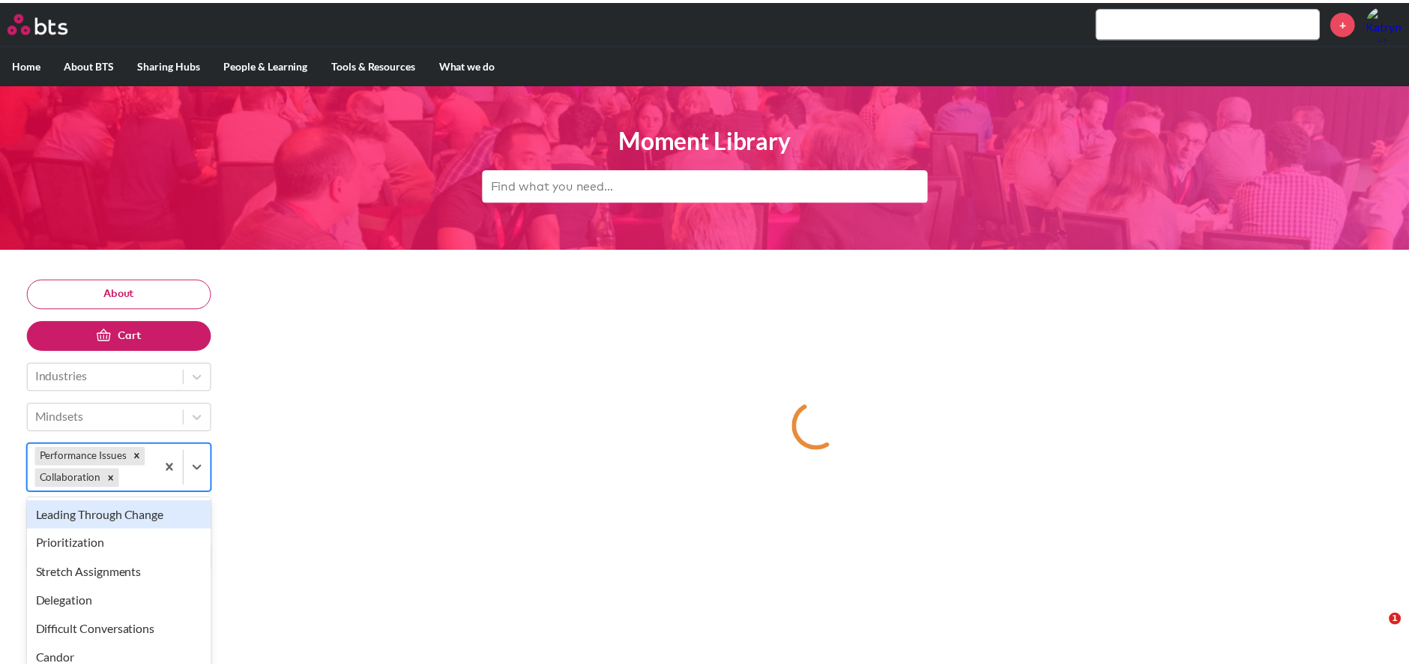
scroll to position [56, 0]
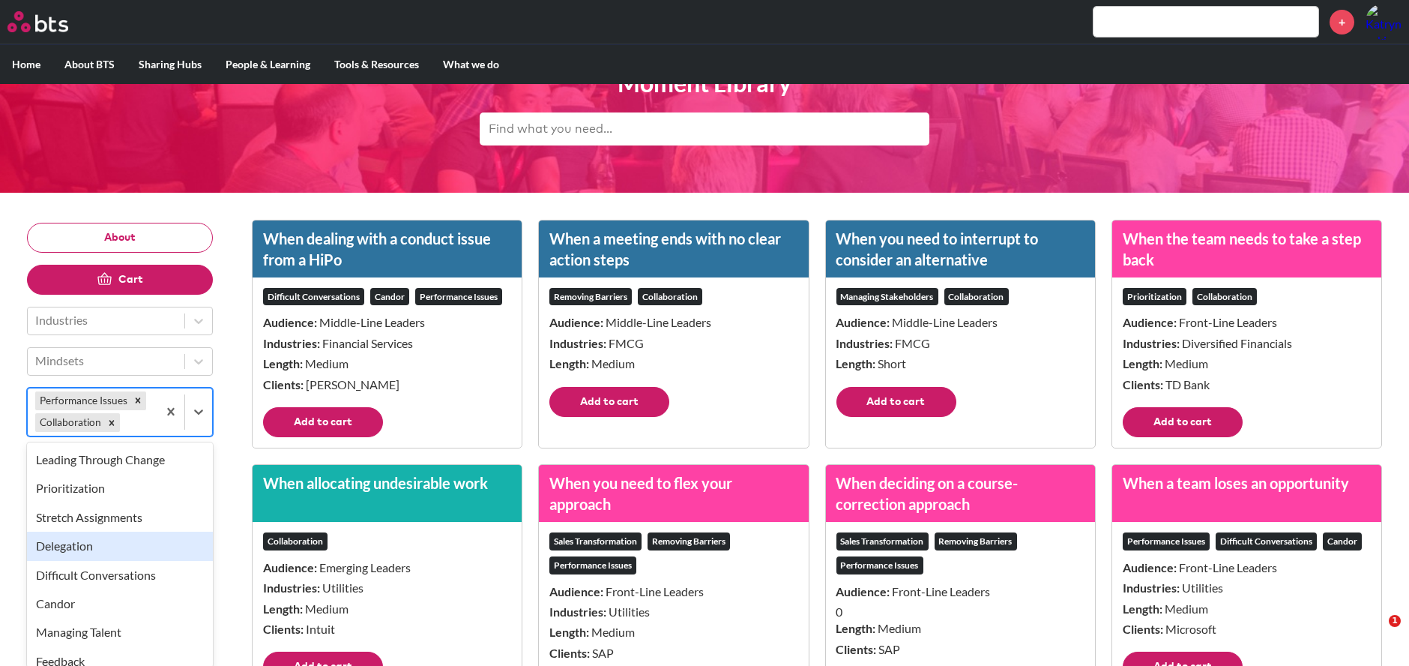
click at [154, 555] on div "Delegation" at bounding box center [120, 545] width 186 height 28
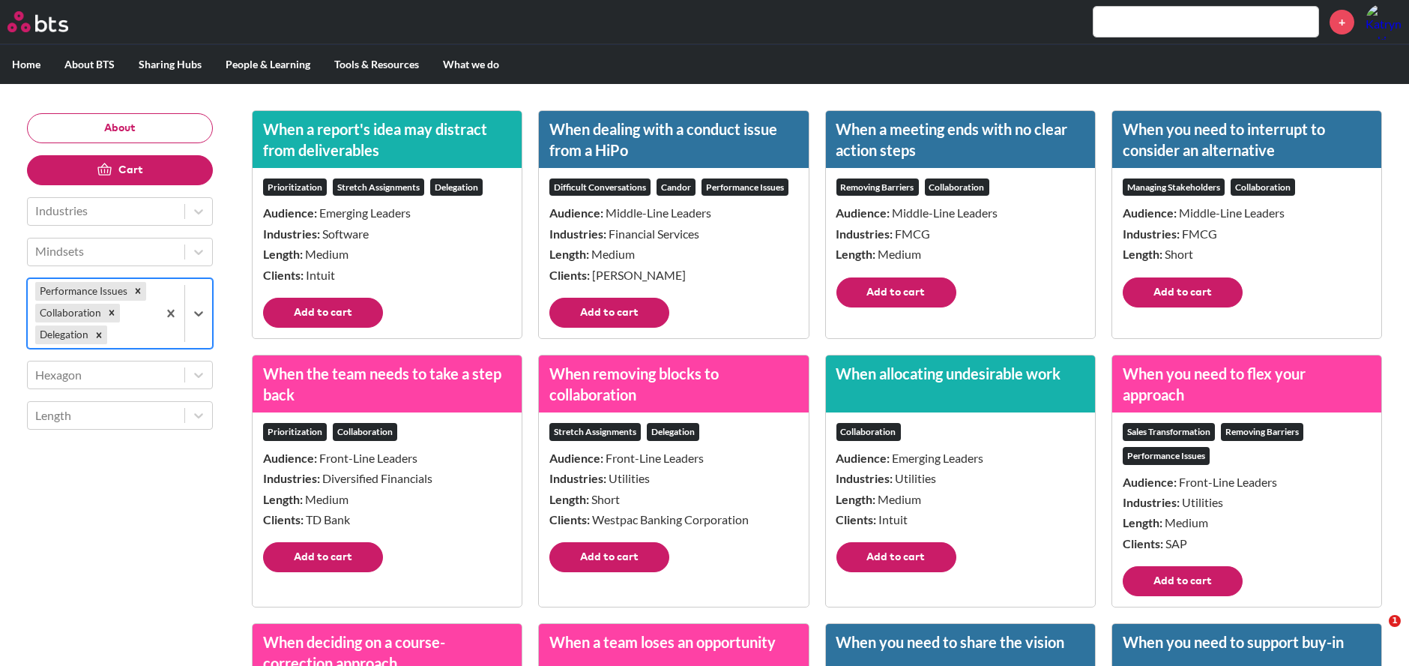
scroll to position [166, 0]
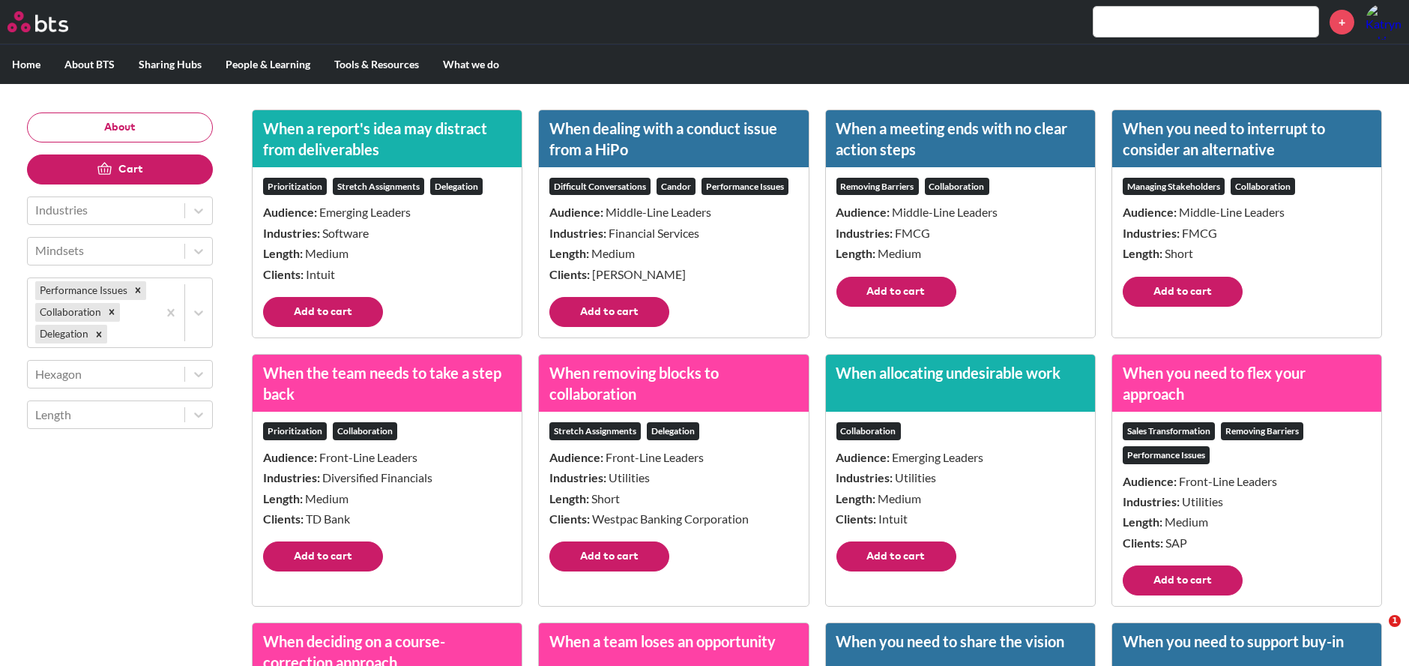
click at [334, 313] on button "Add to cart" at bounding box center [323, 312] width 120 height 30
click at [109, 310] on icon "Remove Collaboration" at bounding box center [111, 312] width 5 height 5
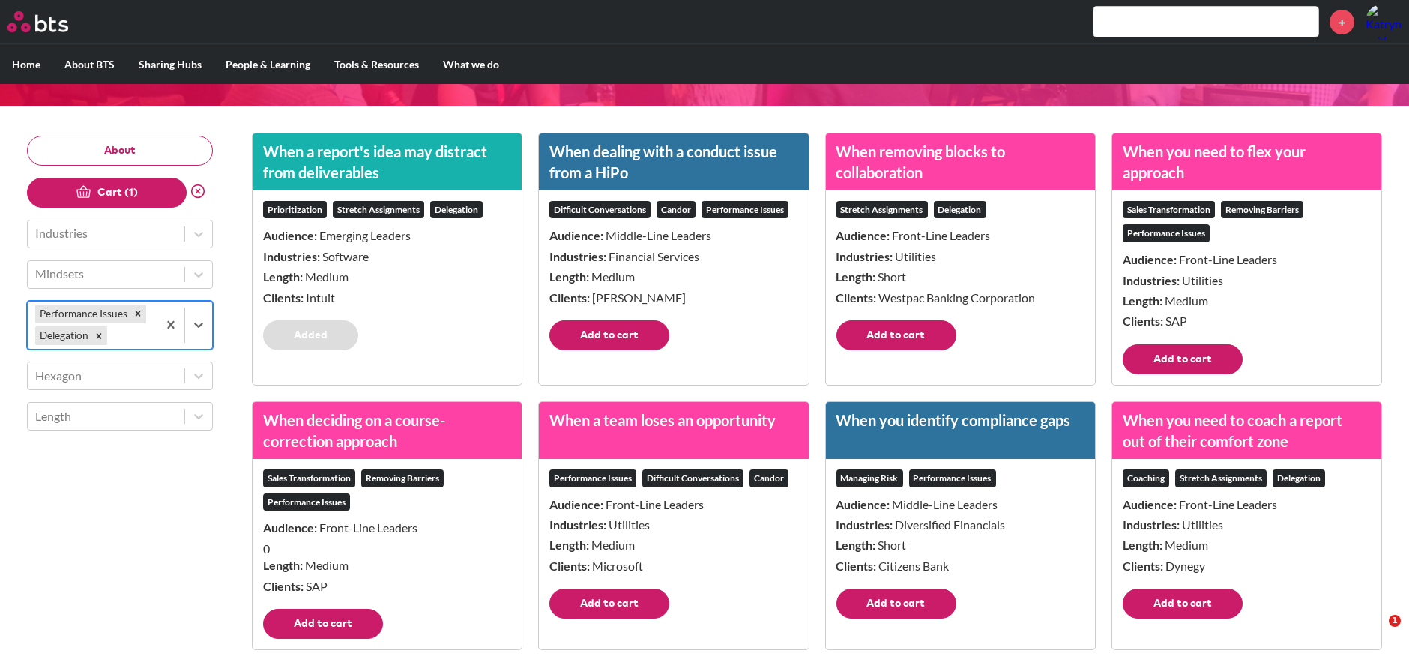
scroll to position [83, 0]
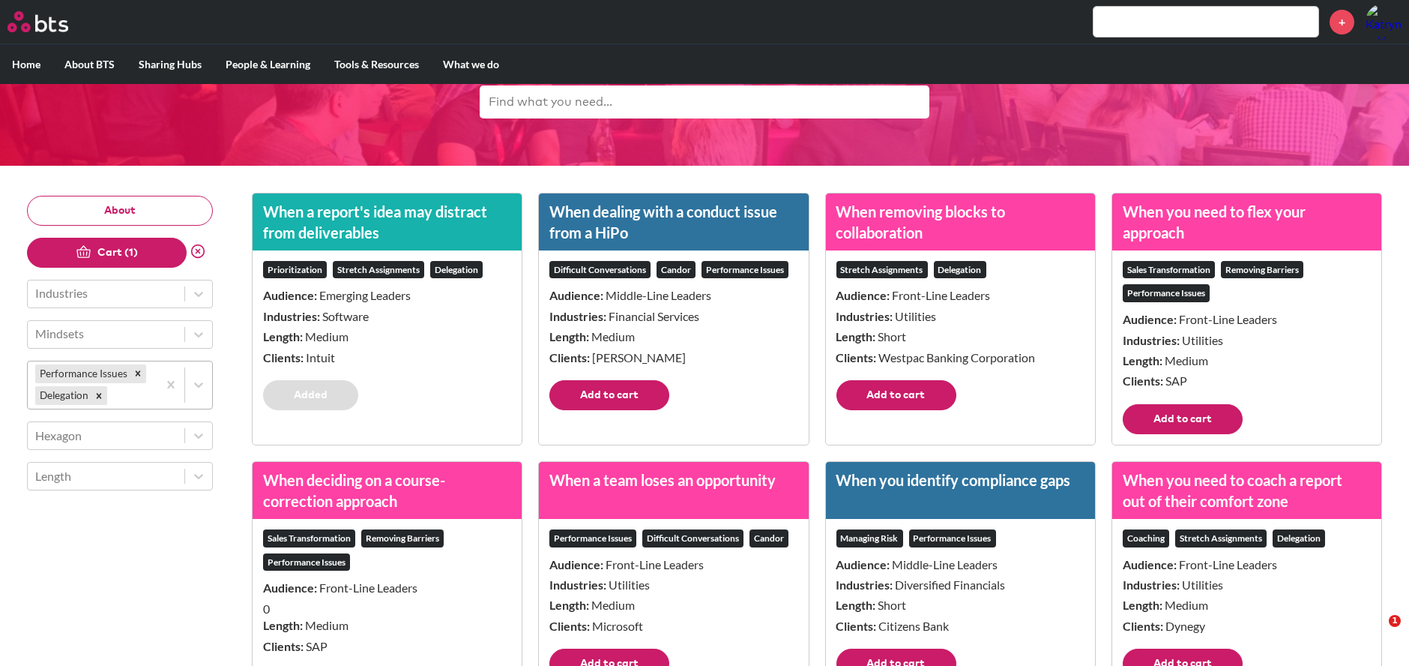
click at [922, 391] on button "Add to cart" at bounding box center [897, 395] width 120 height 30
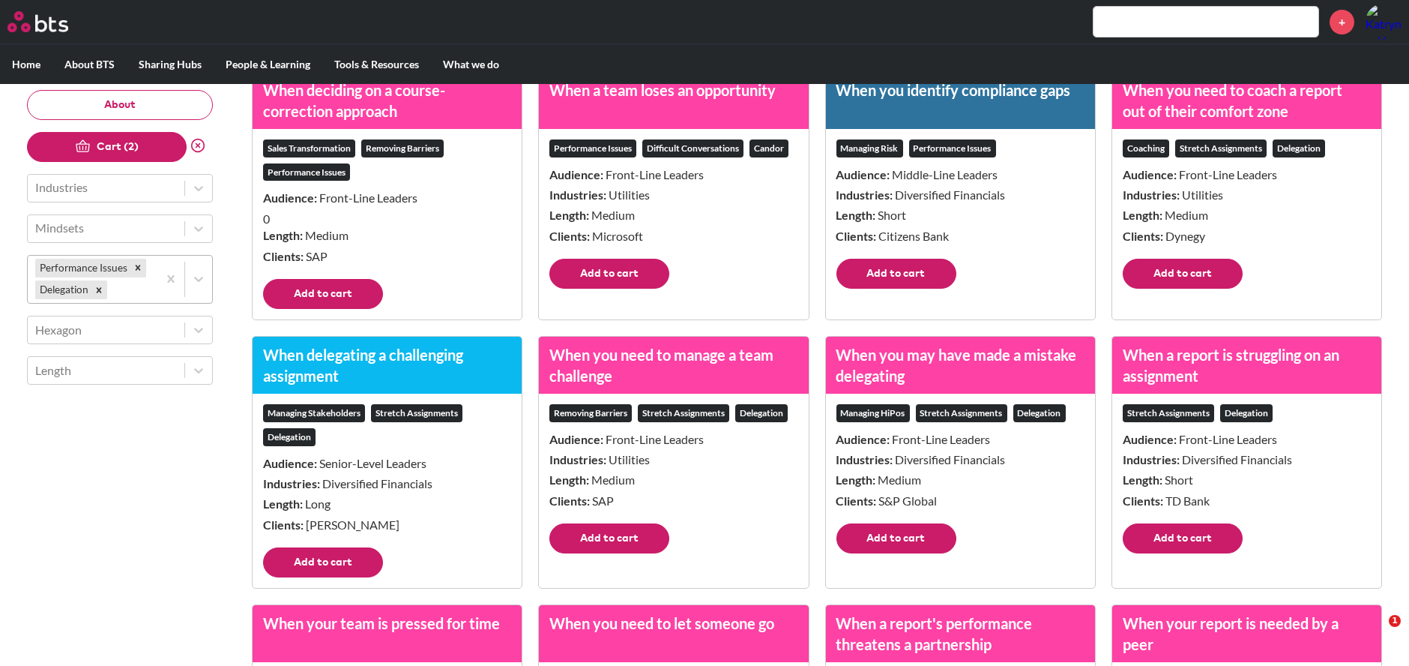
scroll to position [499, 0]
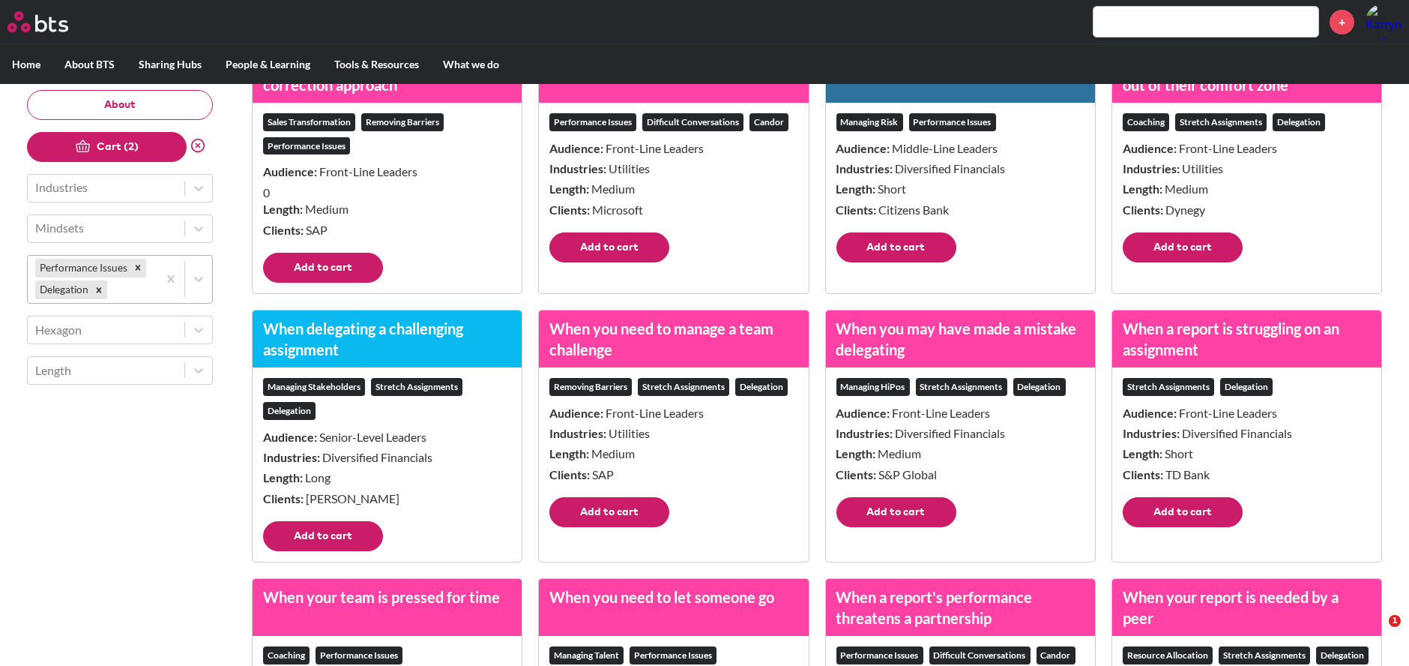
click at [335, 530] on button "Add to cart" at bounding box center [323, 536] width 120 height 30
click at [648, 515] on button "Add to cart" at bounding box center [609, 512] width 120 height 30
click at [888, 510] on button "Add to cart" at bounding box center [897, 512] width 120 height 30
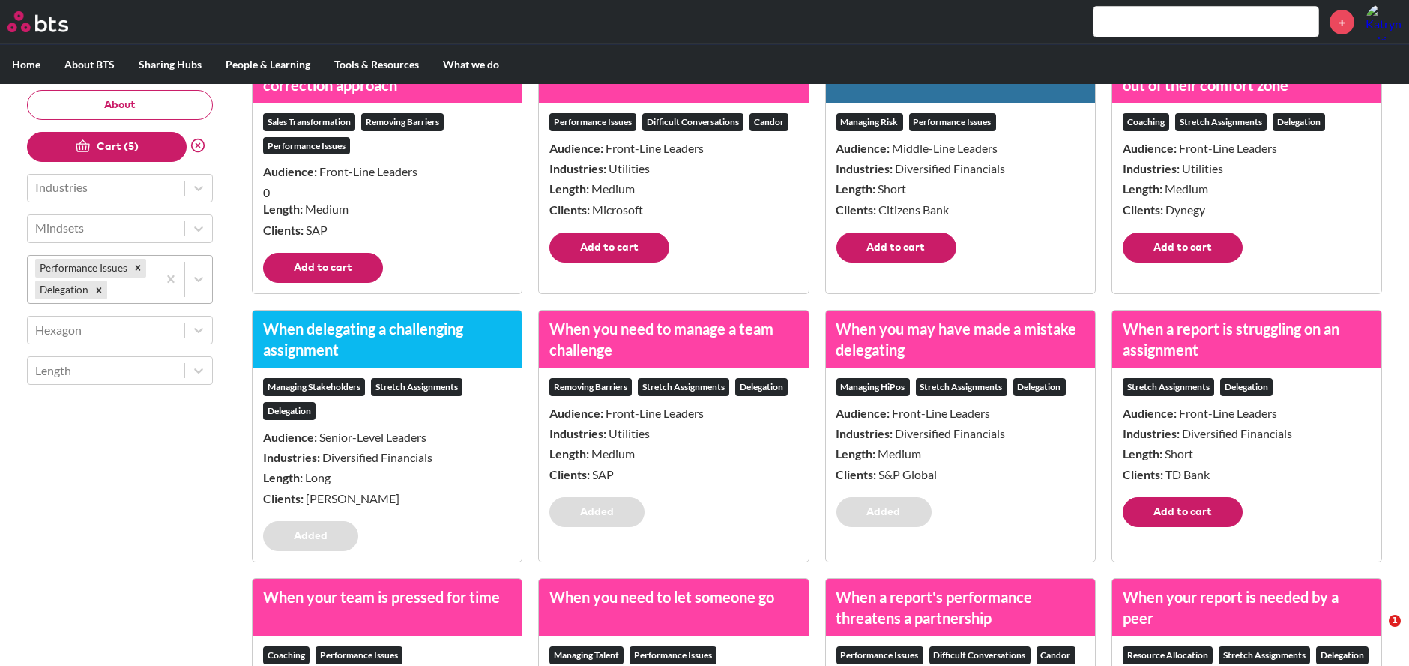
click at [1160, 505] on button "Add to cart" at bounding box center [1183, 512] width 120 height 30
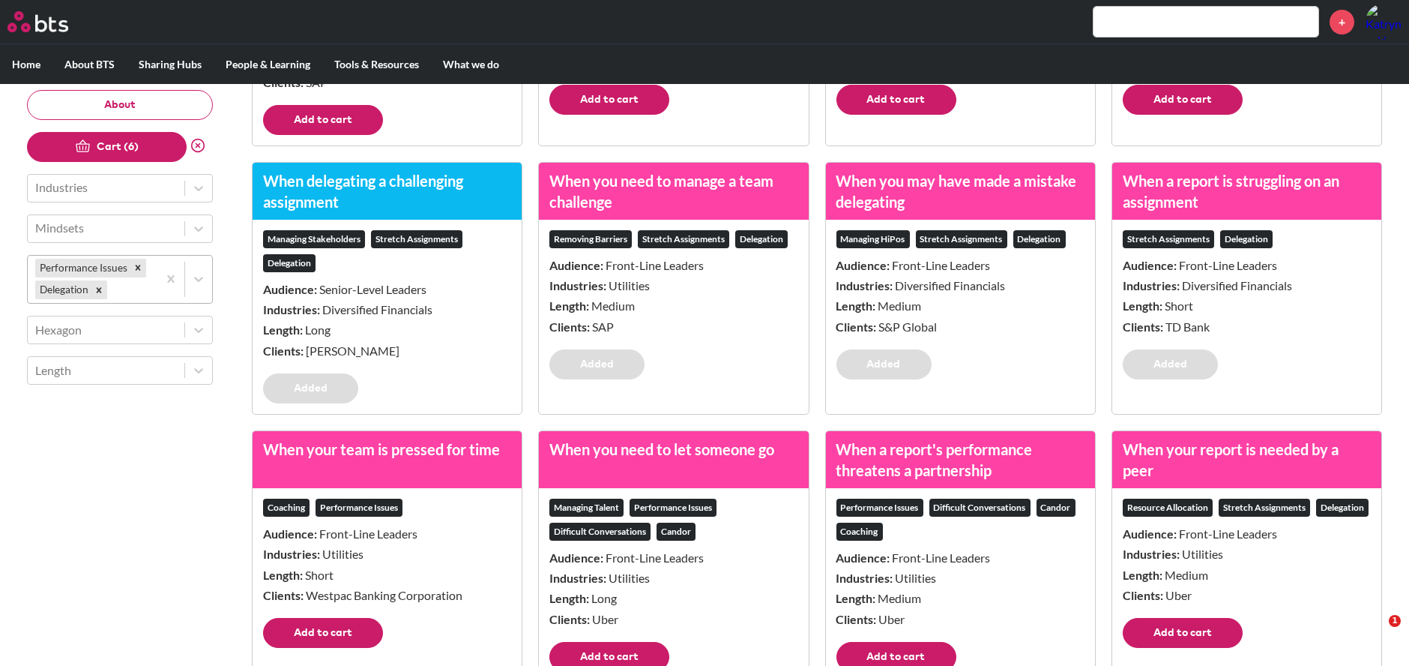
scroll to position [833, 0]
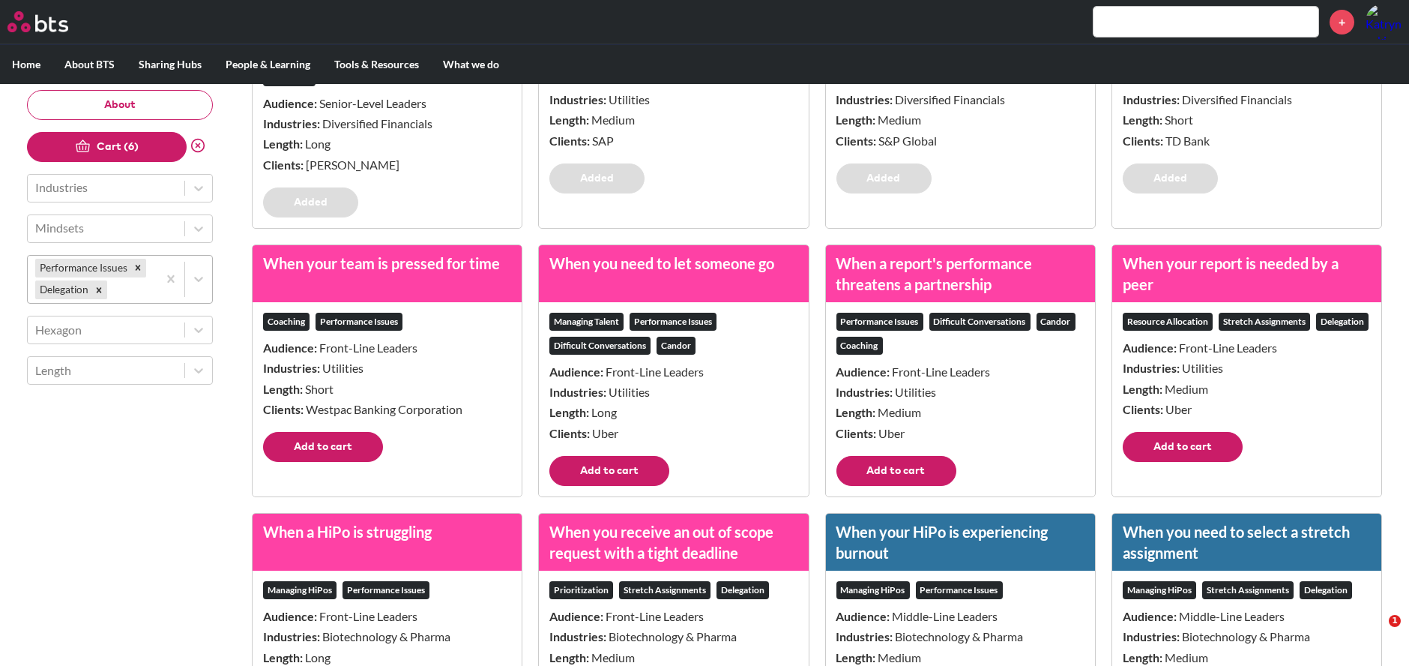
click at [1199, 441] on button "Add to cart" at bounding box center [1183, 447] width 120 height 30
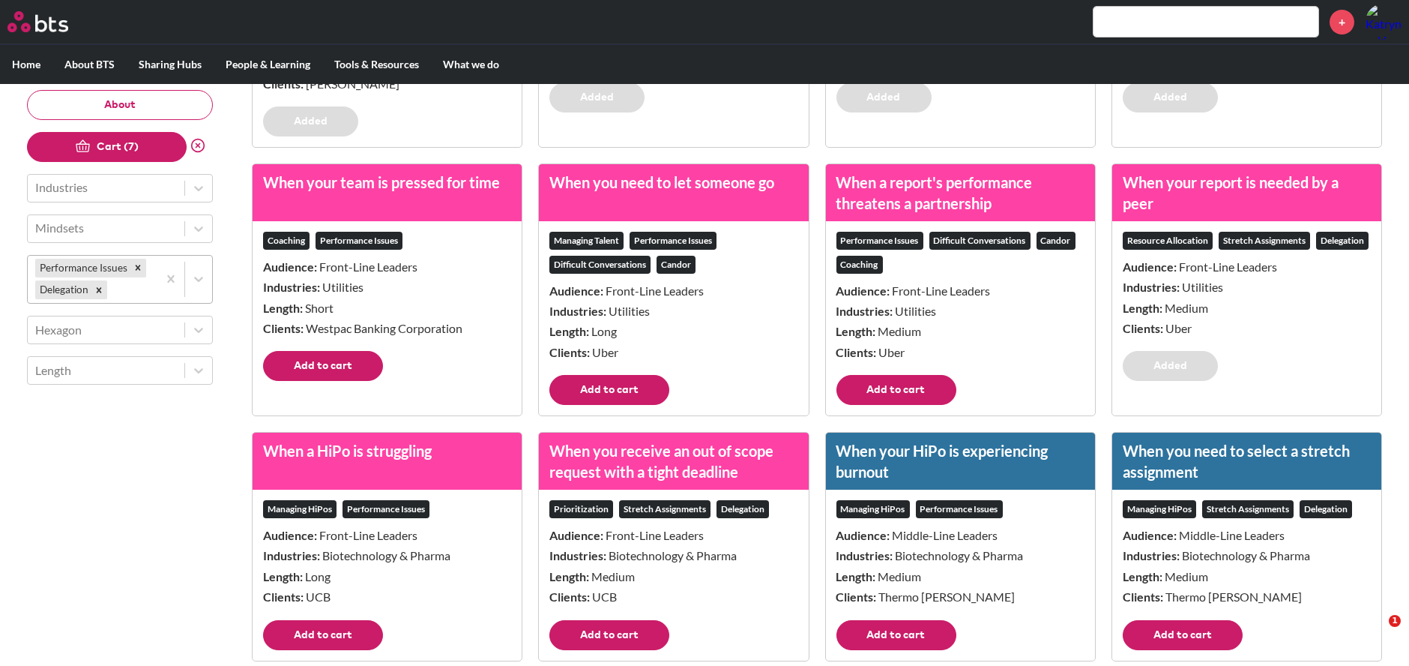
scroll to position [1082, 0]
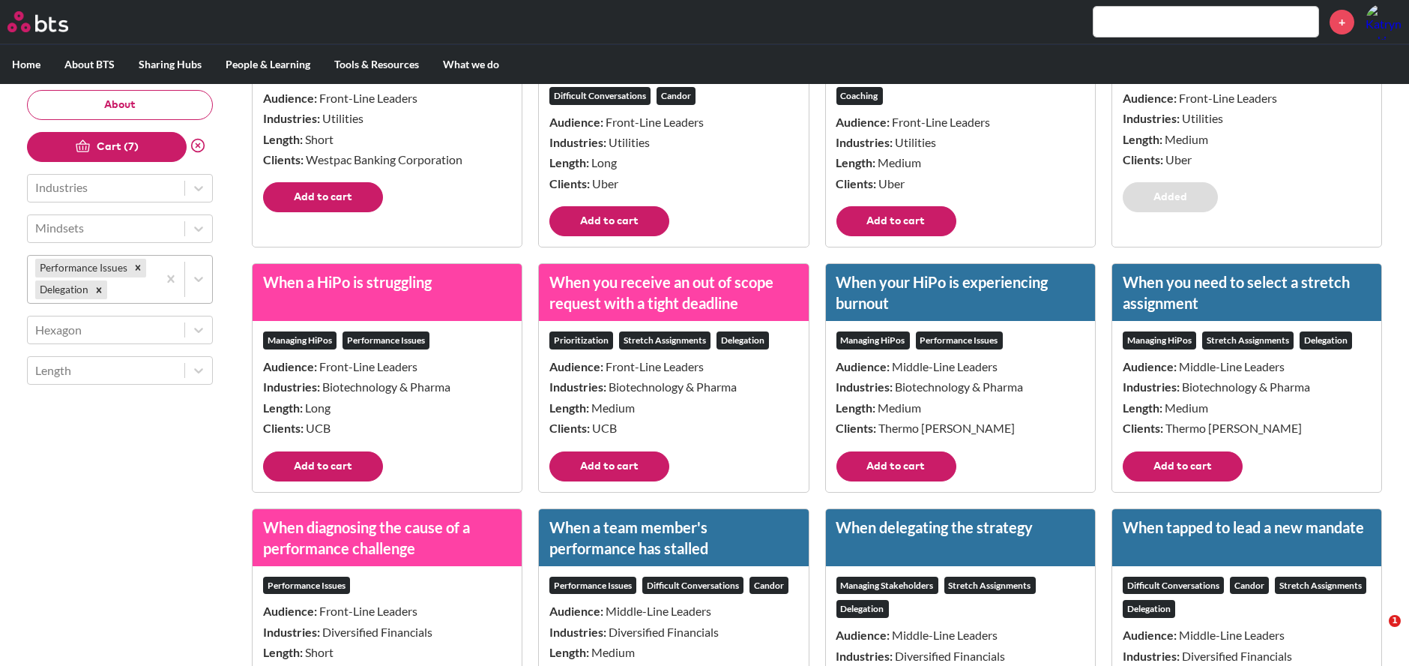
click at [646, 454] on button "Add to cart" at bounding box center [609, 466] width 120 height 30
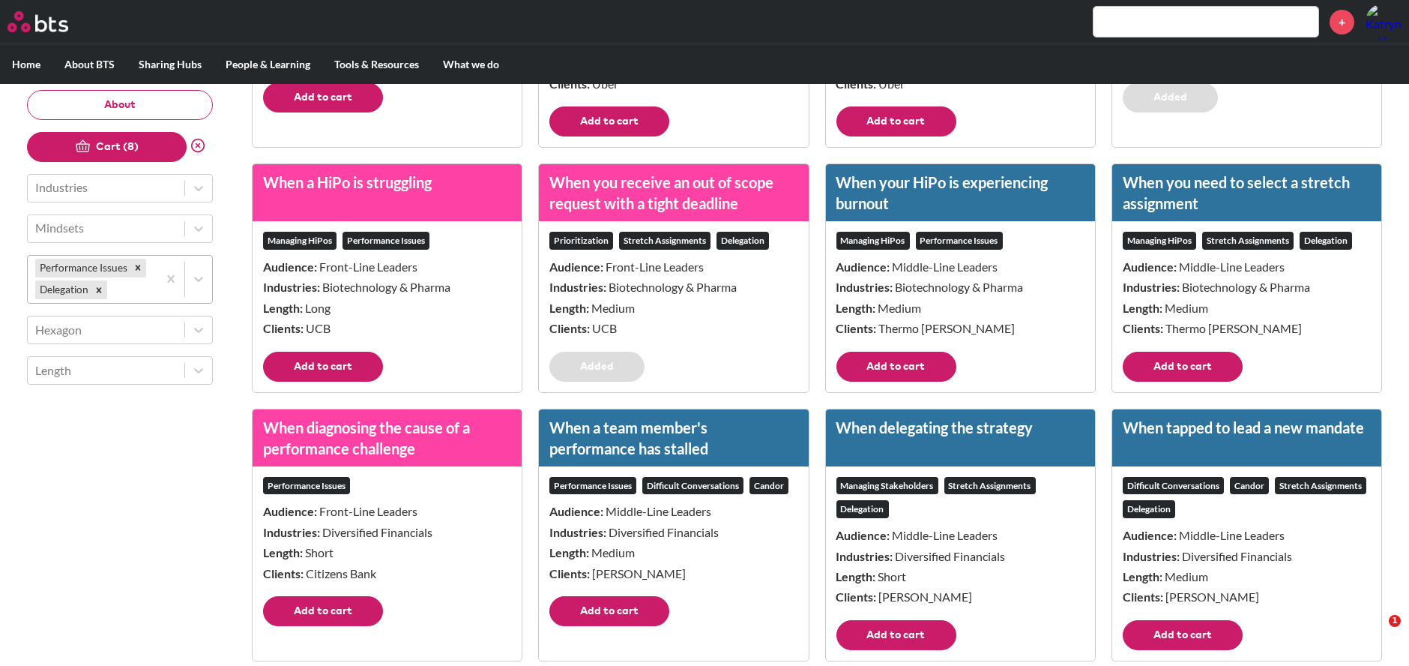
scroll to position [1249, 0]
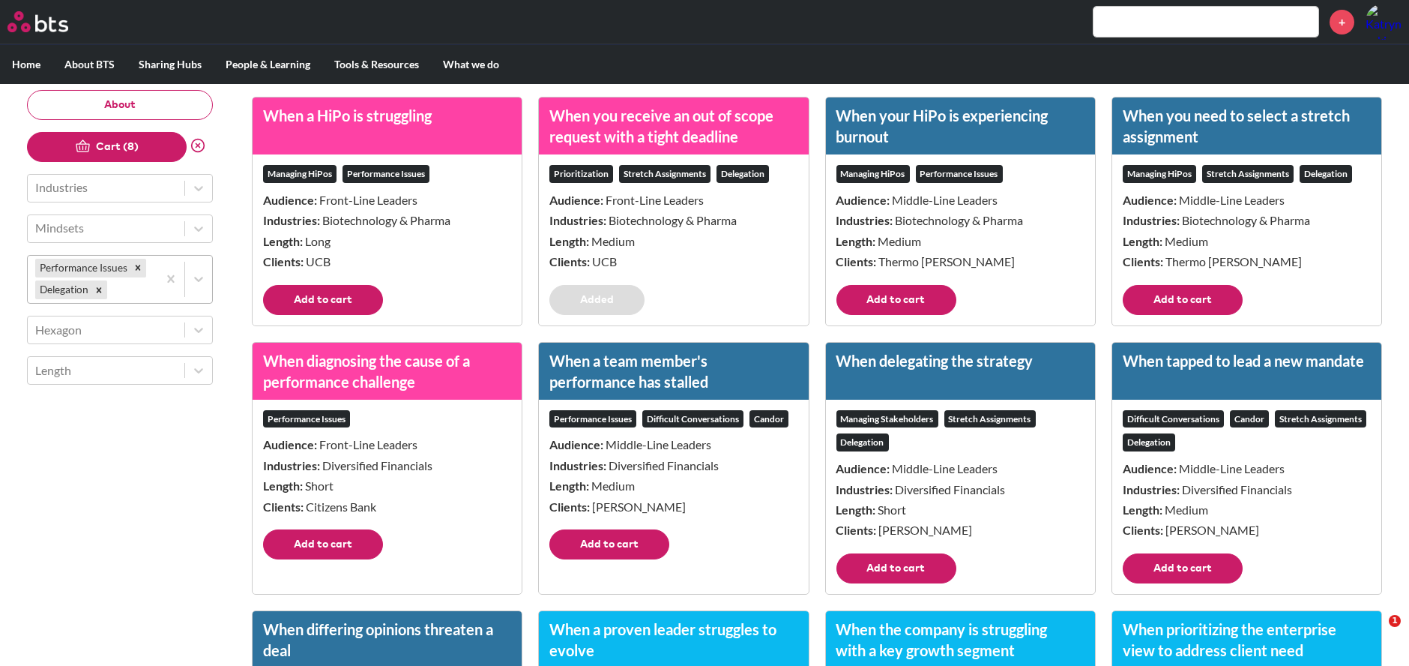
click at [1206, 297] on button "Add to cart" at bounding box center [1183, 300] width 120 height 30
click at [1193, 564] on button "Add to cart" at bounding box center [1183, 568] width 120 height 30
click at [876, 567] on button "Add to cart" at bounding box center [897, 568] width 120 height 30
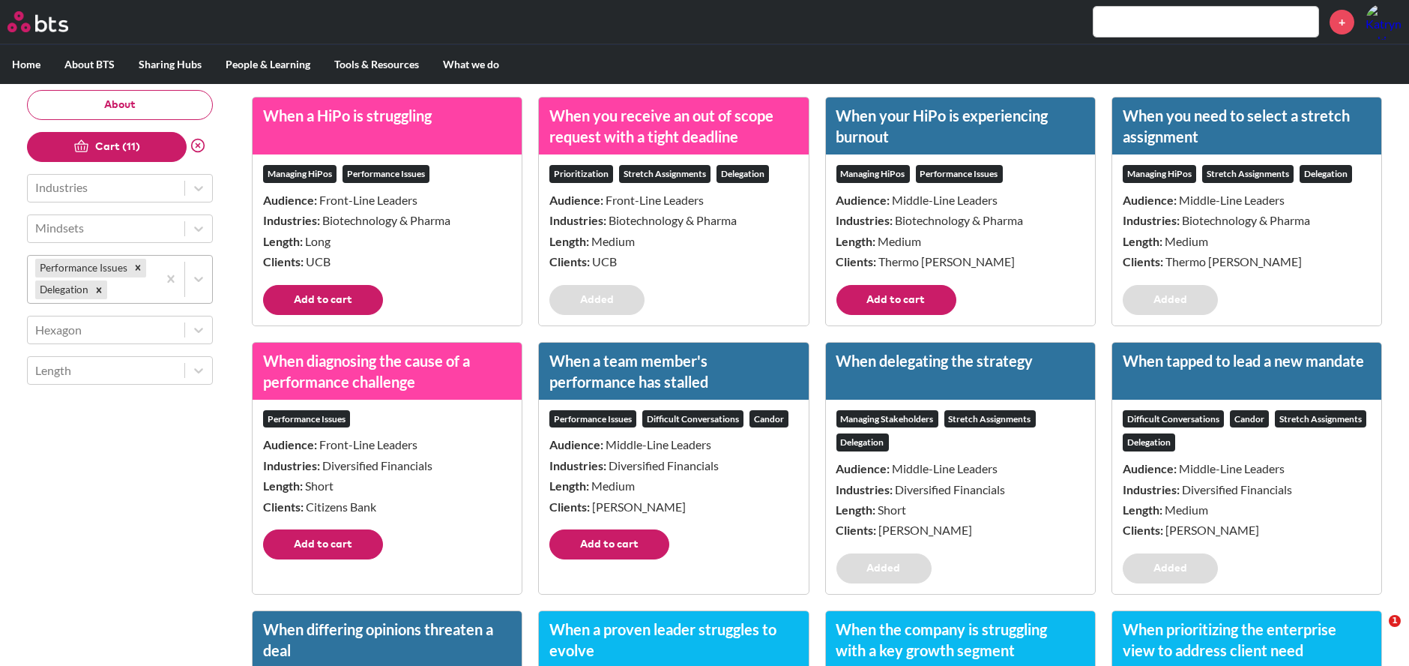
click at [618, 543] on button "Add to cart" at bounding box center [609, 544] width 120 height 30
drag, startPoint x: 339, startPoint y: 536, endPoint x: 379, endPoint y: 504, distance: 51.7
click at [340, 536] on button "Add to cart" at bounding box center [323, 544] width 120 height 30
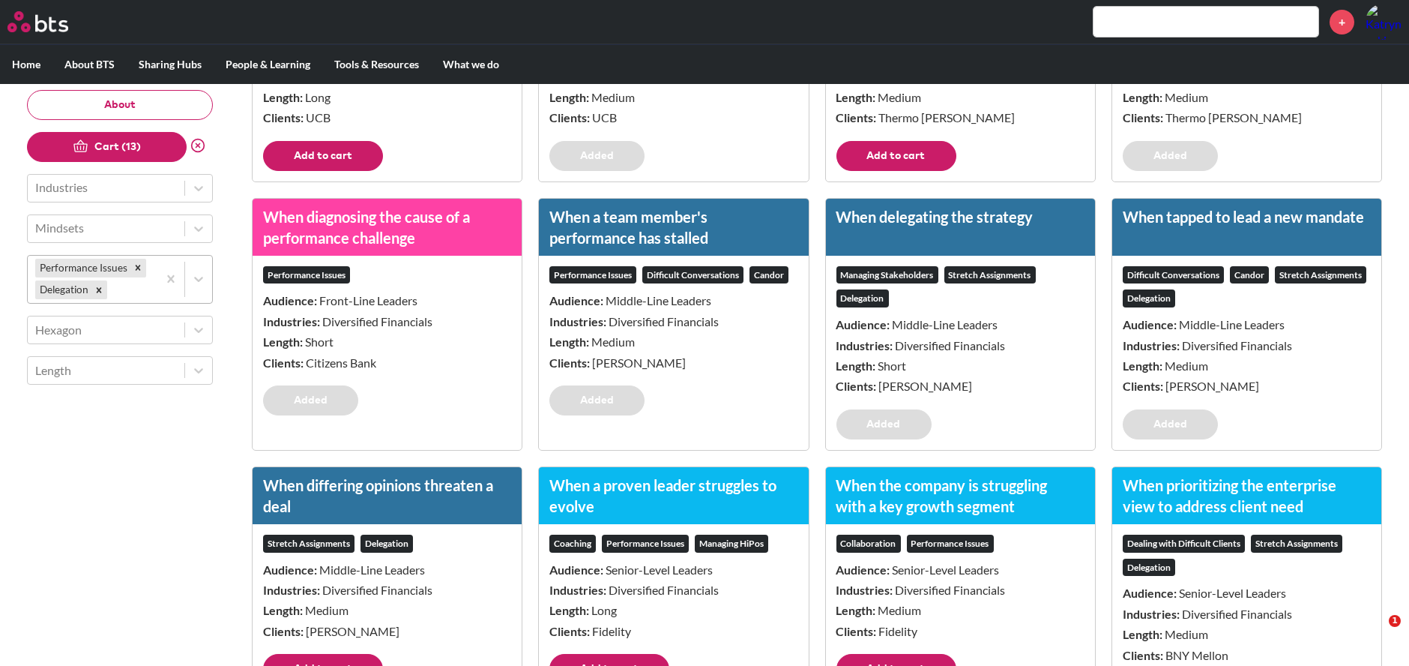
scroll to position [1582, 0]
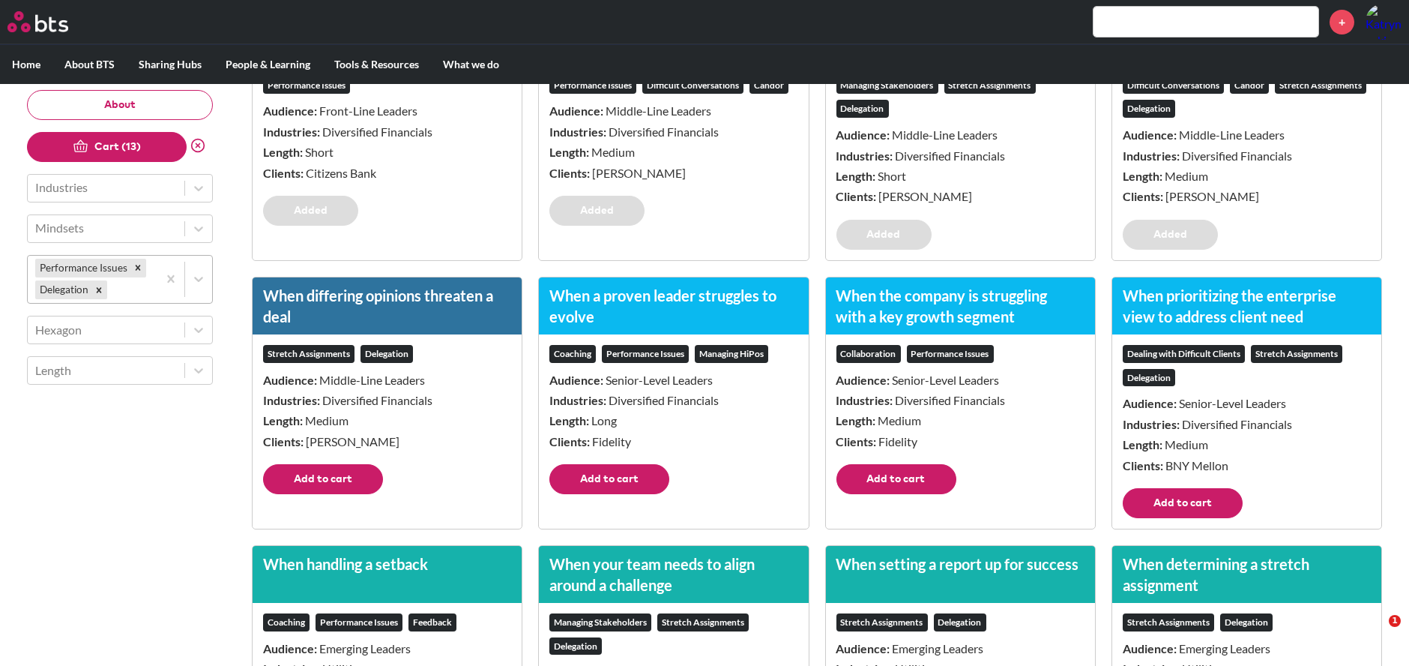
click at [345, 464] on button "Add to cart" at bounding box center [323, 479] width 120 height 30
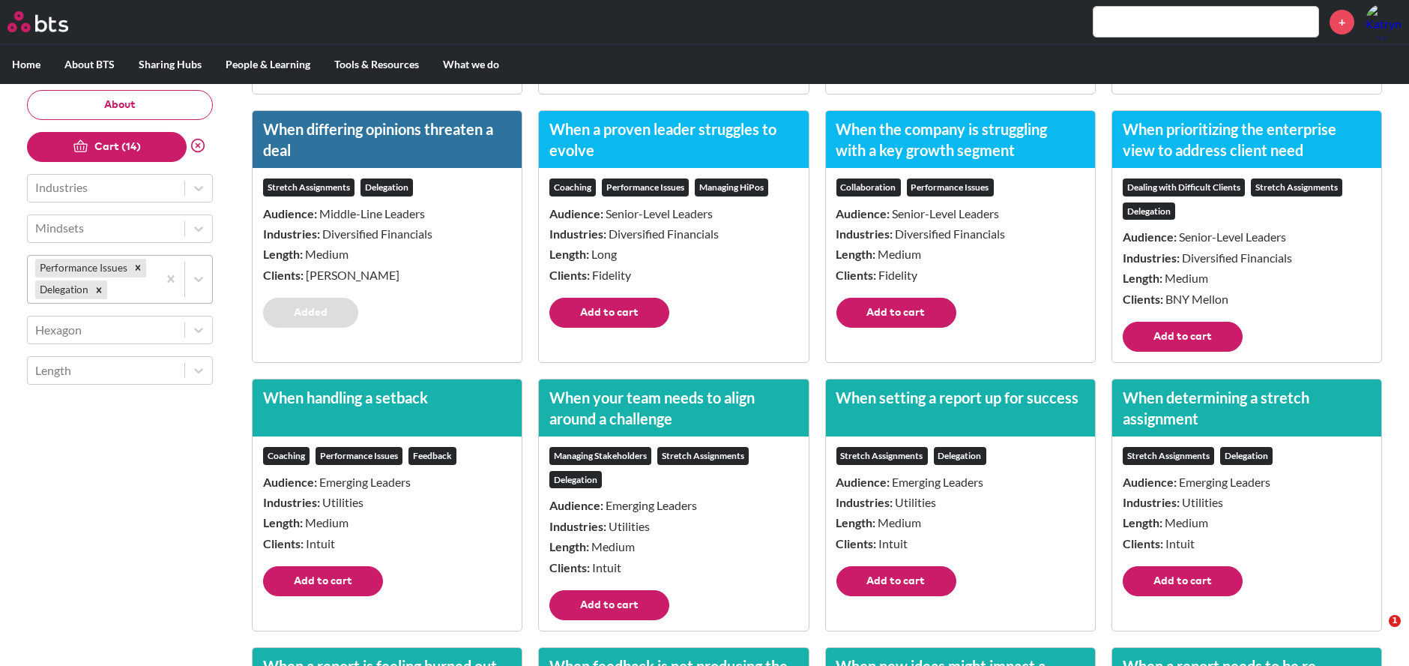
scroll to position [1832, 0]
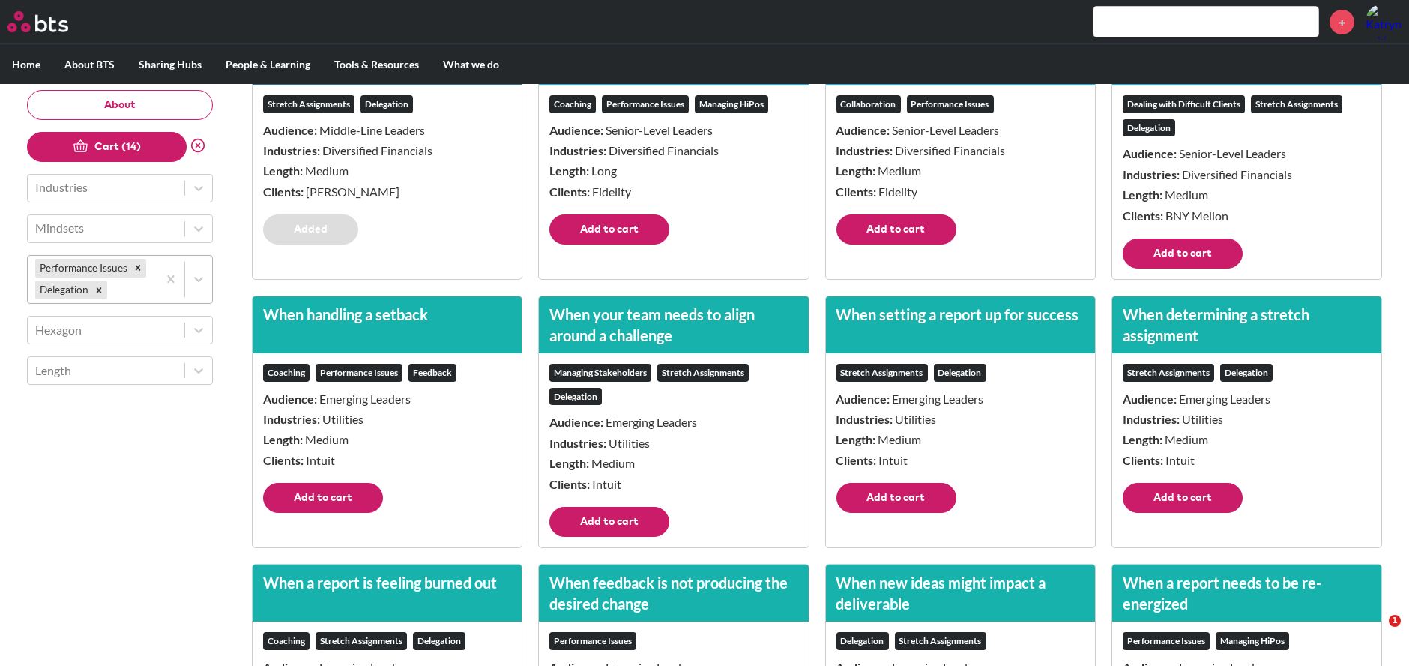
click at [1184, 491] on button "Add to cart" at bounding box center [1183, 498] width 120 height 30
click at [896, 498] on button "Add to cart" at bounding box center [897, 498] width 120 height 30
click at [628, 526] on button "Add to cart" at bounding box center [609, 522] width 120 height 30
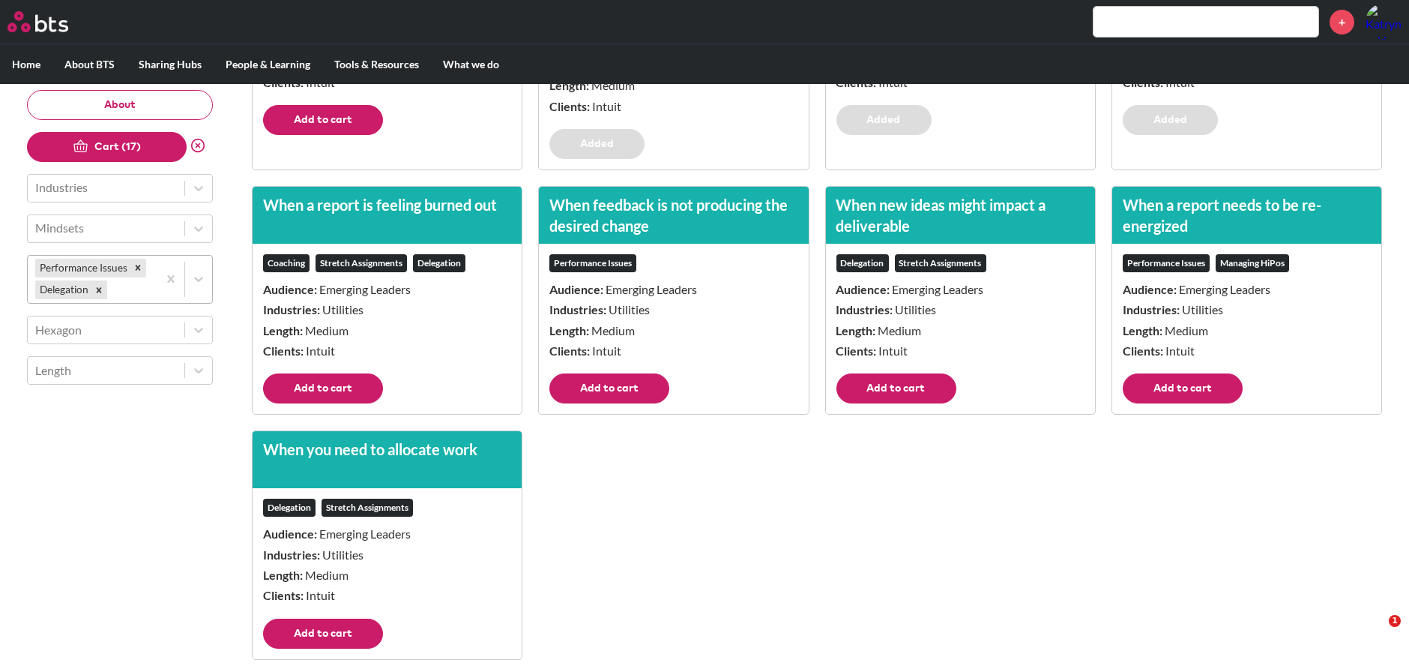
scroll to position [2225, 0]
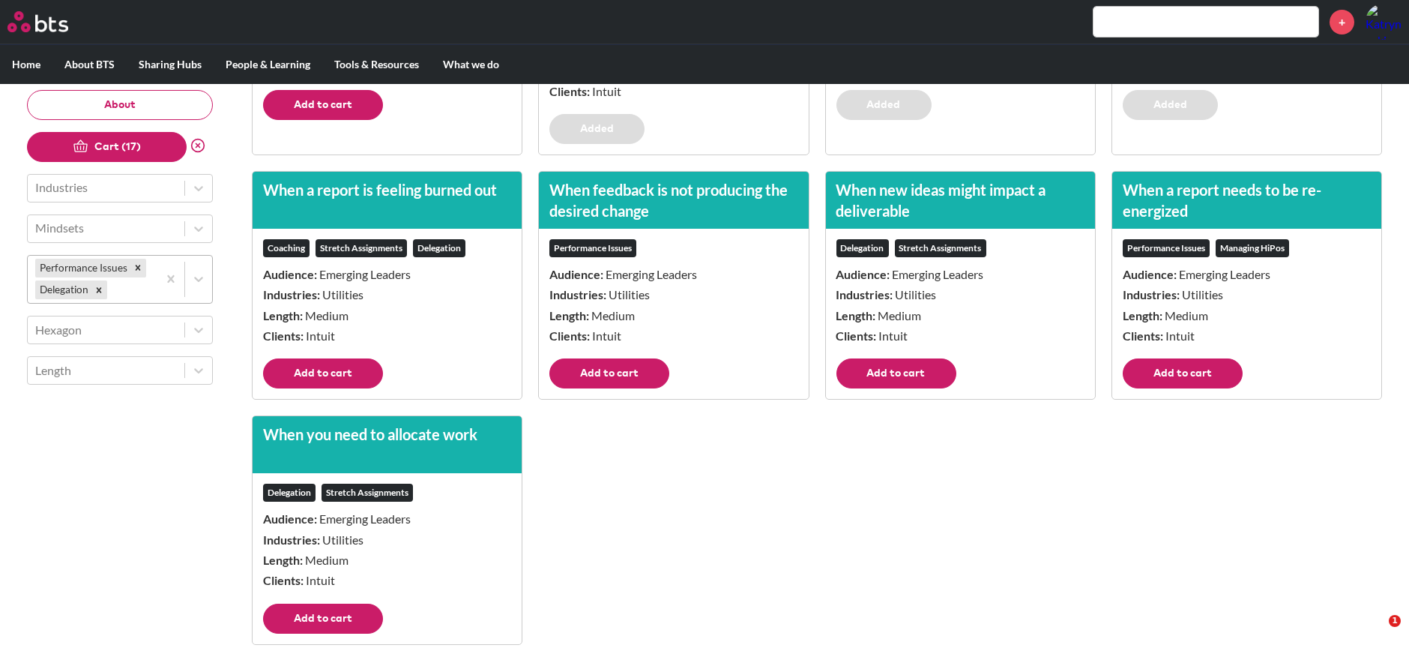
click at [349, 369] on button "Add to cart" at bounding box center [323, 373] width 120 height 30
click at [891, 362] on button "Add to cart" at bounding box center [897, 373] width 120 height 30
click at [1188, 360] on button "Add to cart" at bounding box center [1183, 373] width 120 height 30
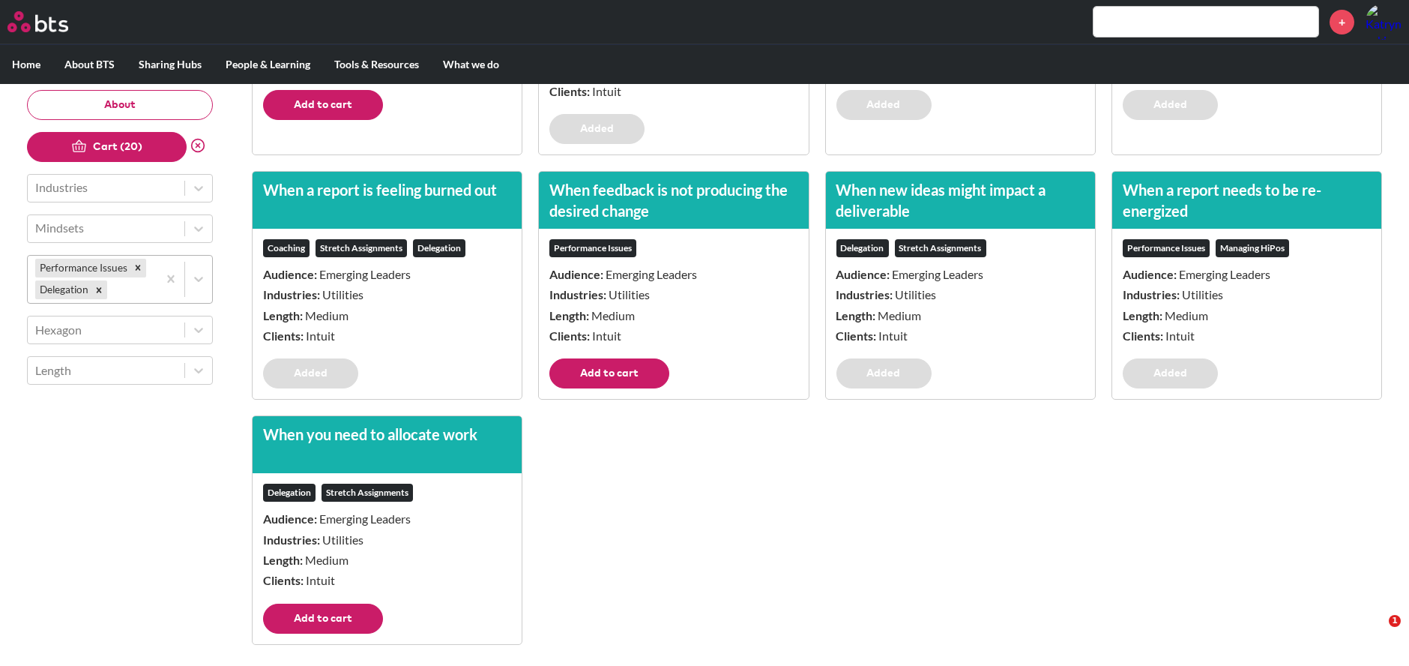
click at [597, 371] on button "Add to cart" at bounding box center [609, 373] width 120 height 30
click at [332, 608] on button "Add to cart" at bounding box center [323, 618] width 120 height 30
click at [145, 154] on button "Cart (22)" at bounding box center [107, 147] width 160 height 30
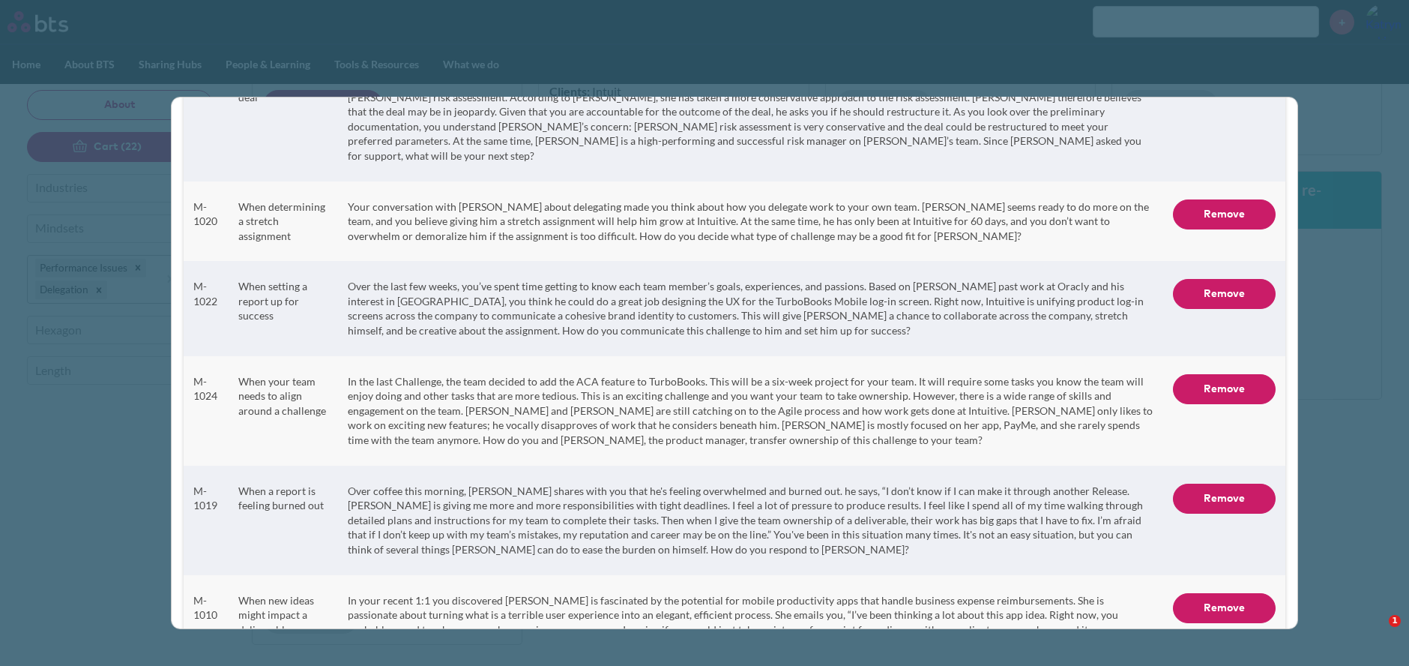
scroll to position [1952, 0]
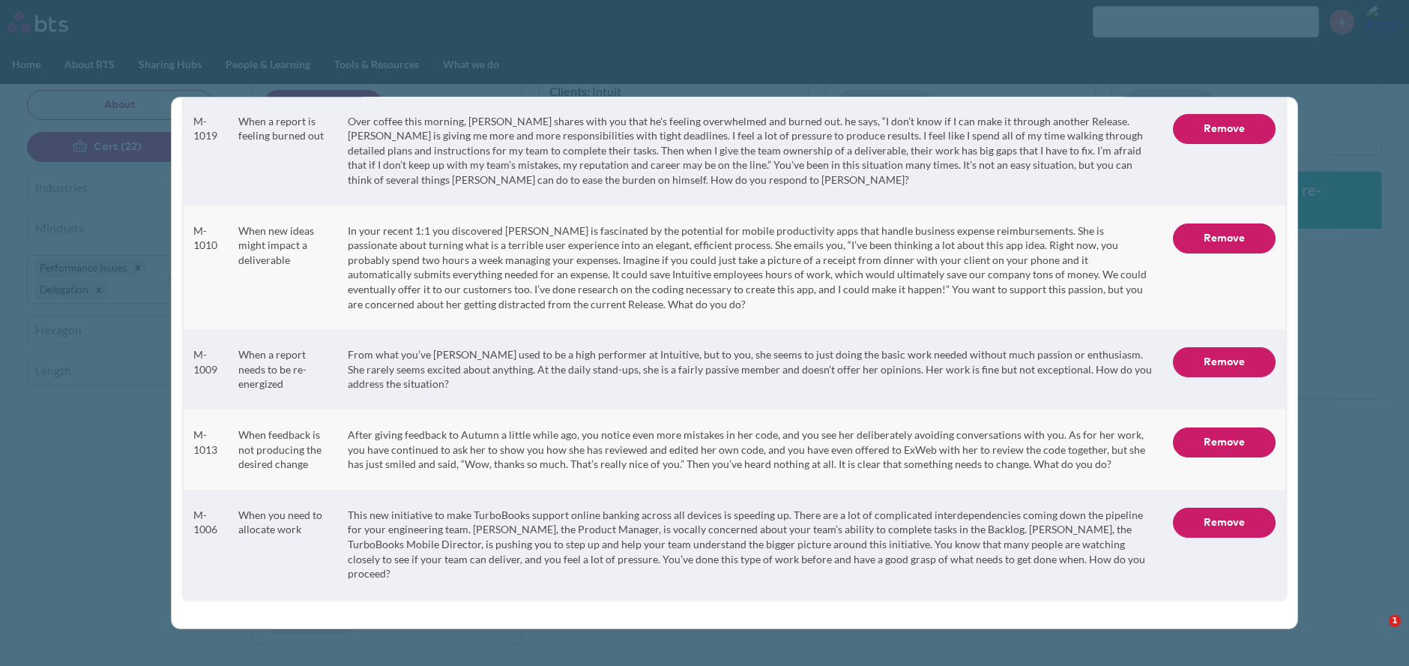
click at [681, 653] on button "Download" at bounding box center [683, 668] width 113 height 30
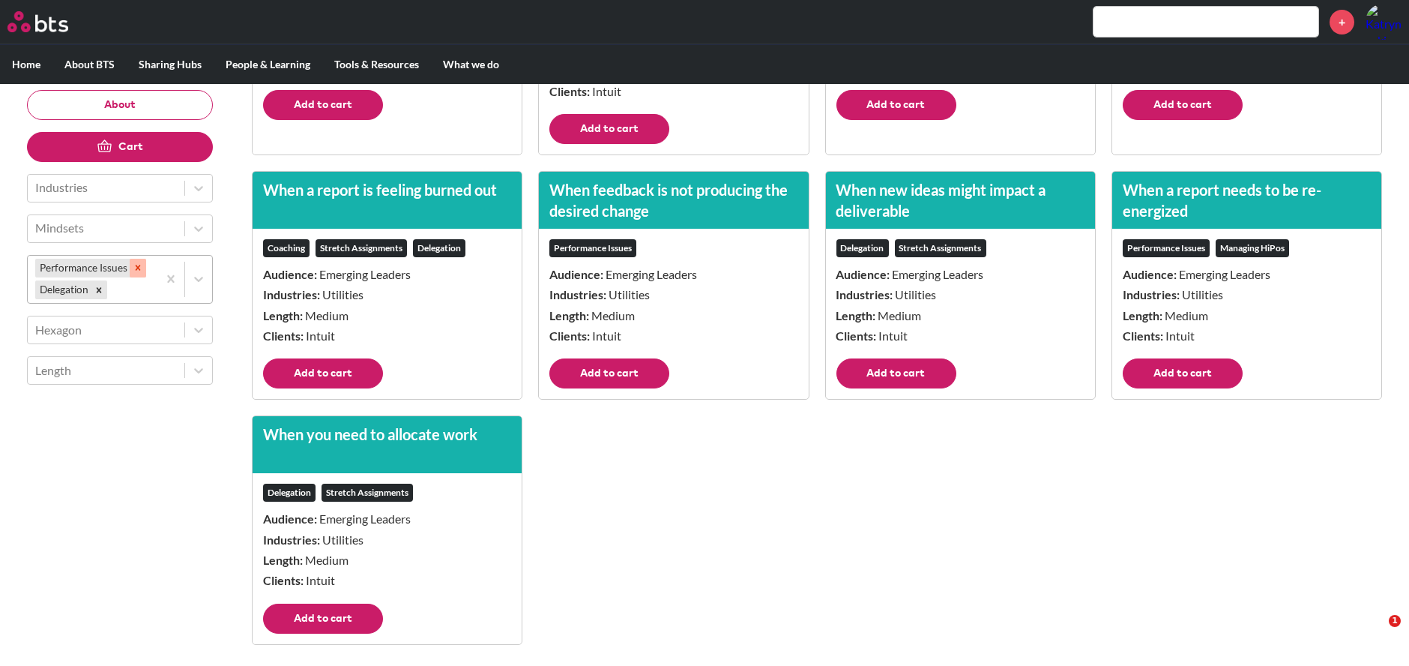
click at [141, 268] on icon "Remove Performance Issues" at bounding box center [138, 268] width 10 height 10
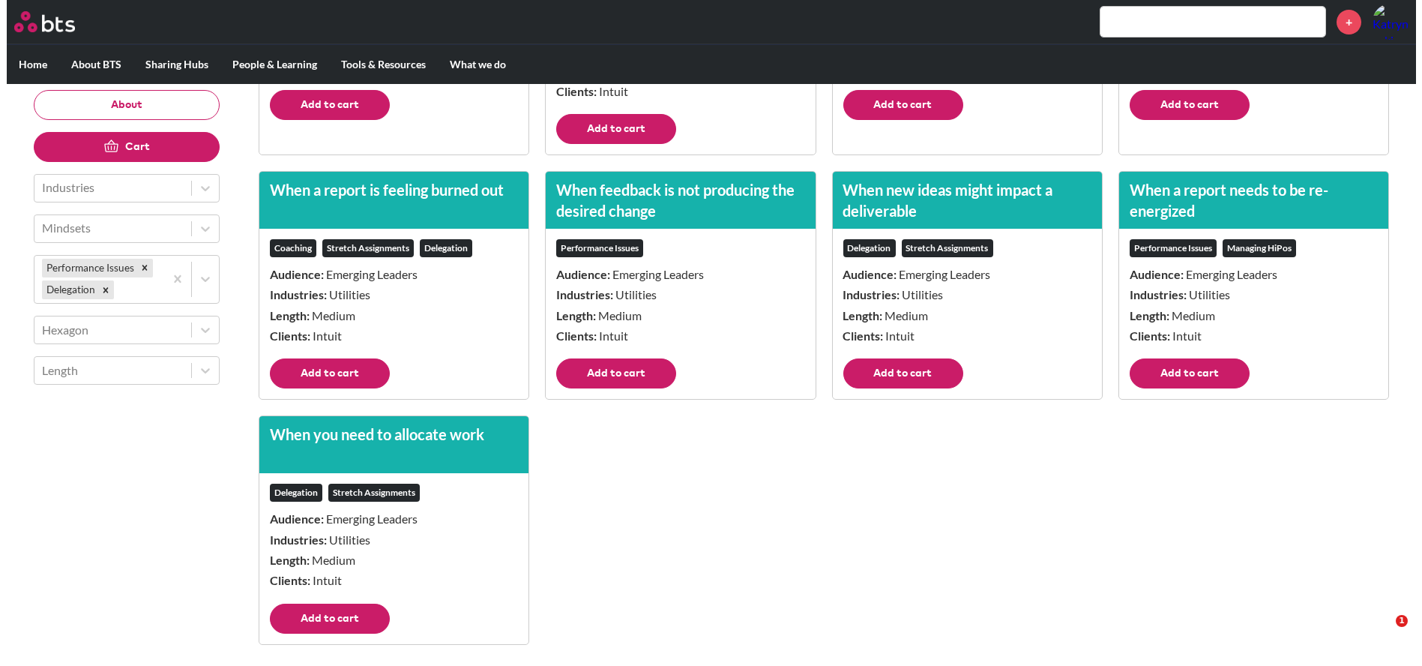
scroll to position [0, 0]
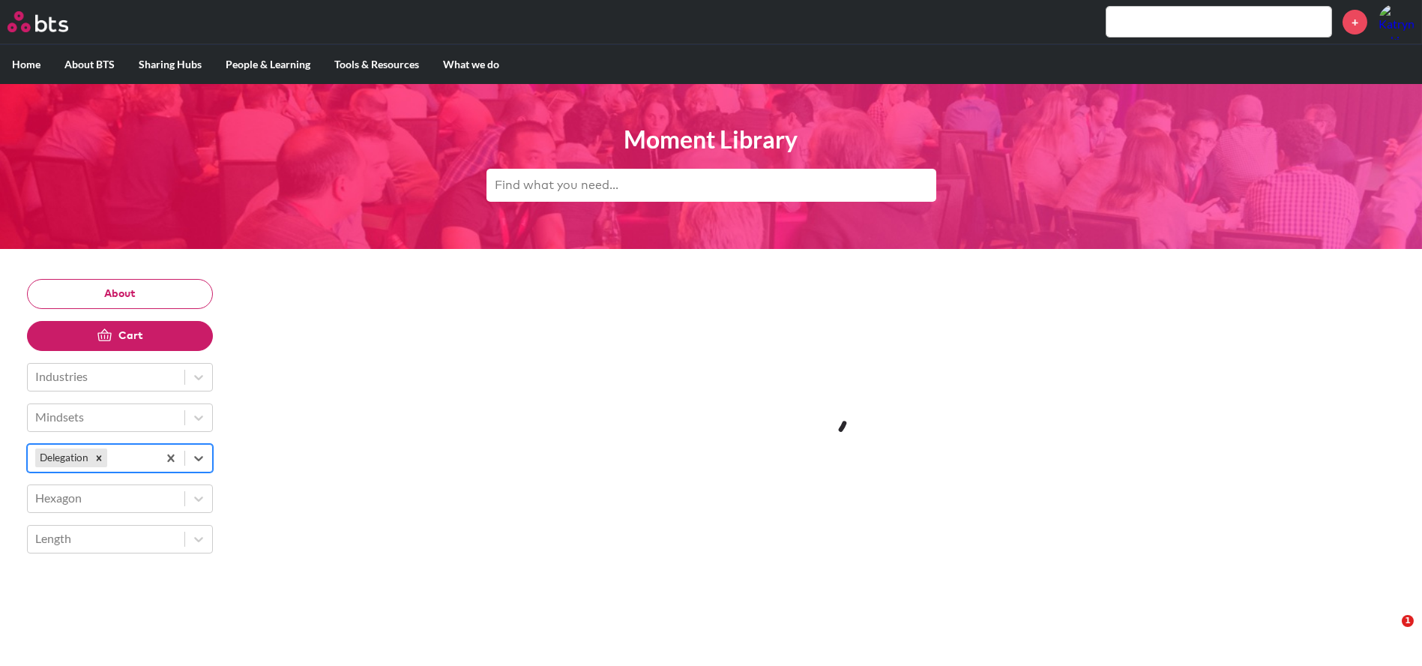
click at [97, 456] on icon "Remove Delegation" at bounding box center [99, 458] width 10 height 10
click at [203, 458] on div "option Delegation, deselected. Select is focused ,type to refine list, press Do…" at bounding box center [120, 458] width 186 height 28
